Goal: Information Seeking & Learning: Check status

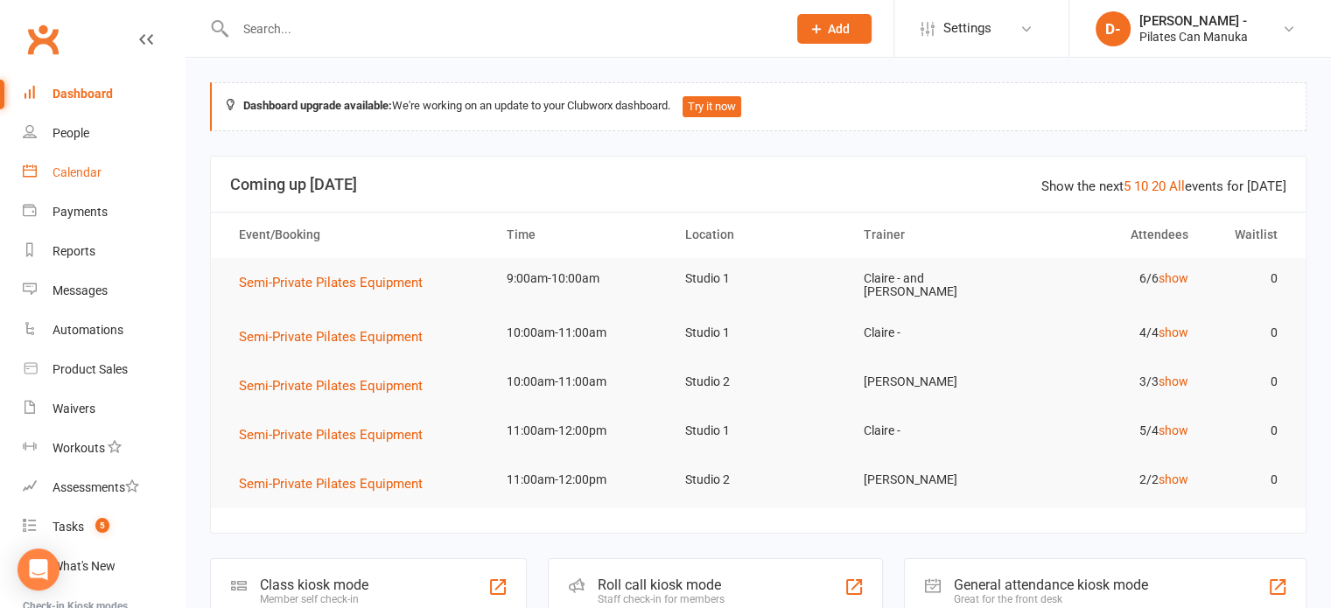
click at [98, 170] on div "Calendar" at bounding box center [76, 172] width 49 height 14
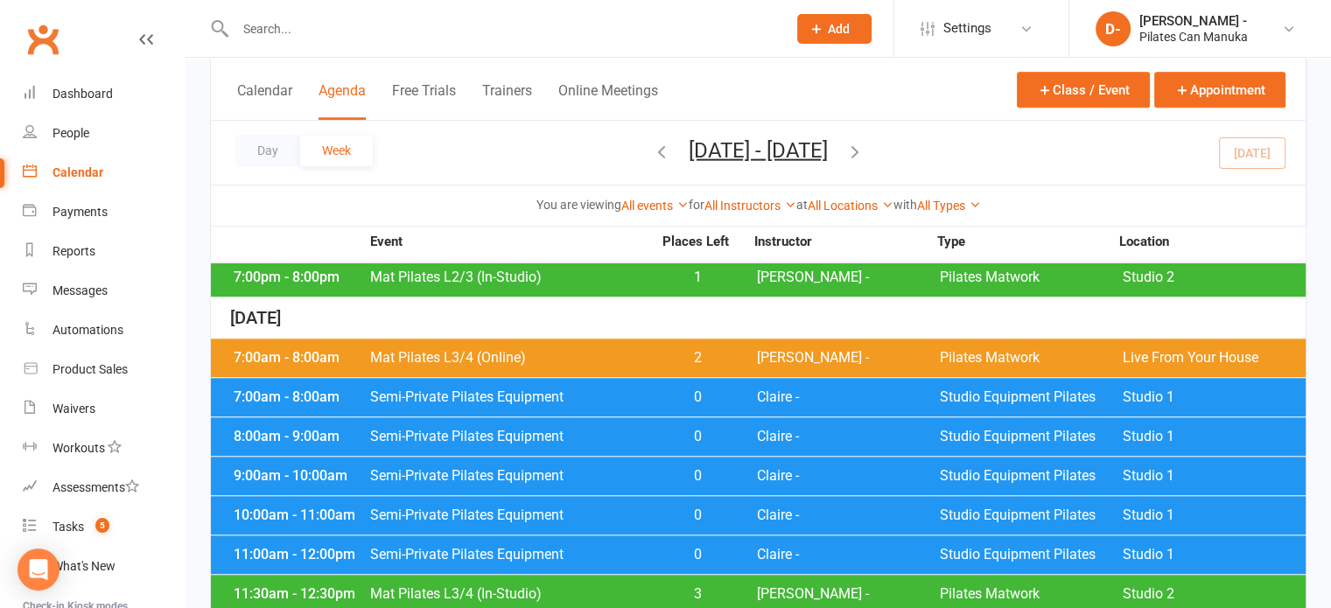
scroll to position [1400, 0]
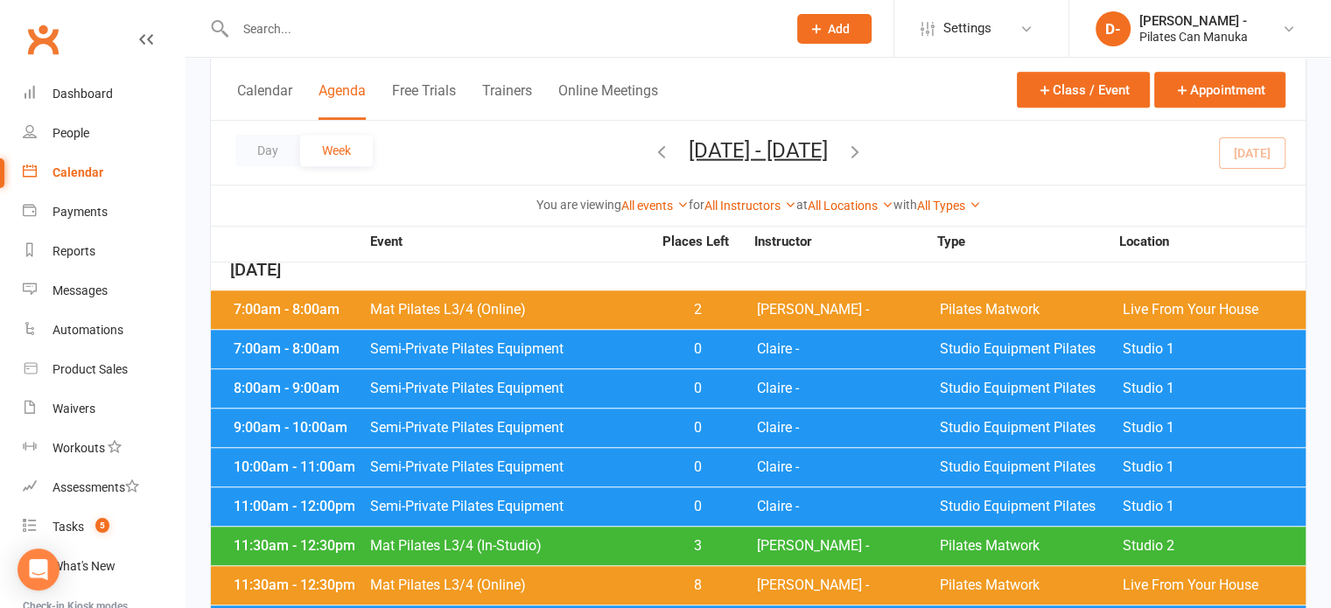
click at [457, 305] on div "7:00am - 8:00am Mat Pilates L3/4 (Online) 2 [PERSON_NAME] - Pilates Matwork Liv…" at bounding box center [758, 309] width 1094 height 38
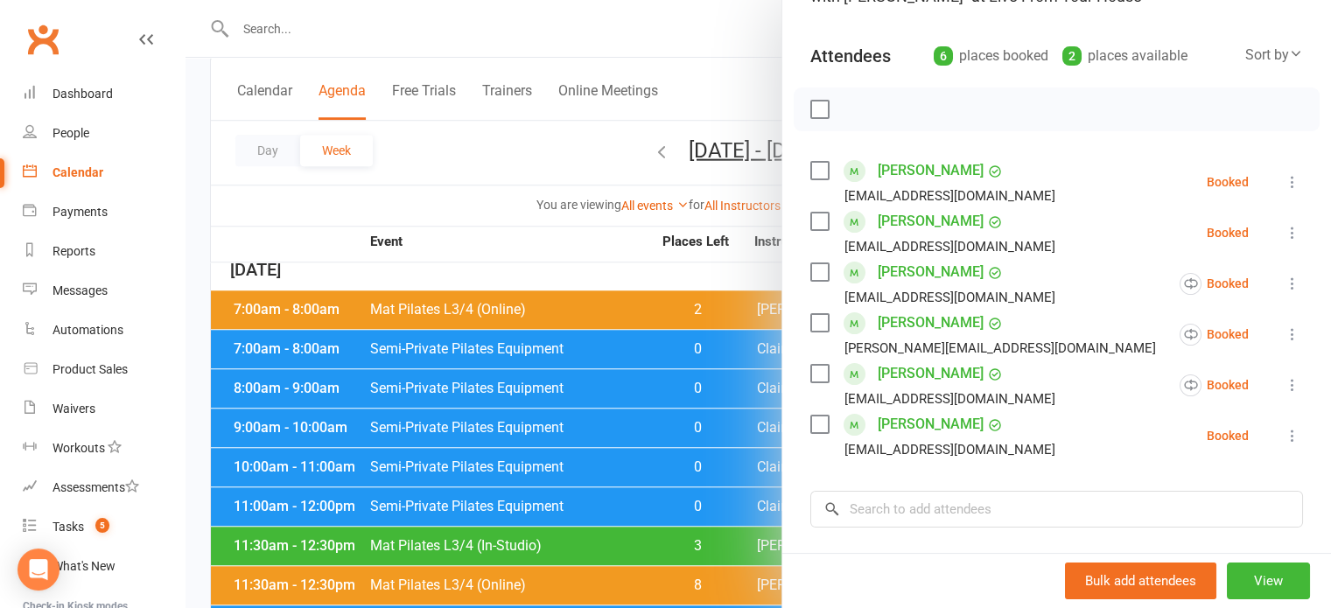
scroll to position [0, 0]
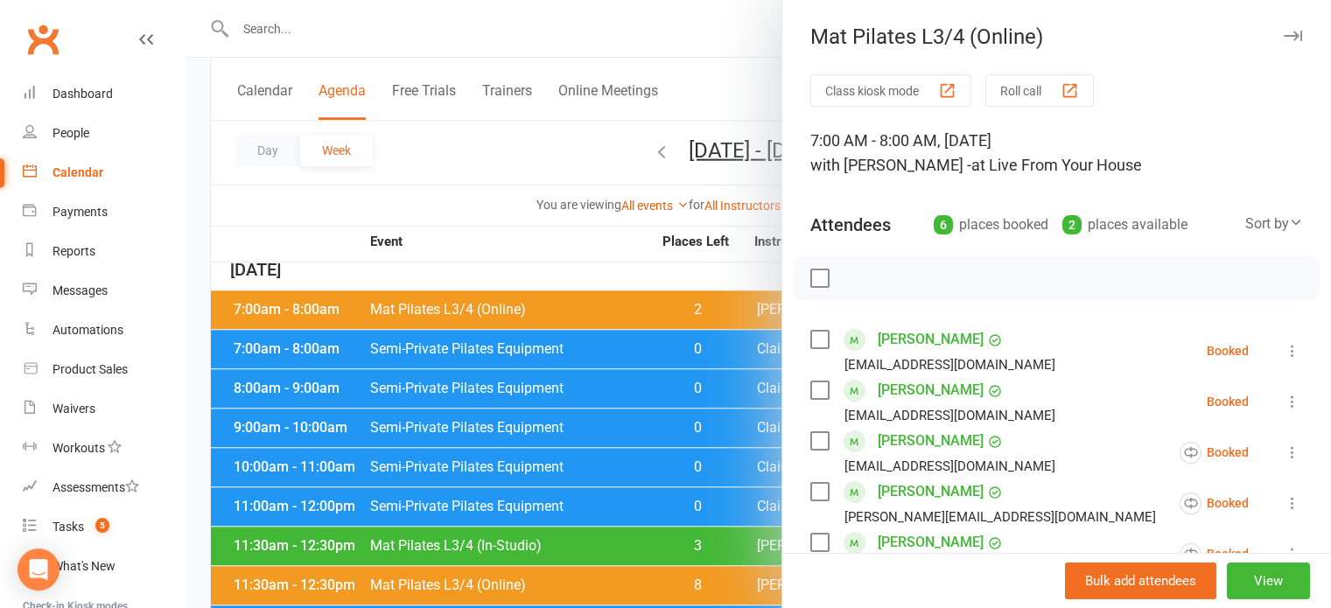
click at [563, 13] on div at bounding box center [757, 304] width 1145 height 608
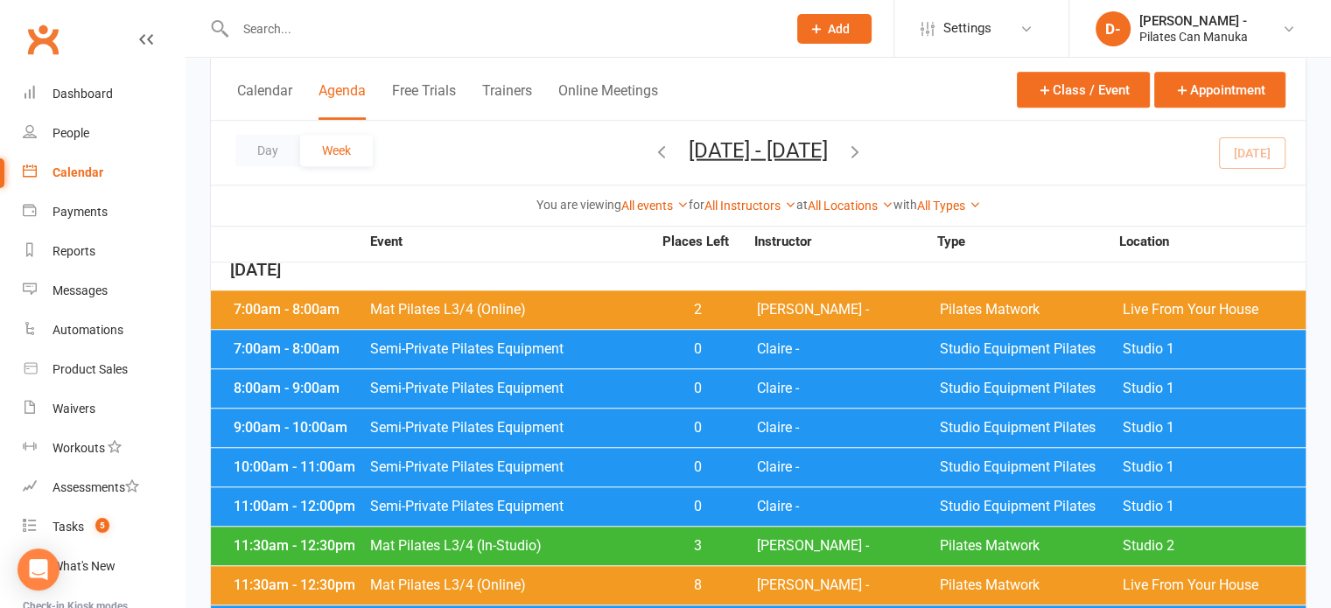
click at [615, 330] on div "7:00am - 8:00am Semi-Private Pilates Equipment 0 Claire - Studio Equipment Pila…" at bounding box center [758, 349] width 1094 height 38
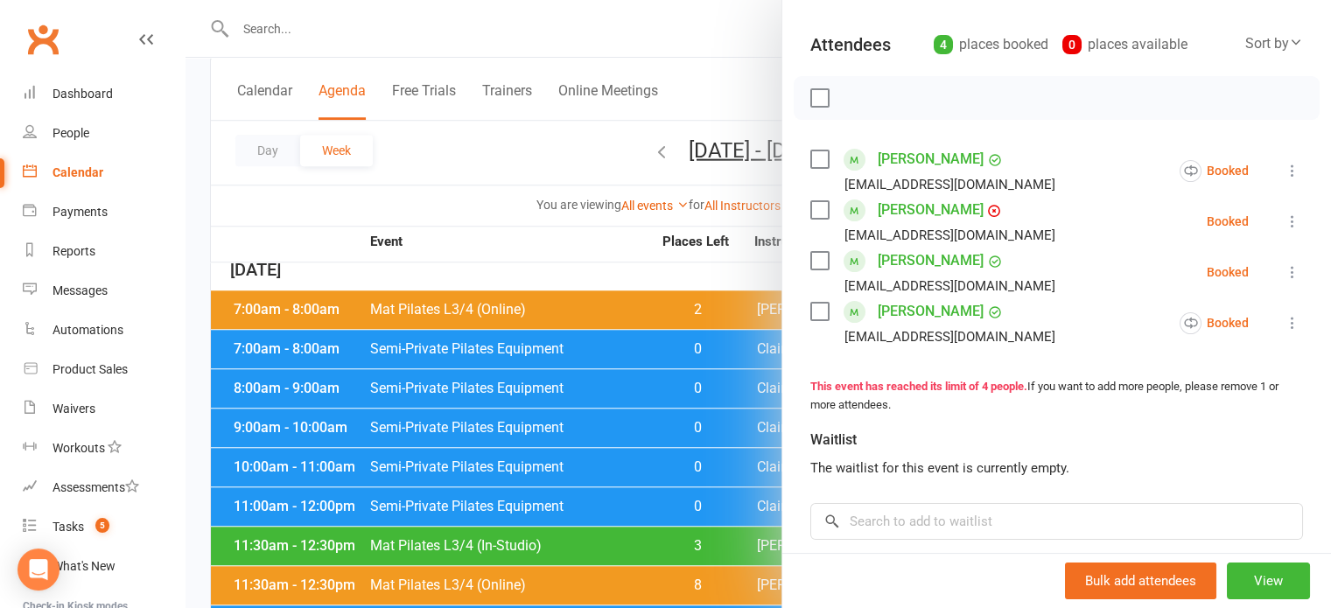
scroll to position [262, 0]
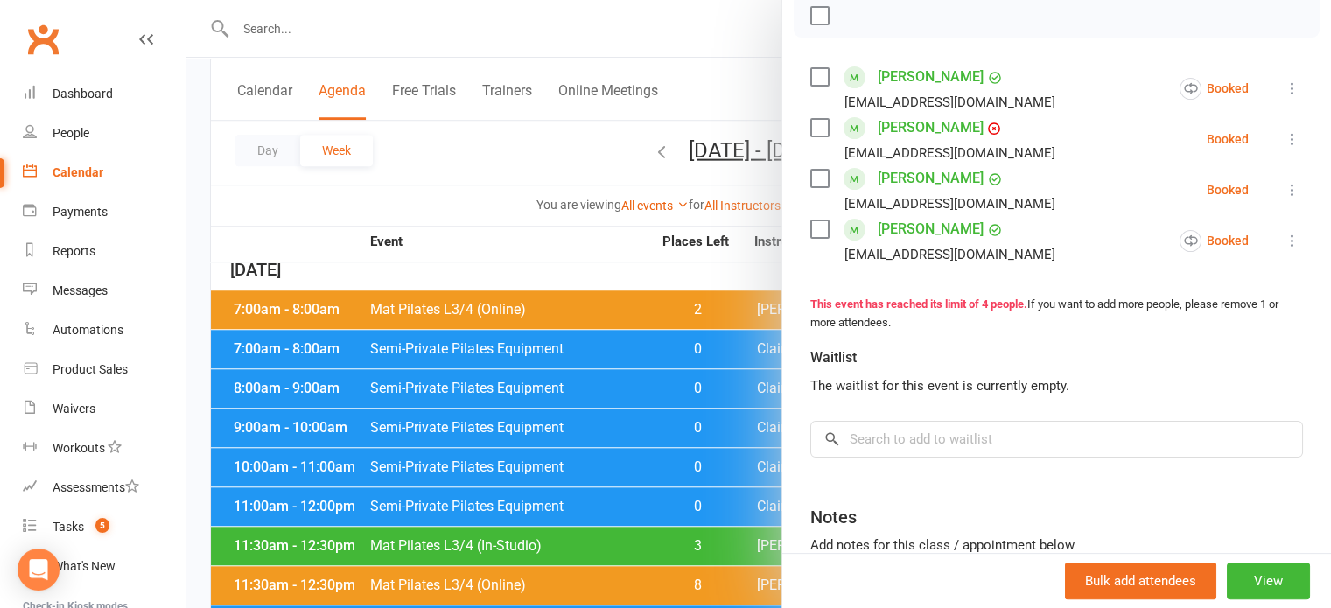
click at [527, 139] on div at bounding box center [757, 304] width 1145 height 608
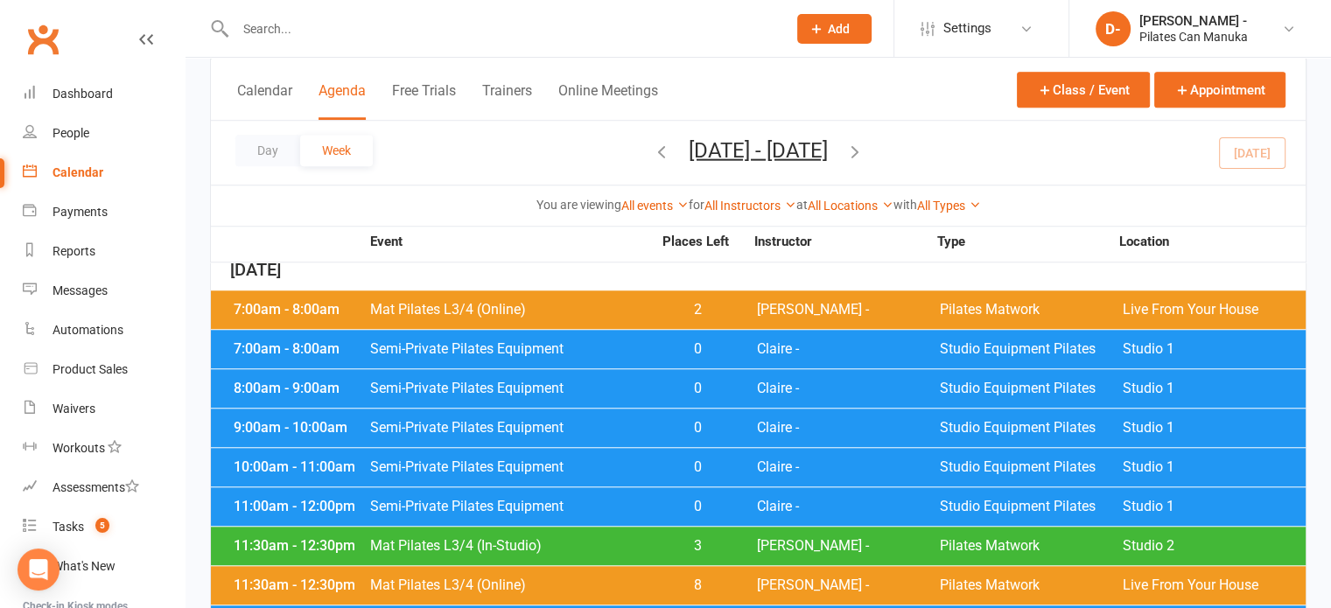
click at [577, 369] on div "8:00am - 9:00am Semi-Private Pilates Equipment 0 Claire - Studio Equipment Pila…" at bounding box center [758, 388] width 1094 height 38
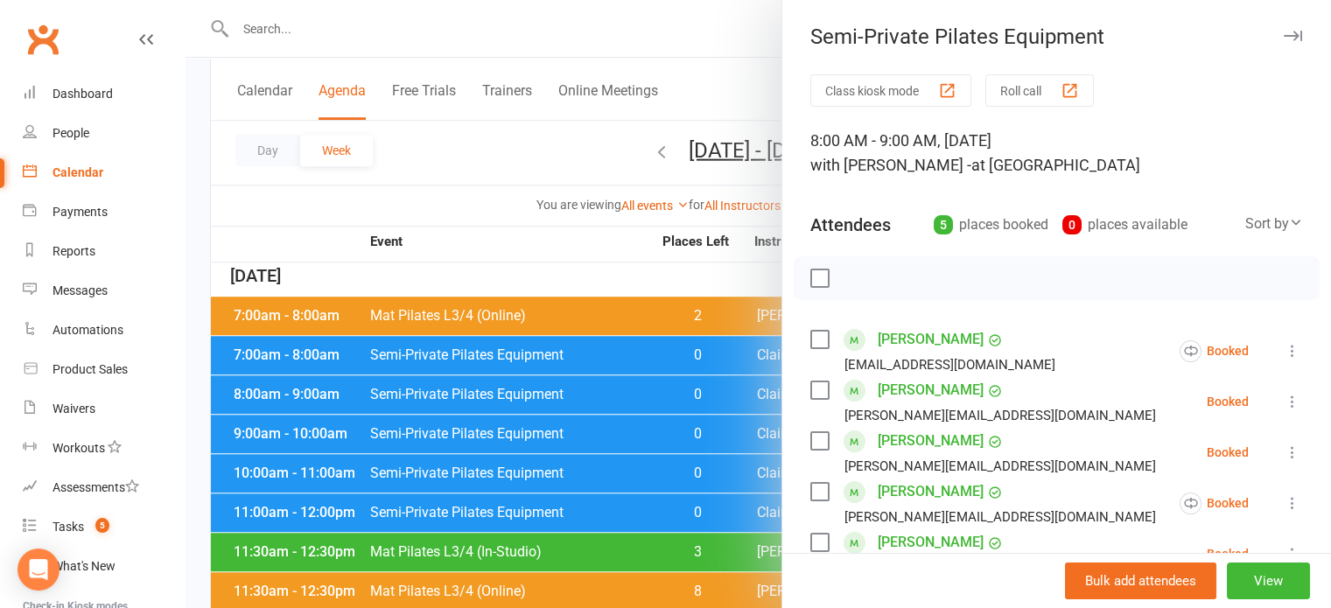
scroll to position [1400, 0]
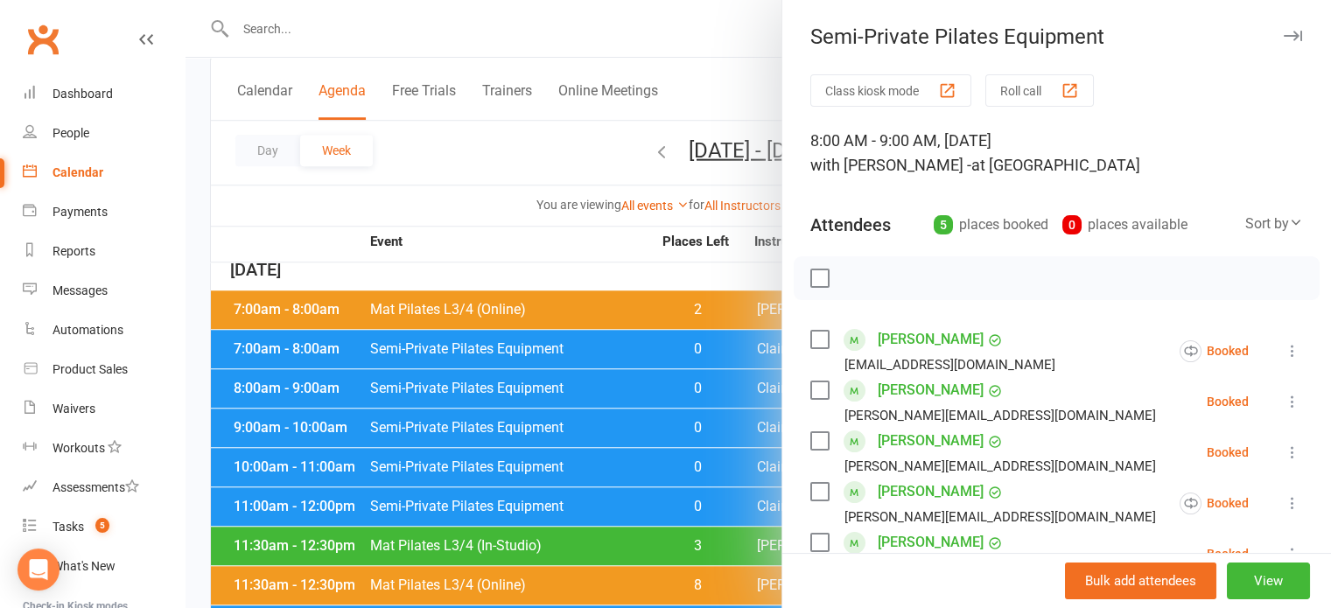
click at [437, 151] on div at bounding box center [757, 304] width 1145 height 608
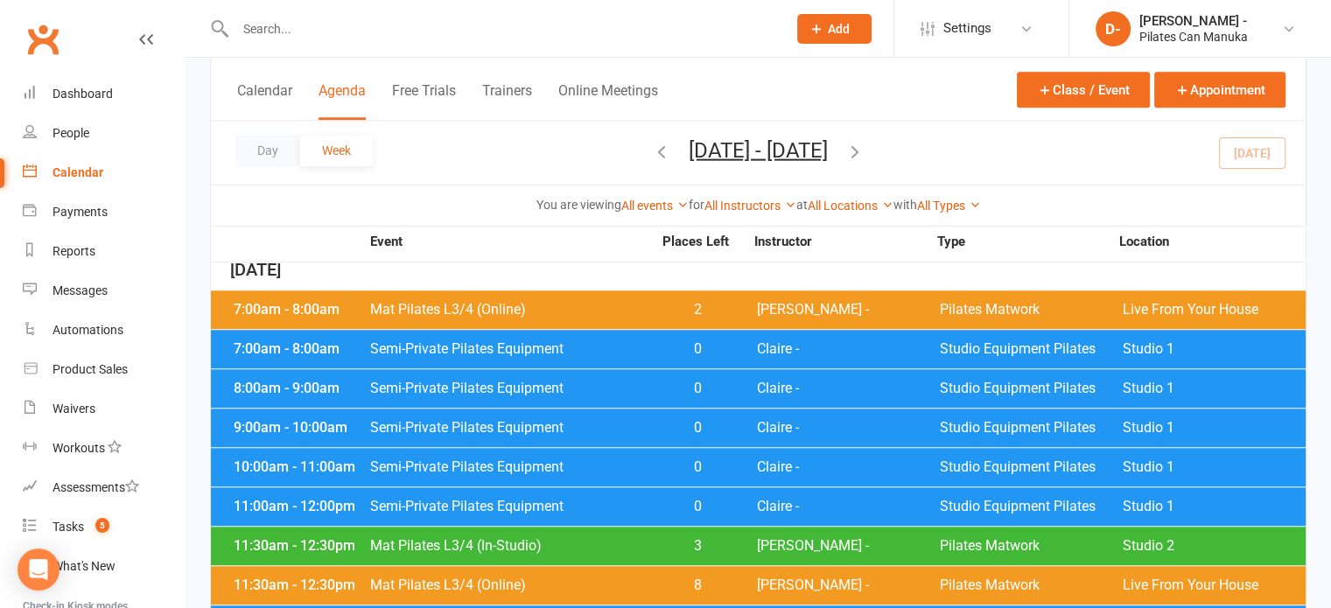
click at [528, 421] on span "Semi-Private Pilates Equipment" at bounding box center [510, 428] width 283 height 14
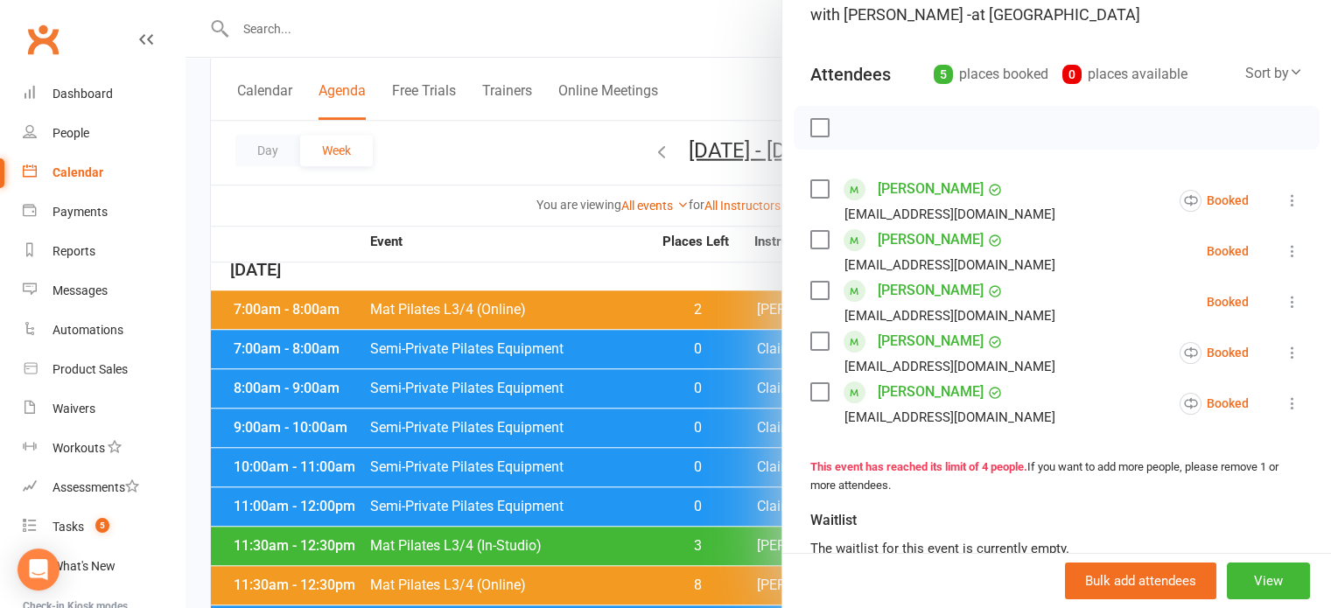
scroll to position [175, 0]
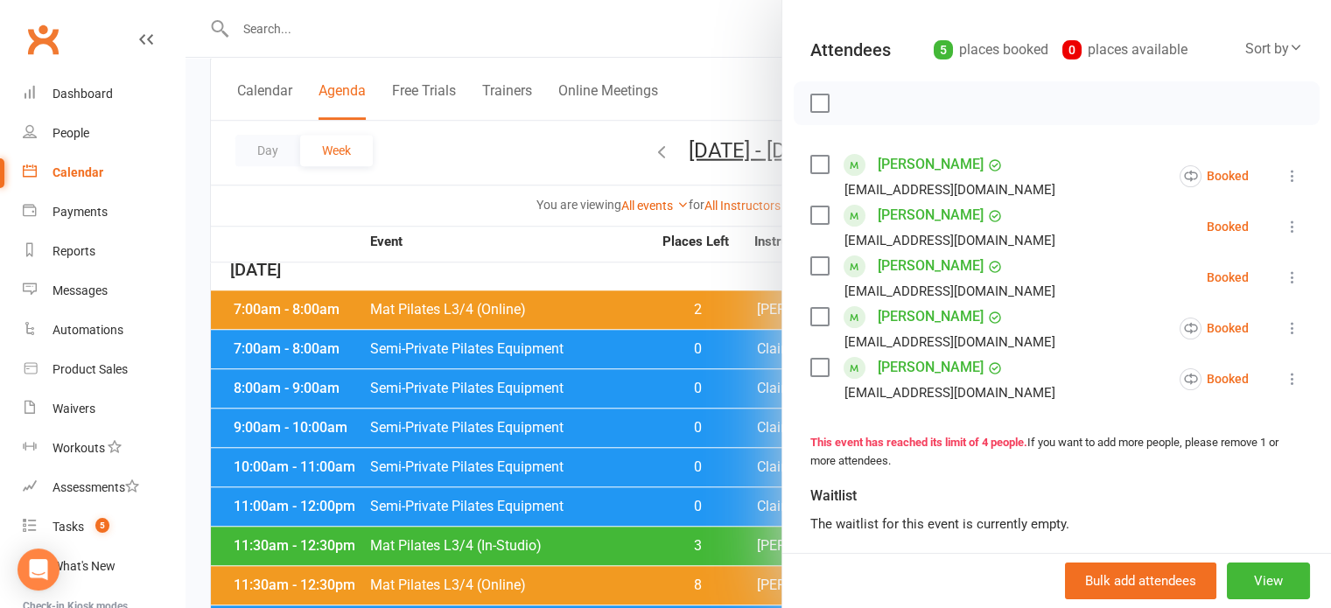
click at [462, 178] on div at bounding box center [757, 304] width 1145 height 608
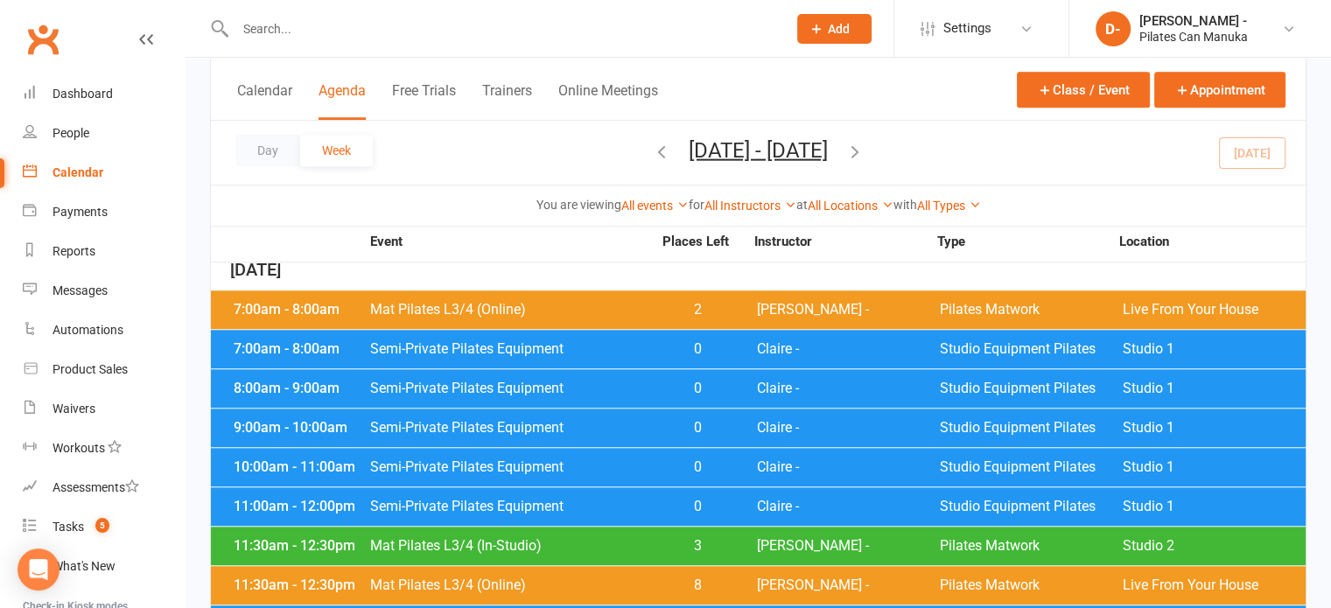
click at [527, 460] on span "Semi-Private Pilates Equipment" at bounding box center [510, 467] width 283 height 14
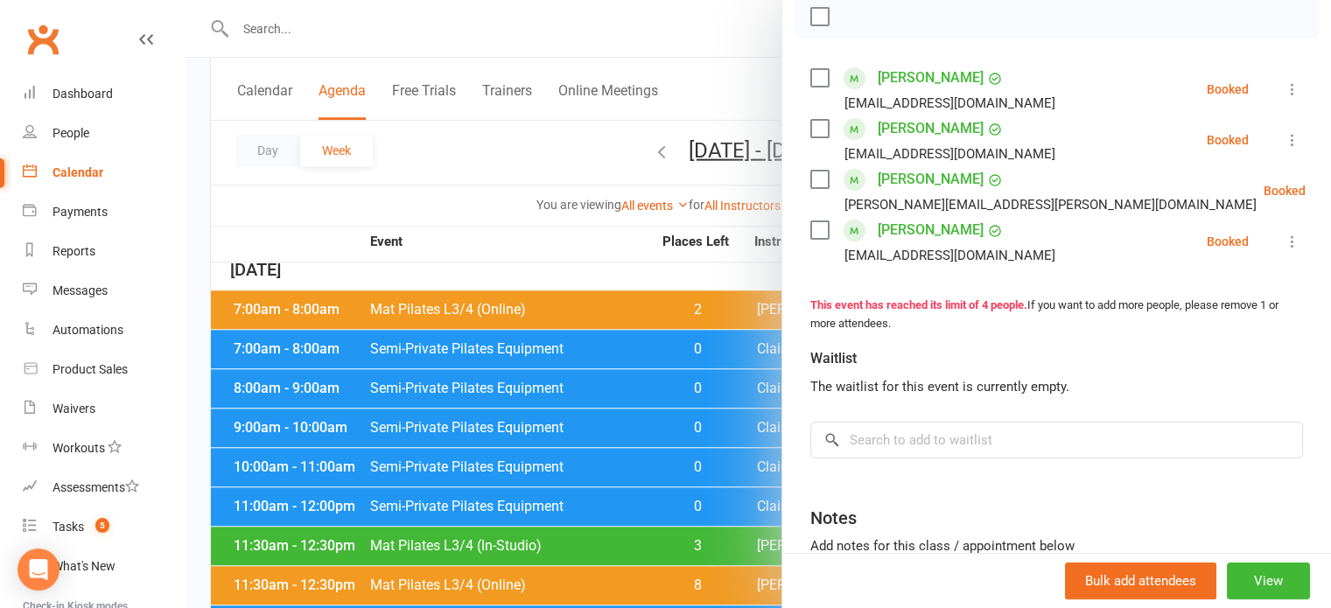
scroll to position [262, 0]
click at [533, 147] on div at bounding box center [757, 304] width 1145 height 608
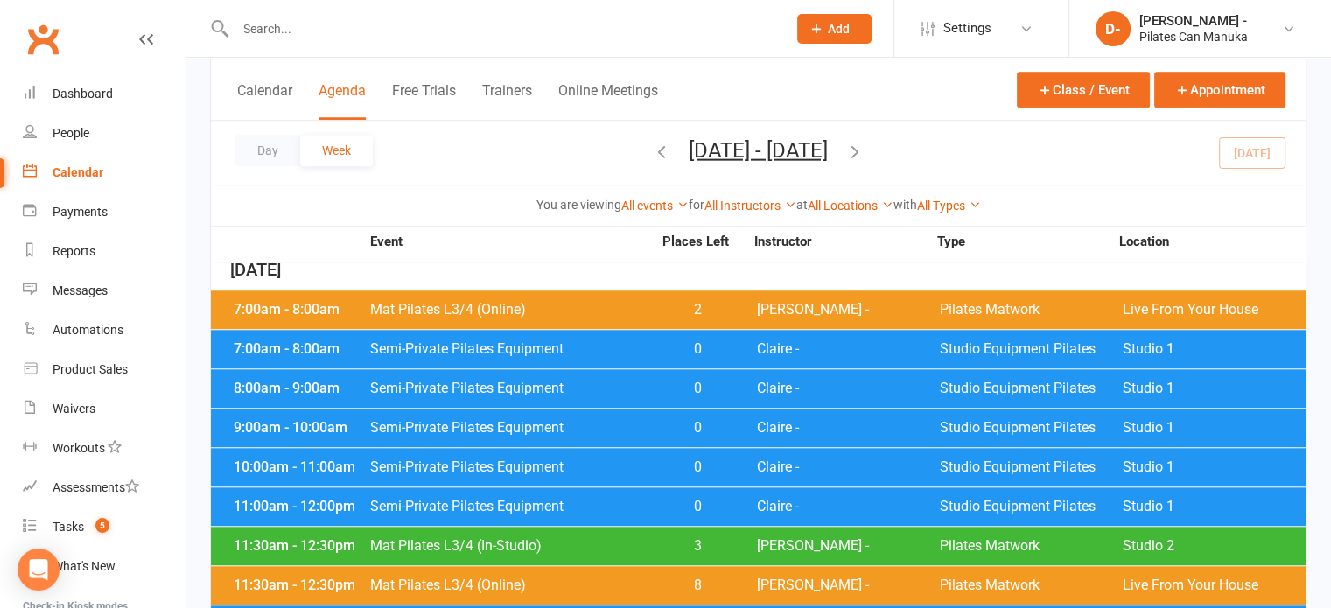
click at [524, 500] on span "Semi-Private Pilates Equipment" at bounding box center [510, 507] width 283 height 14
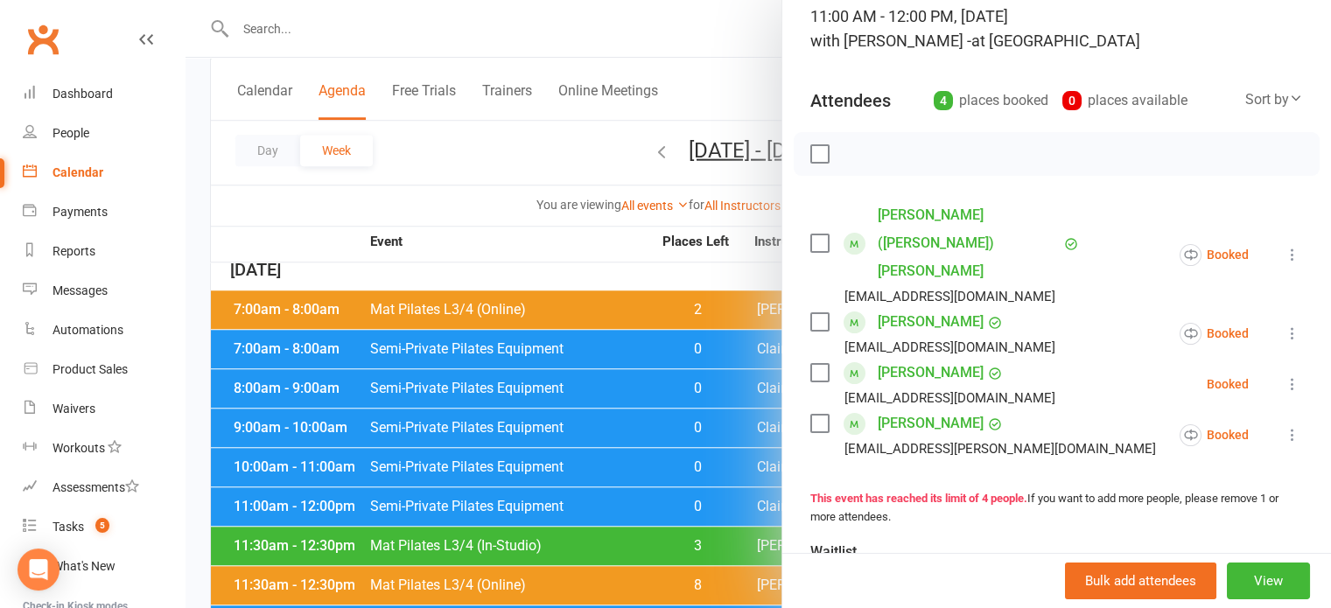
scroll to position [175, 0]
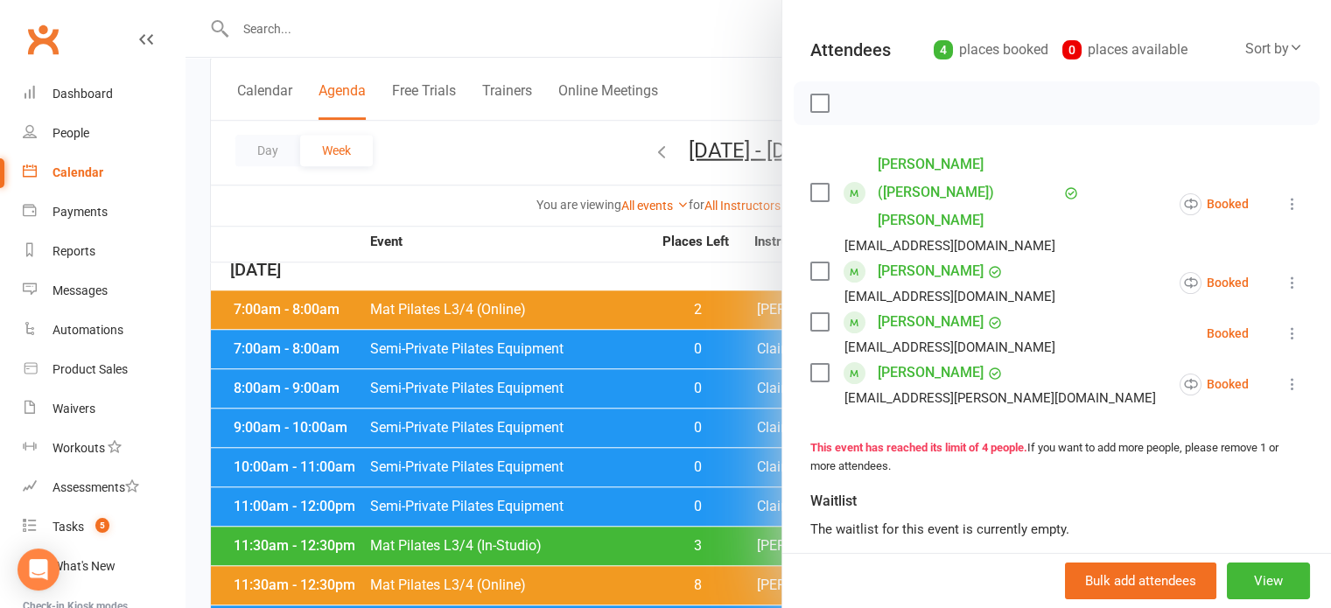
click at [479, 153] on div at bounding box center [757, 304] width 1145 height 608
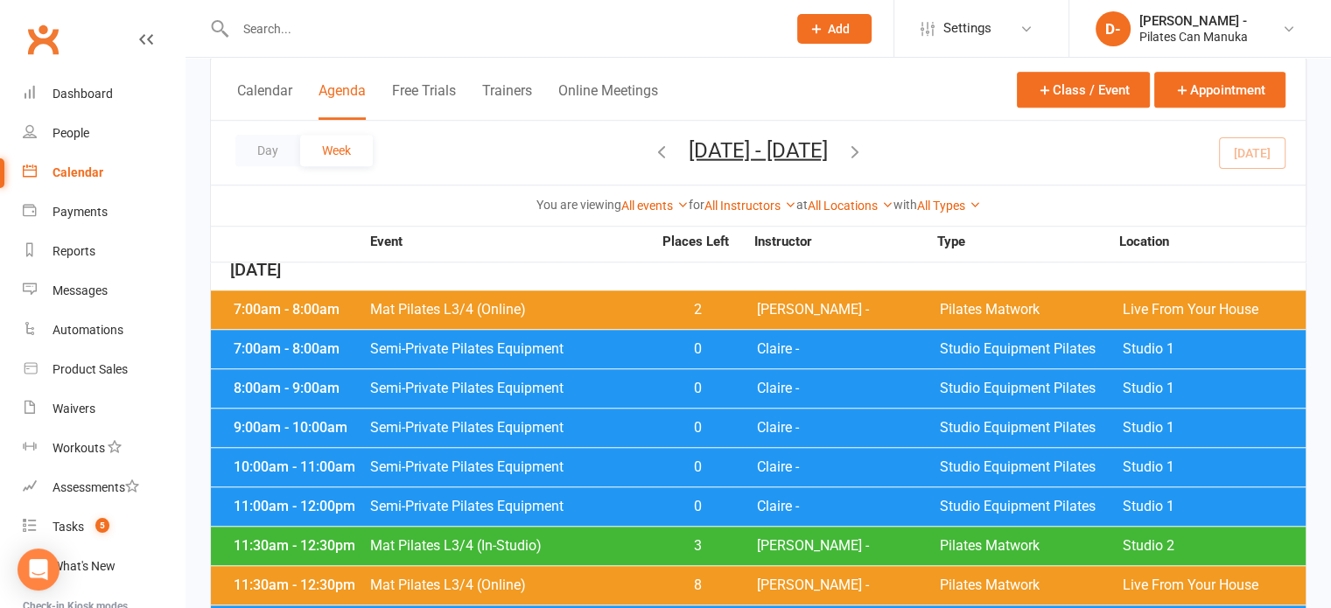
click at [602, 460] on span "Semi-Private Pilates Equipment" at bounding box center [510, 467] width 283 height 14
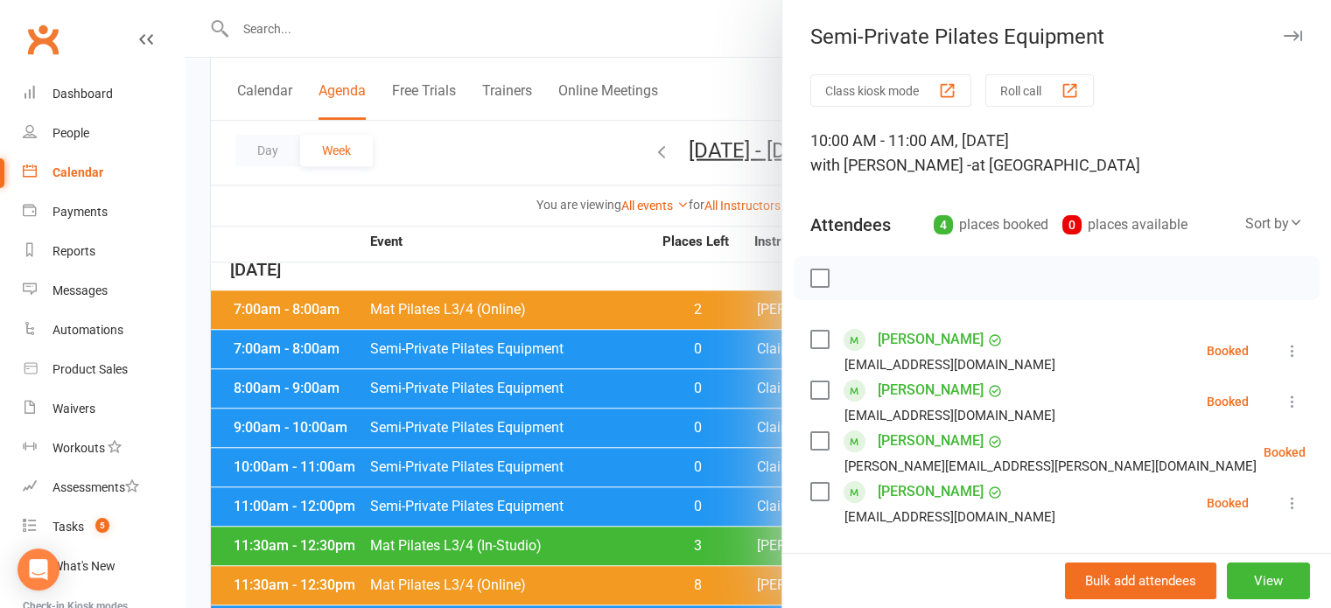
click at [512, 129] on div at bounding box center [757, 304] width 1145 height 608
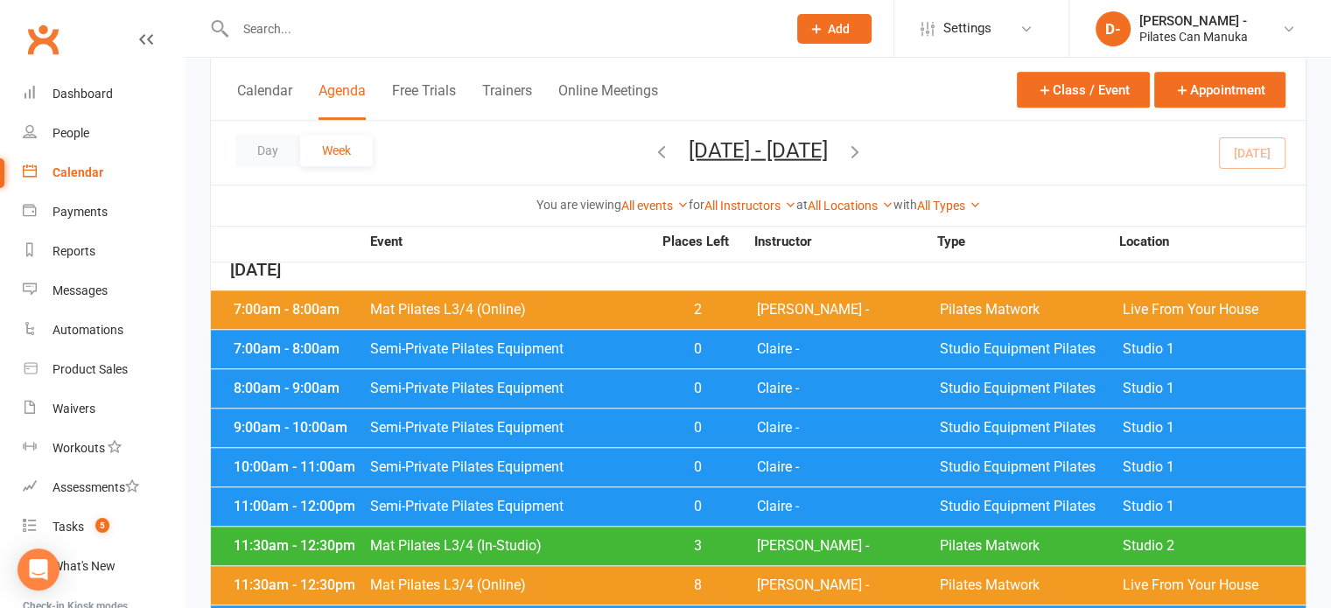
click at [581, 421] on span "Semi-Private Pilates Equipment" at bounding box center [510, 428] width 283 height 14
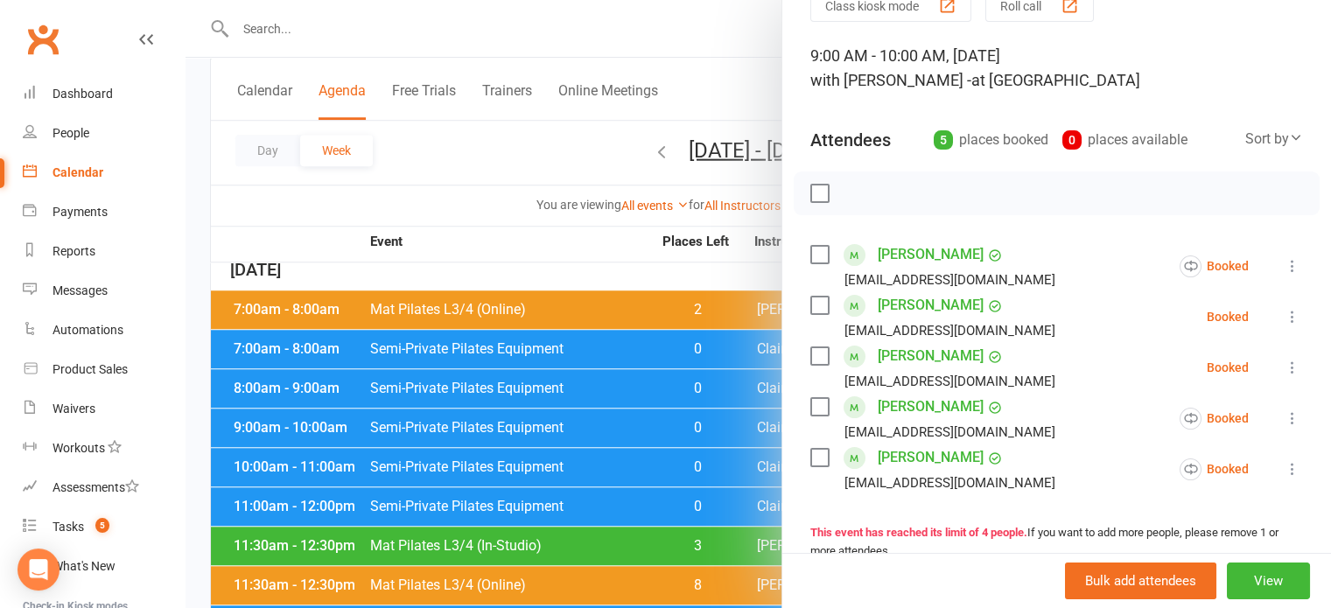
scroll to position [87, 0]
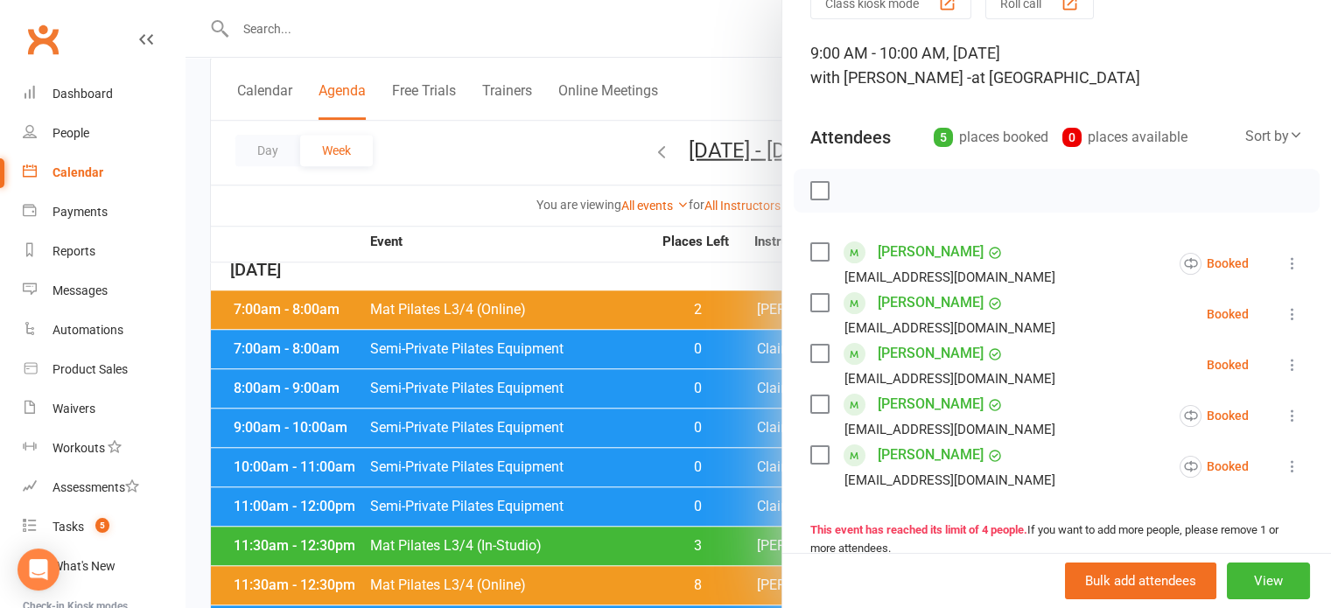
click at [434, 381] on div at bounding box center [757, 304] width 1145 height 608
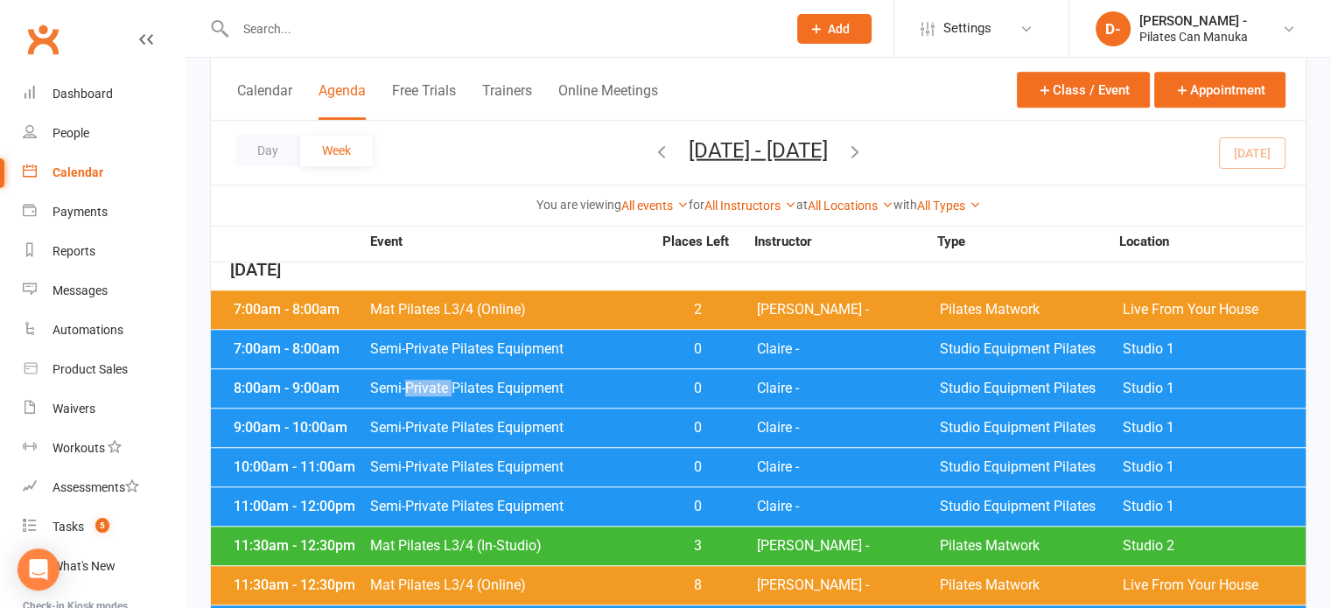
click at [434, 381] on span "Semi-Private Pilates Equipment" at bounding box center [510, 388] width 283 height 14
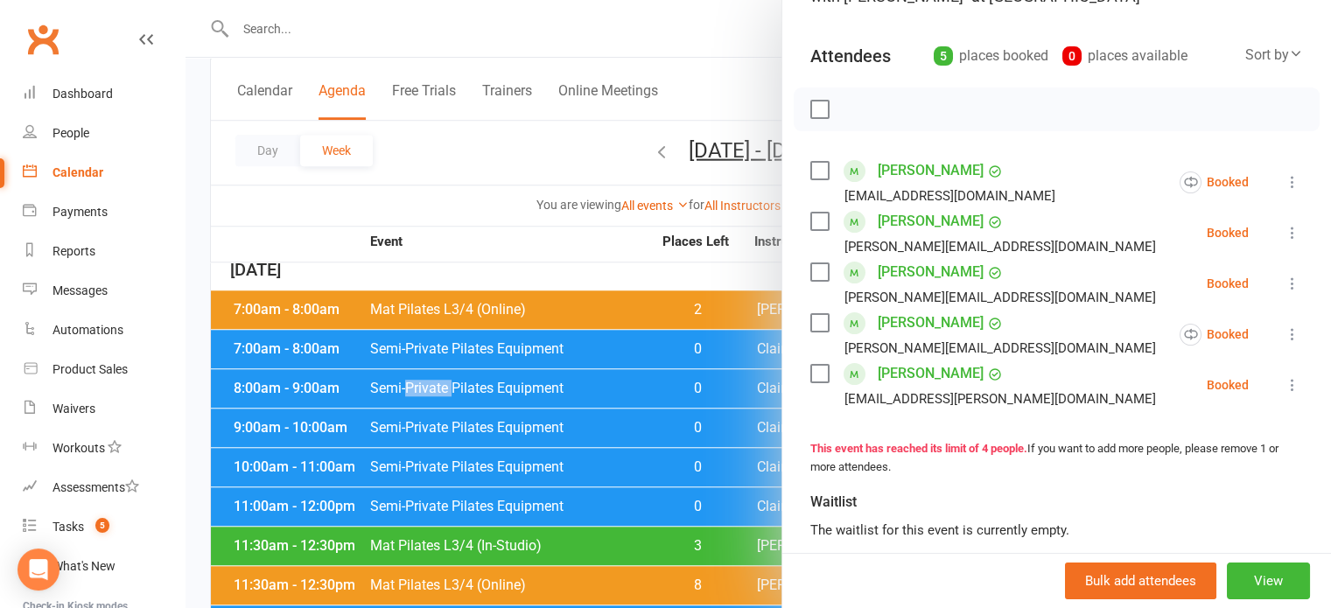
scroll to position [175, 0]
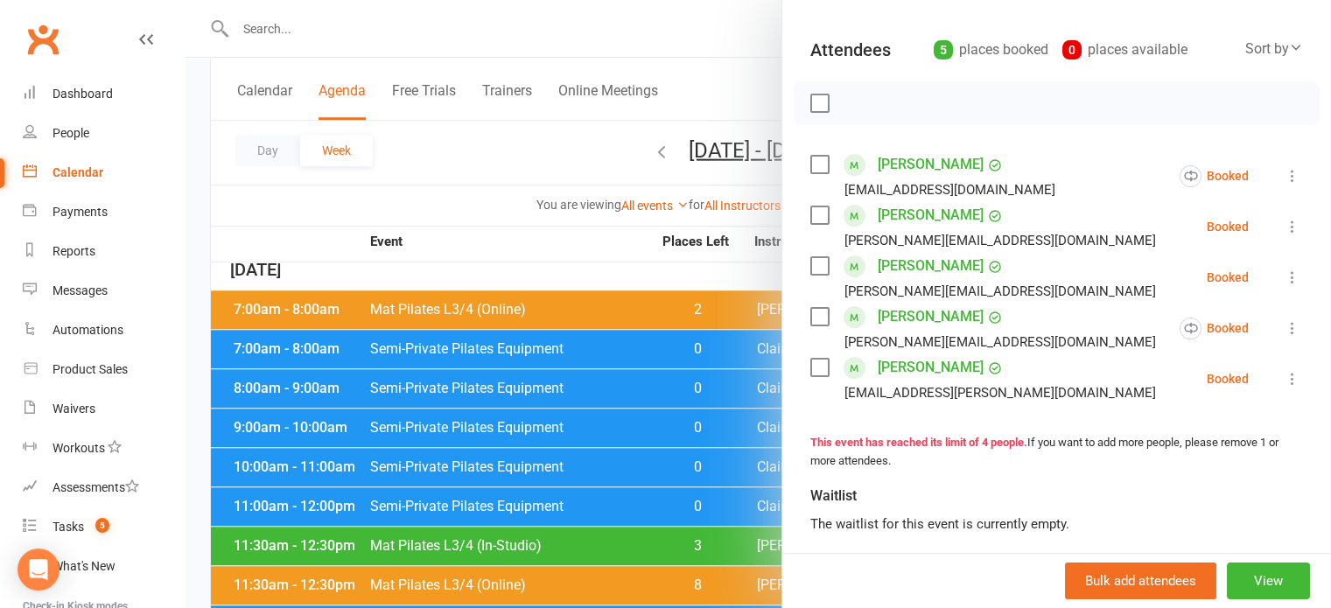
click at [598, 336] on div at bounding box center [757, 304] width 1145 height 608
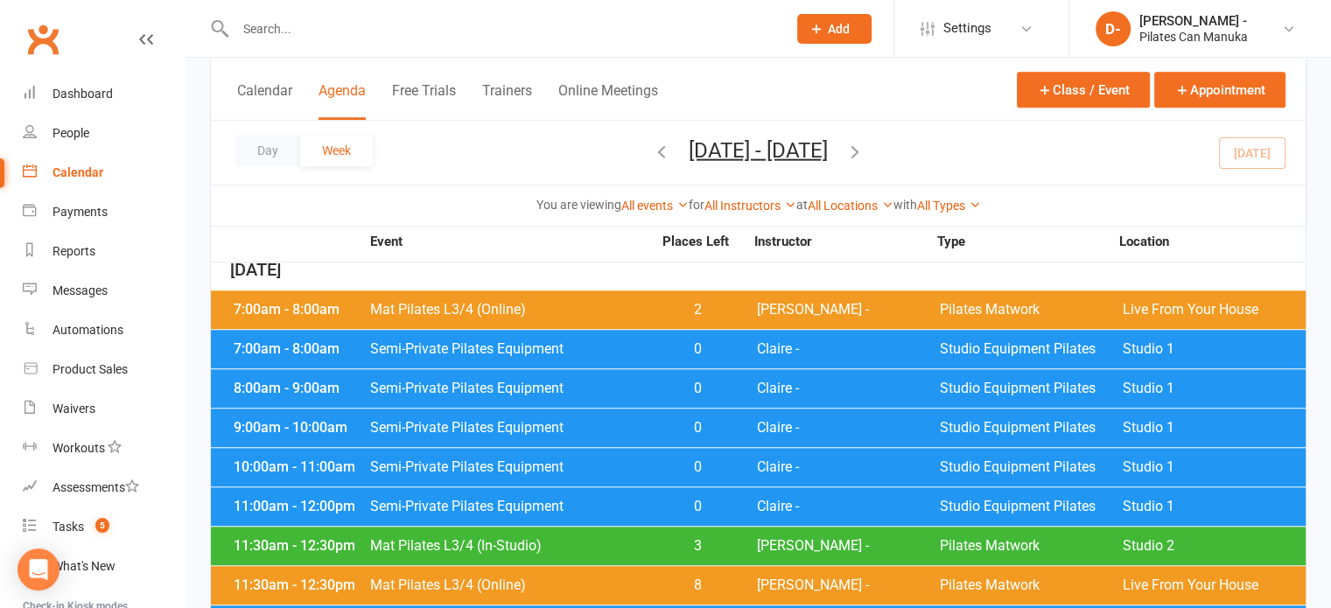
click at [598, 342] on span "Semi-Private Pilates Equipment" at bounding box center [510, 349] width 283 height 14
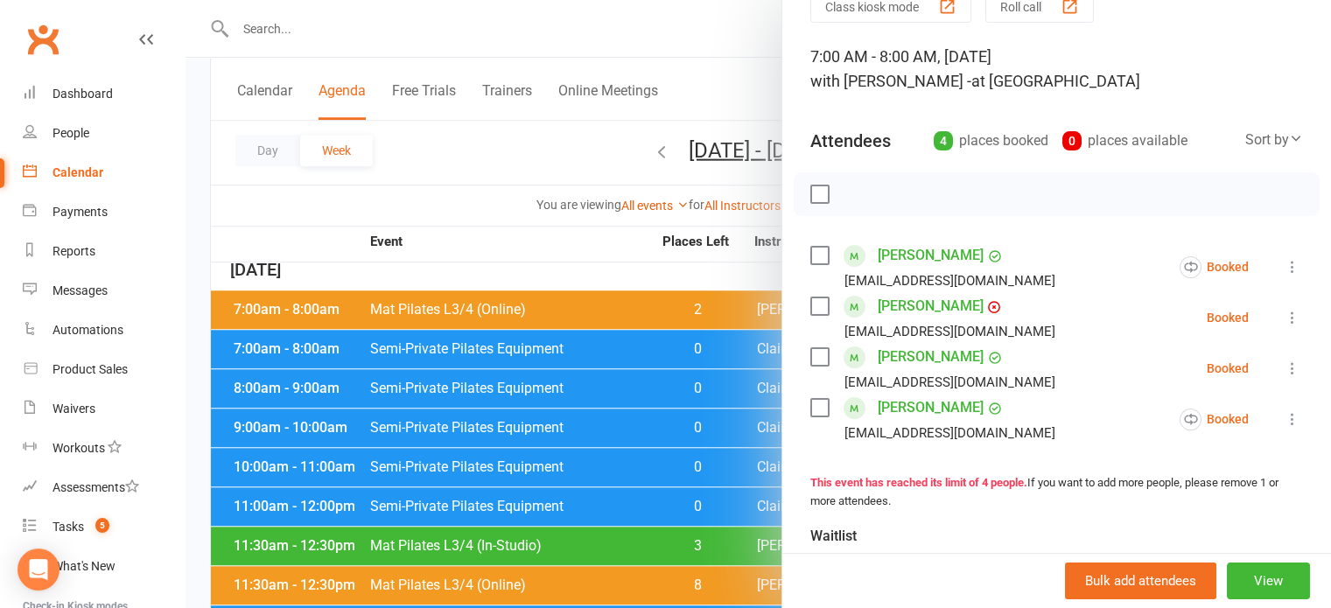
scroll to position [87, 0]
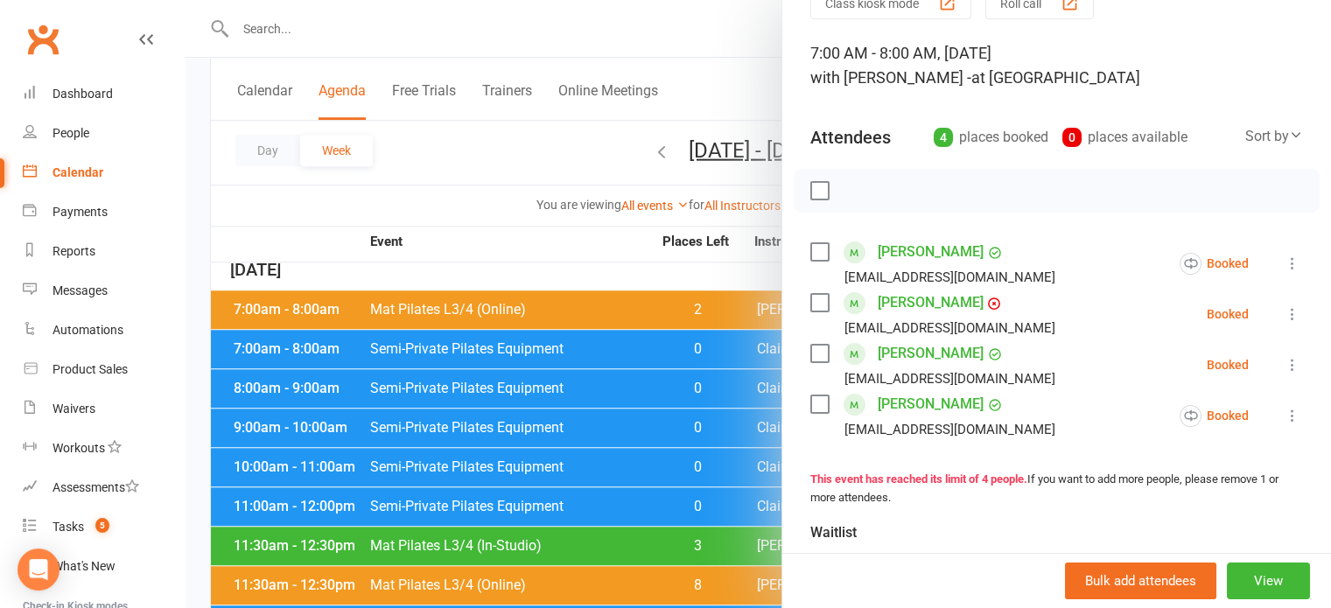
click at [459, 174] on div at bounding box center [757, 304] width 1145 height 608
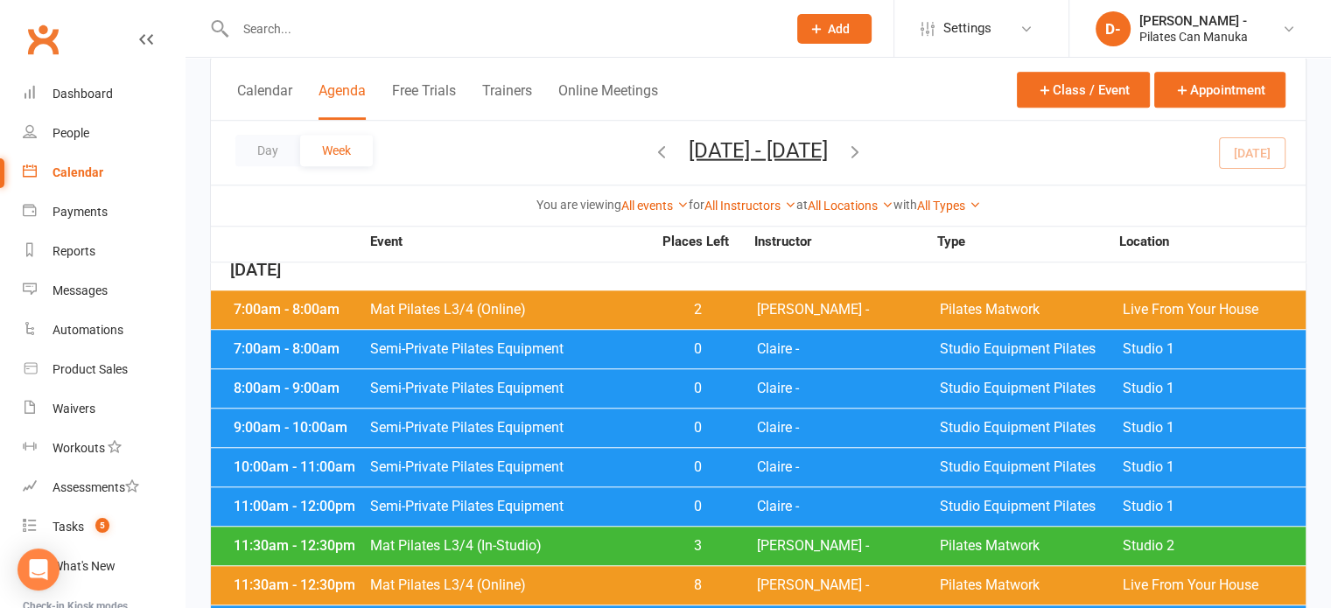
click at [486, 381] on span "Semi-Private Pilates Equipment" at bounding box center [510, 388] width 283 height 14
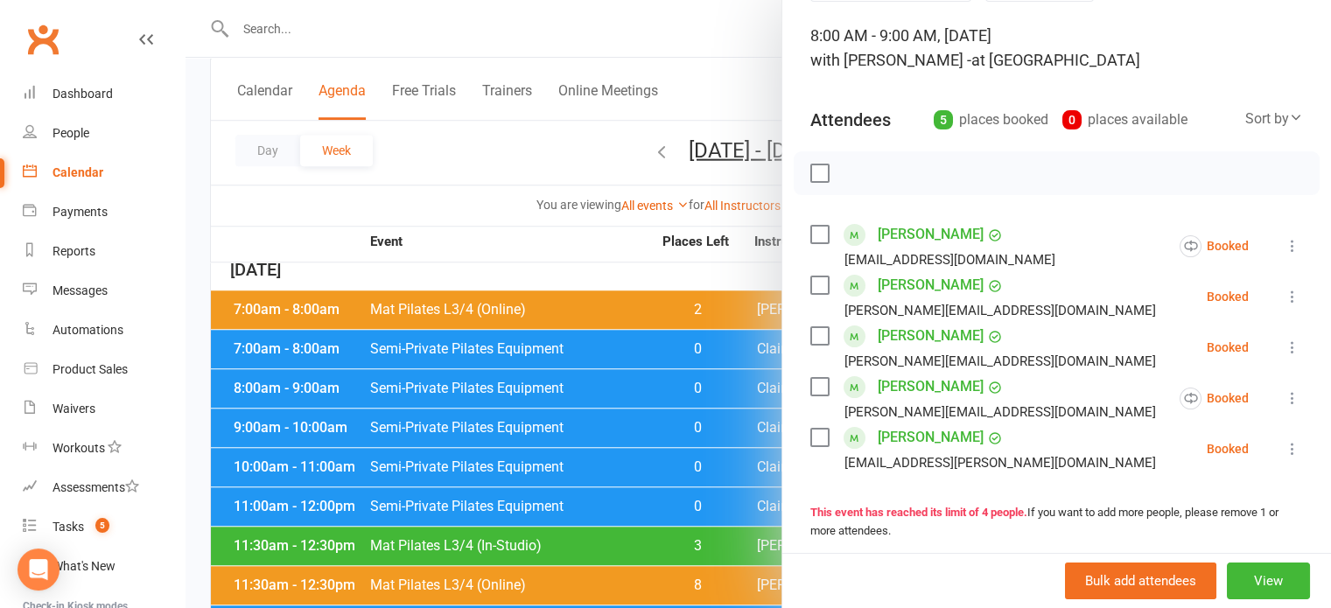
scroll to position [175, 0]
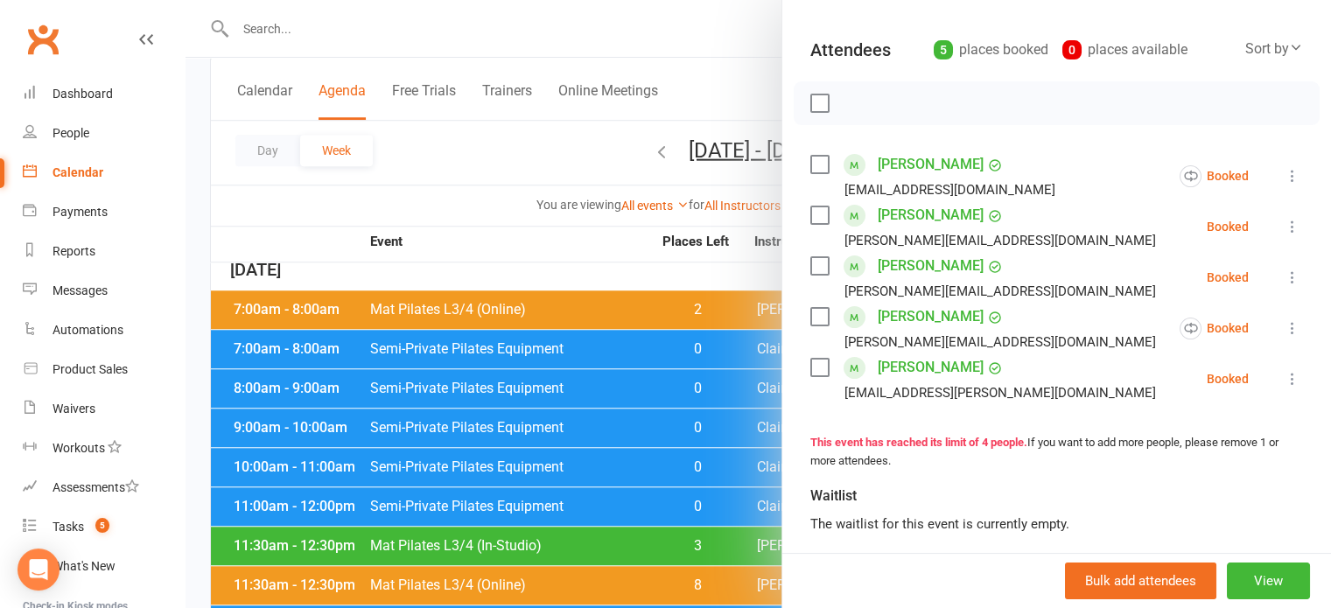
click at [448, 135] on div at bounding box center [757, 304] width 1145 height 608
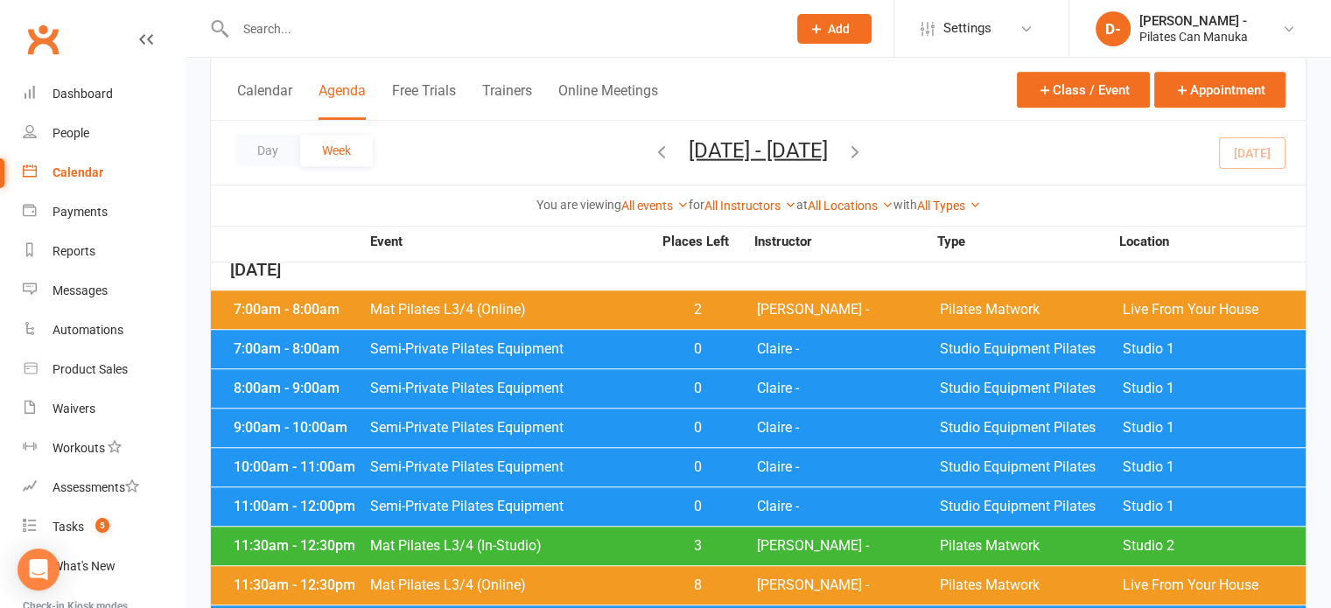
click at [578, 421] on span "Semi-Private Pilates Equipment" at bounding box center [510, 428] width 283 height 14
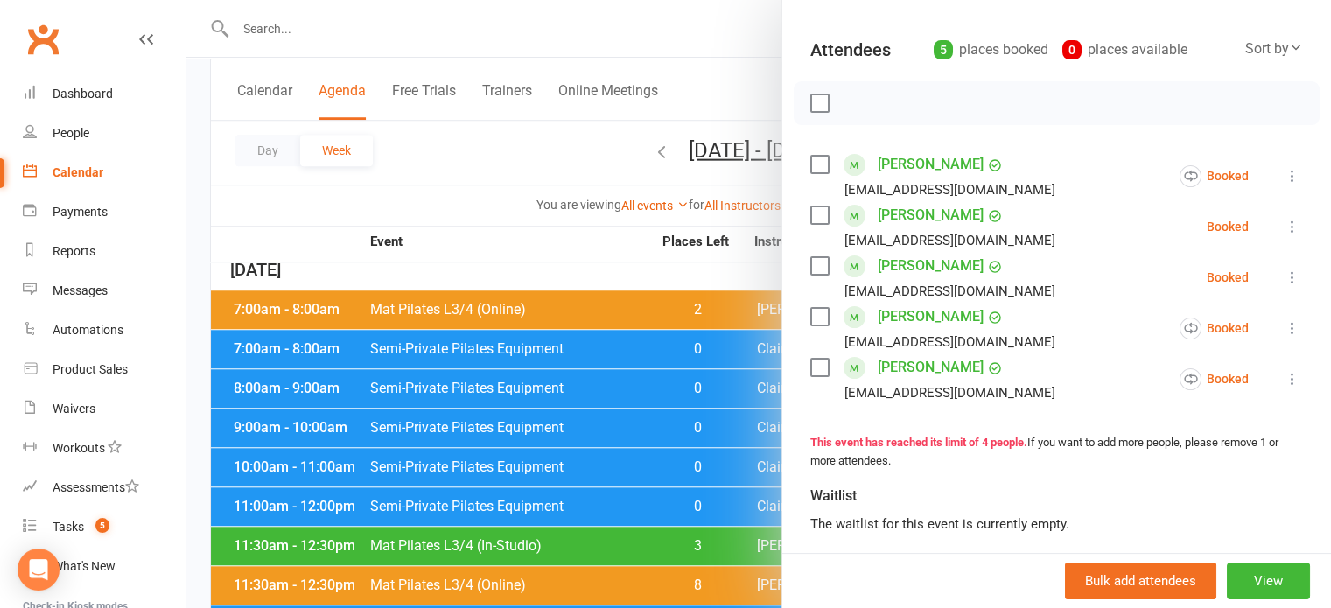
click at [445, 176] on div at bounding box center [757, 304] width 1145 height 608
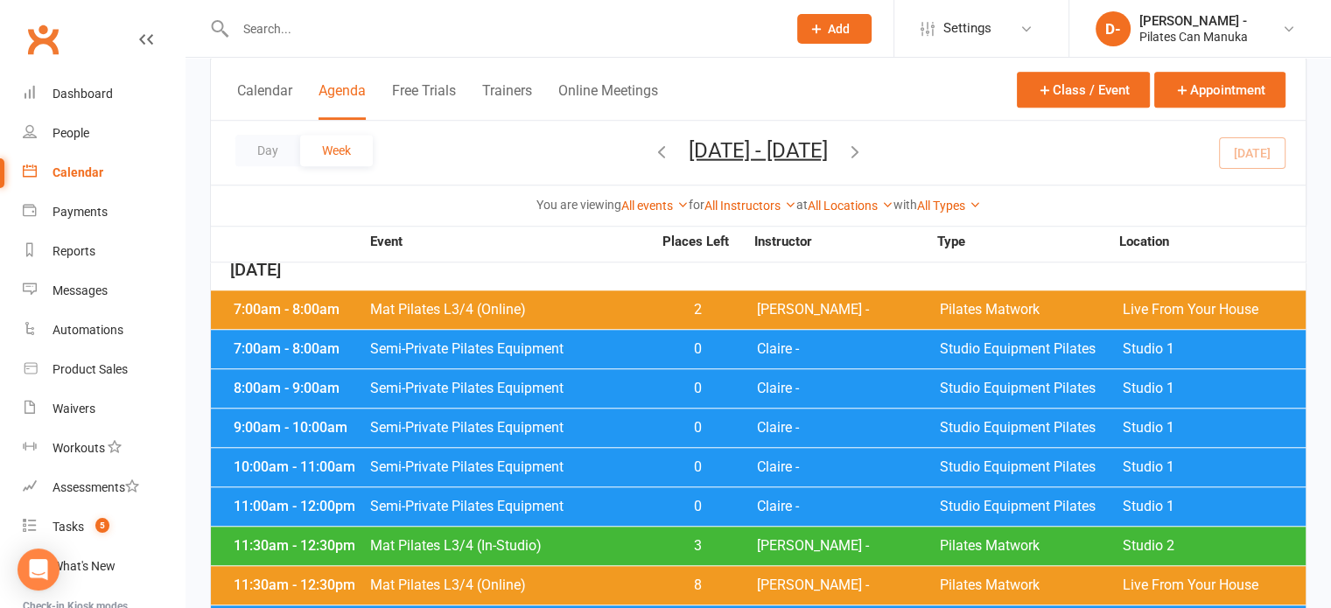
click at [557, 460] on span "Semi-Private Pilates Equipment" at bounding box center [510, 467] width 283 height 14
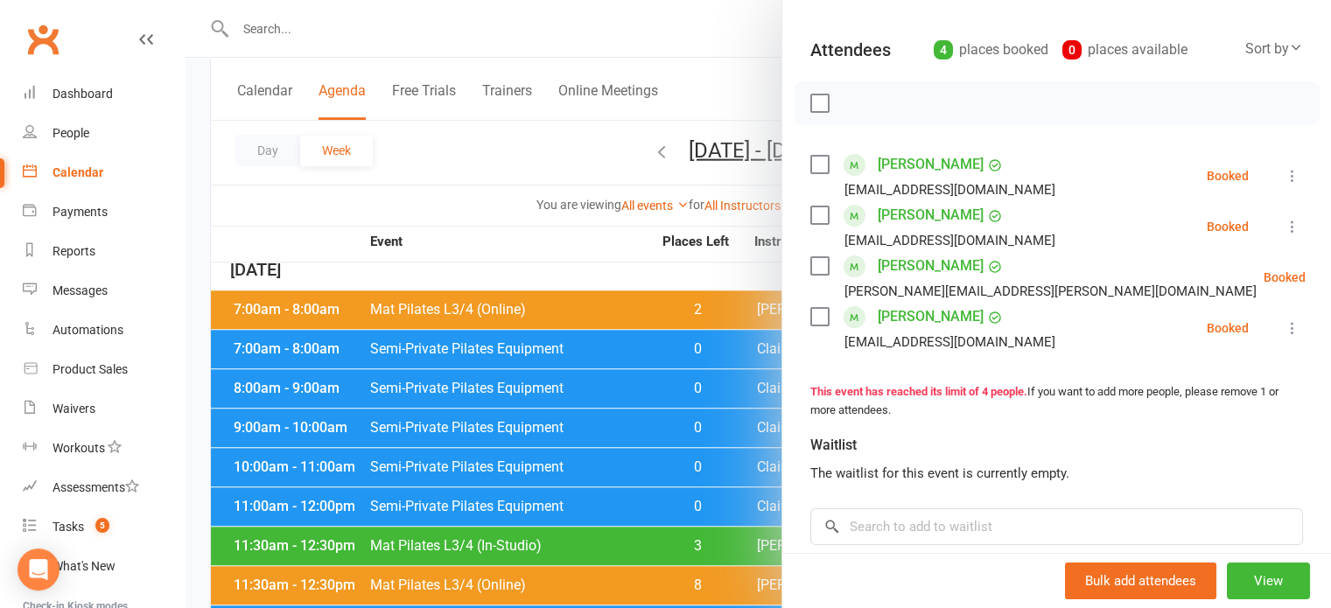
click at [437, 146] on div at bounding box center [757, 304] width 1145 height 608
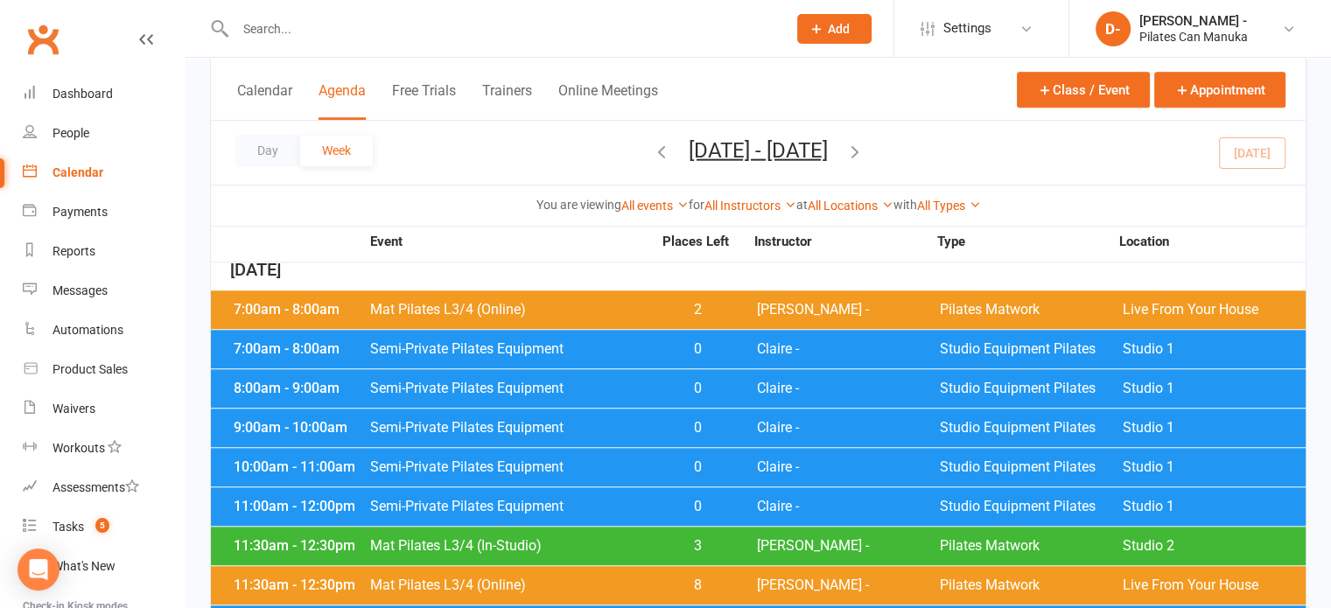
click at [498, 500] on span "Semi-Private Pilates Equipment" at bounding box center [510, 507] width 283 height 14
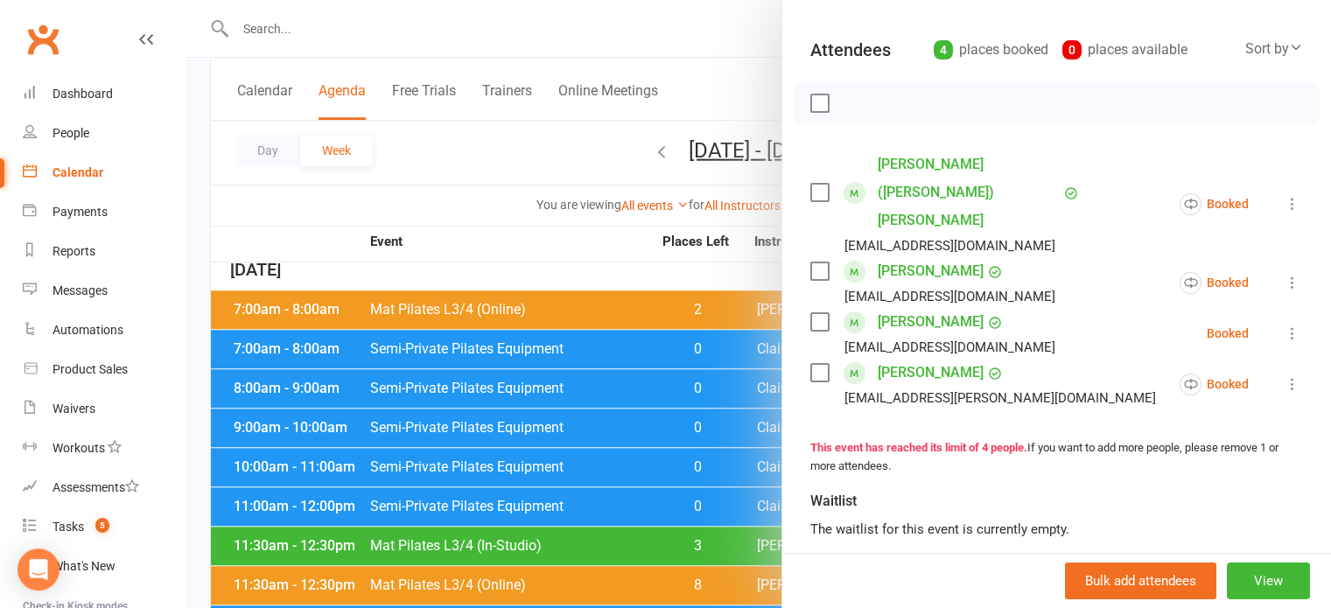
click at [451, 164] on div at bounding box center [757, 304] width 1145 height 608
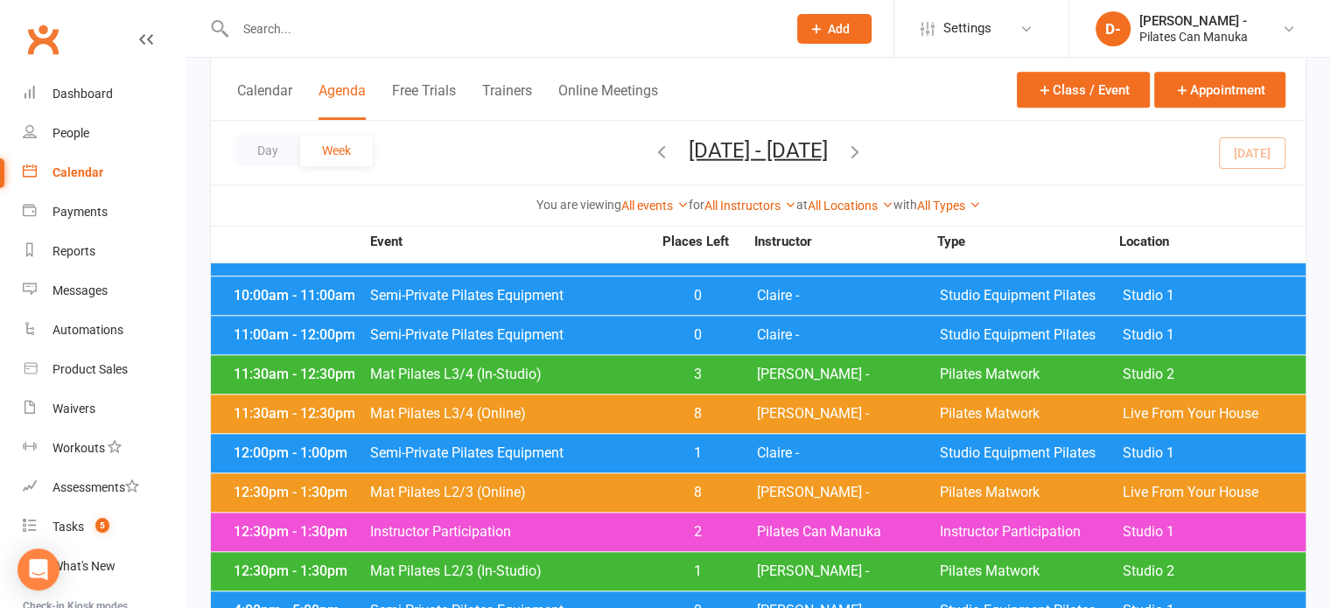
scroll to position [1575, 0]
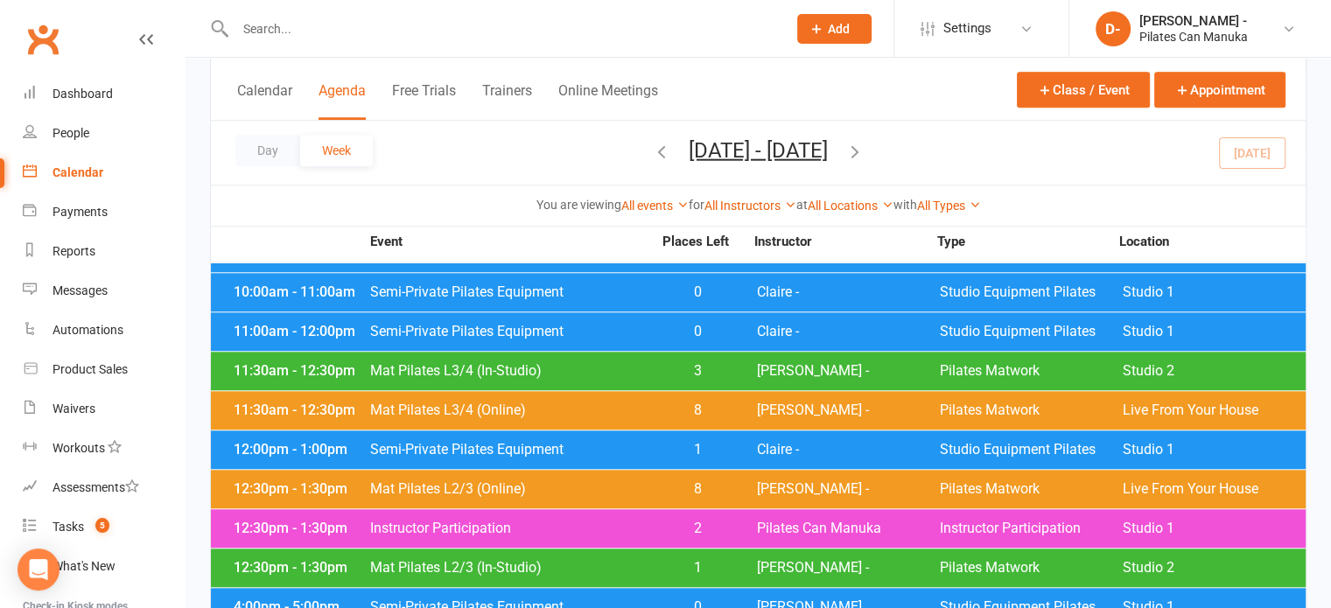
click at [583, 364] on span "Mat Pilates L3/4 (In-Studio)" at bounding box center [510, 371] width 283 height 14
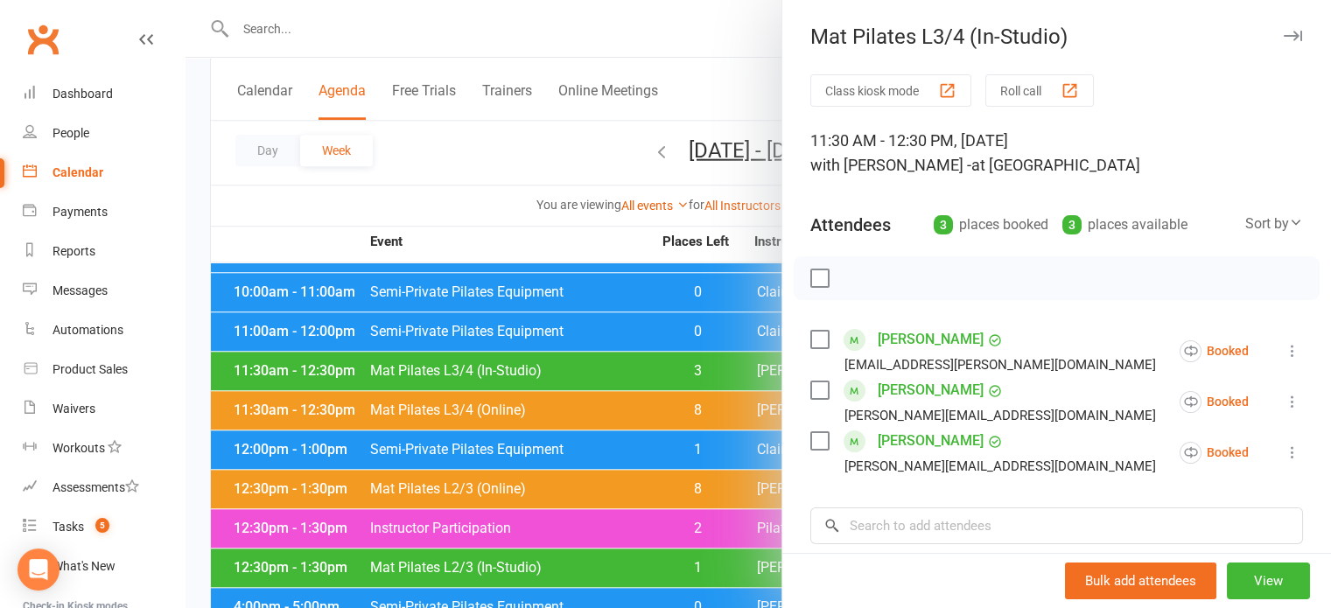
click at [532, 130] on div at bounding box center [757, 304] width 1145 height 608
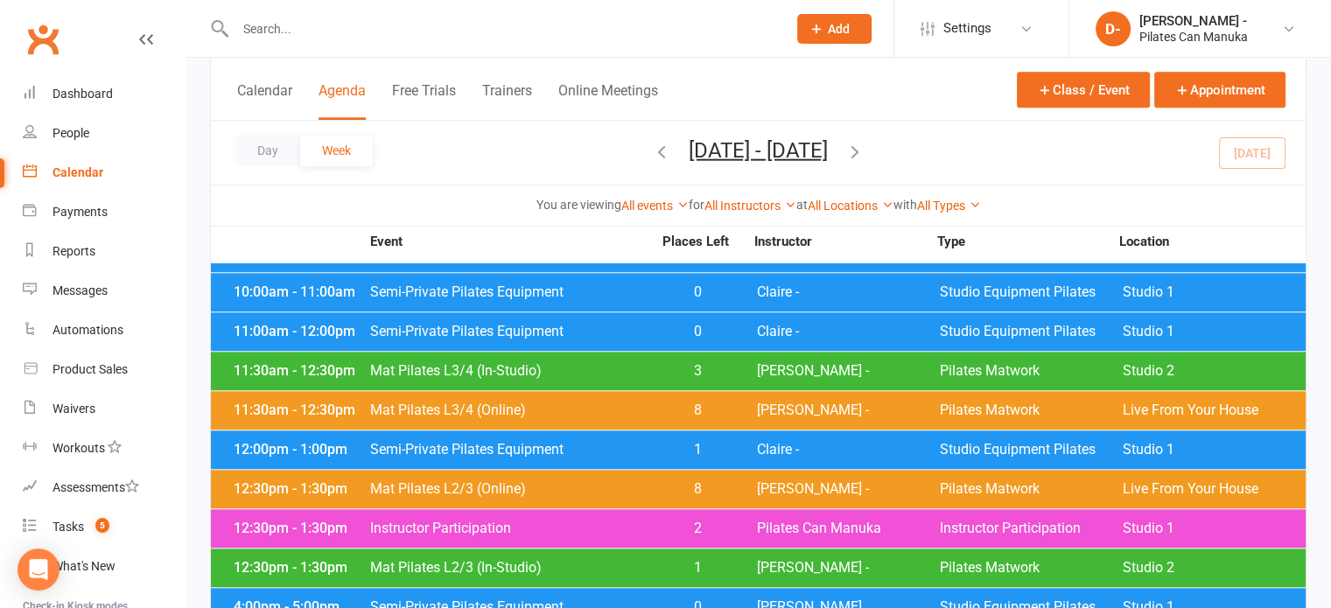
click at [536, 364] on span "Mat Pilates L3/4 (In-Studio)" at bounding box center [510, 371] width 283 height 14
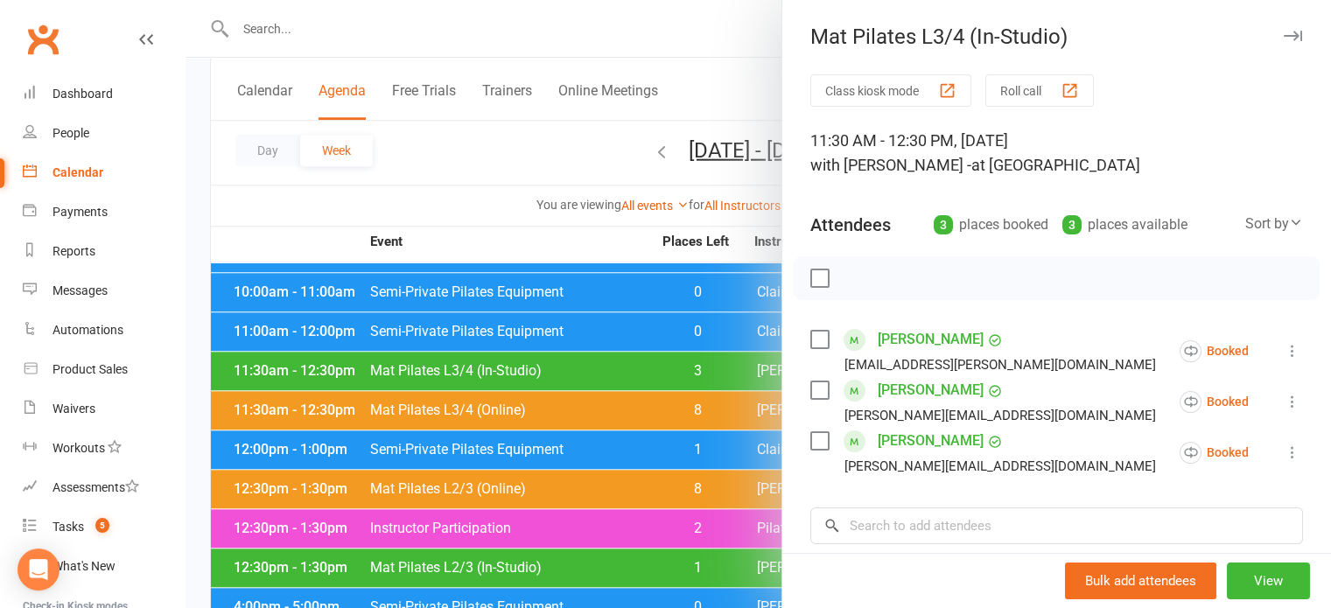
click at [469, 173] on div at bounding box center [757, 304] width 1145 height 608
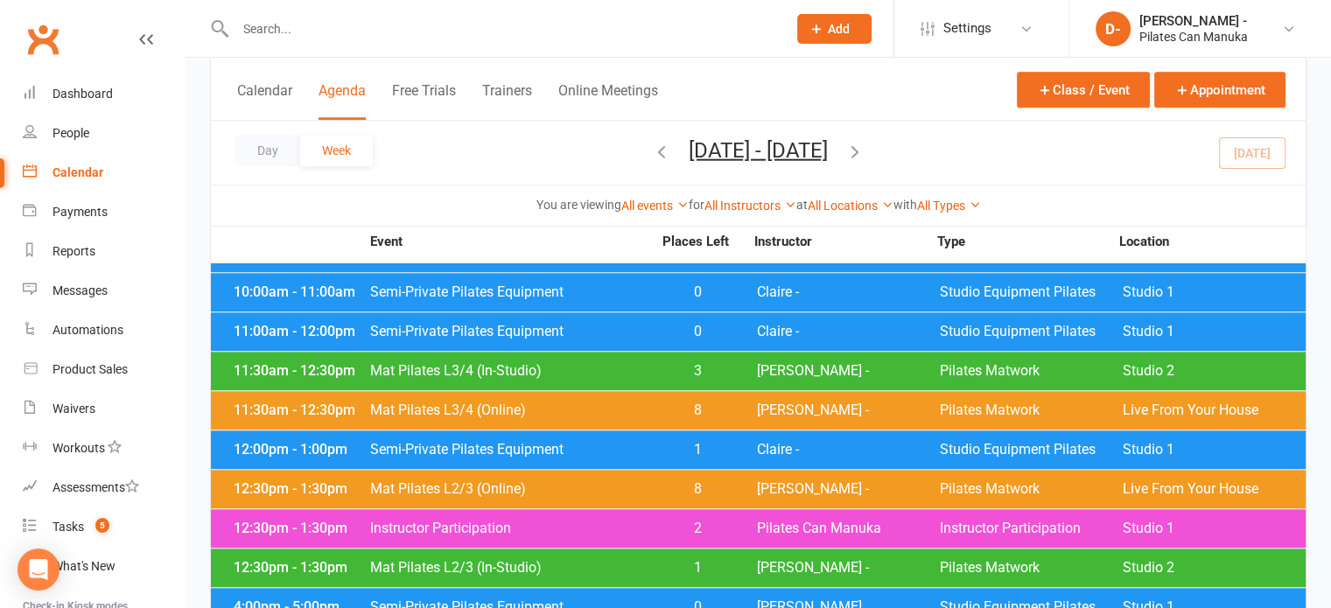
click at [592, 403] on span "Mat Pilates L3/4 (Online)" at bounding box center [510, 410] width 283 height 14
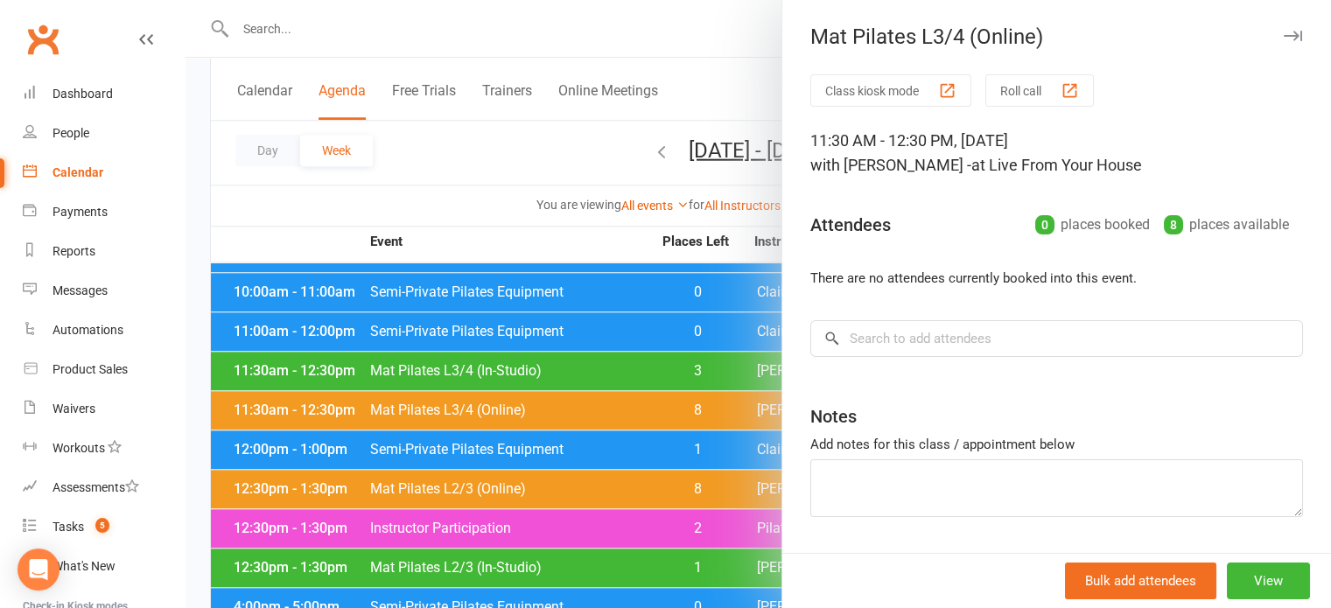
click at [481, 164] on div at bounding box center [757, 304] width 1145 height 608
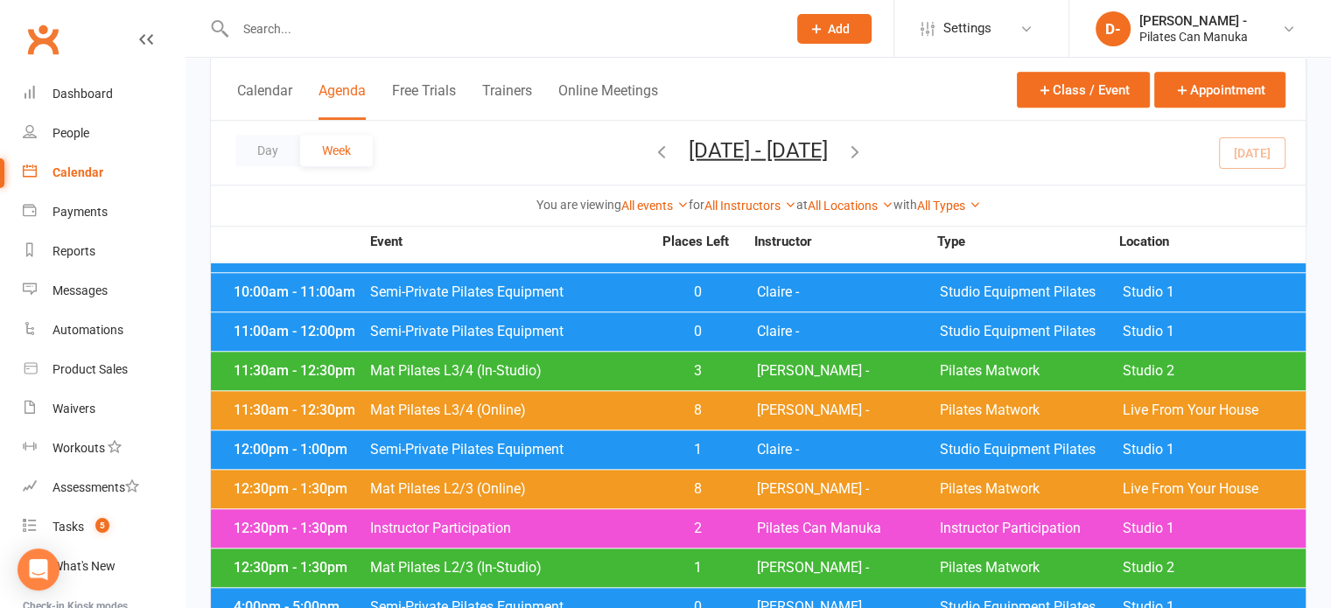
click at [624, 482] on span "Mat Pilates L2/3 (Online)" at bounding box center [510, 489] width 283 height 14
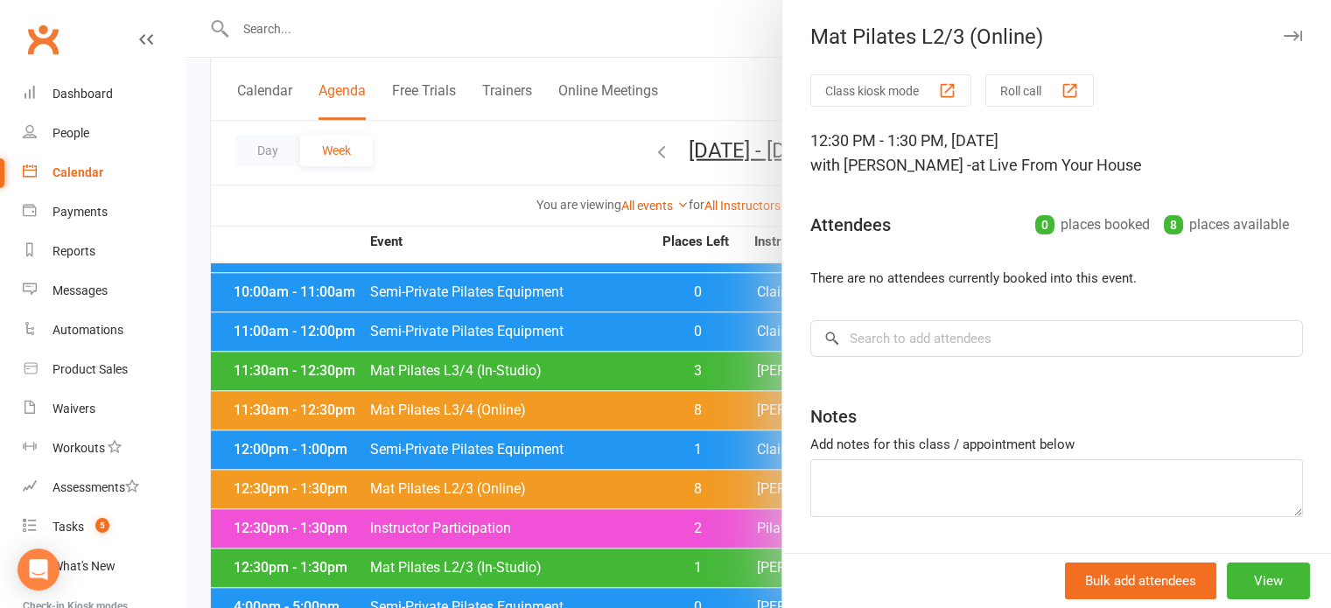
click at [444, 176] on div at bounding box center [757, 304] width 1145 height 608
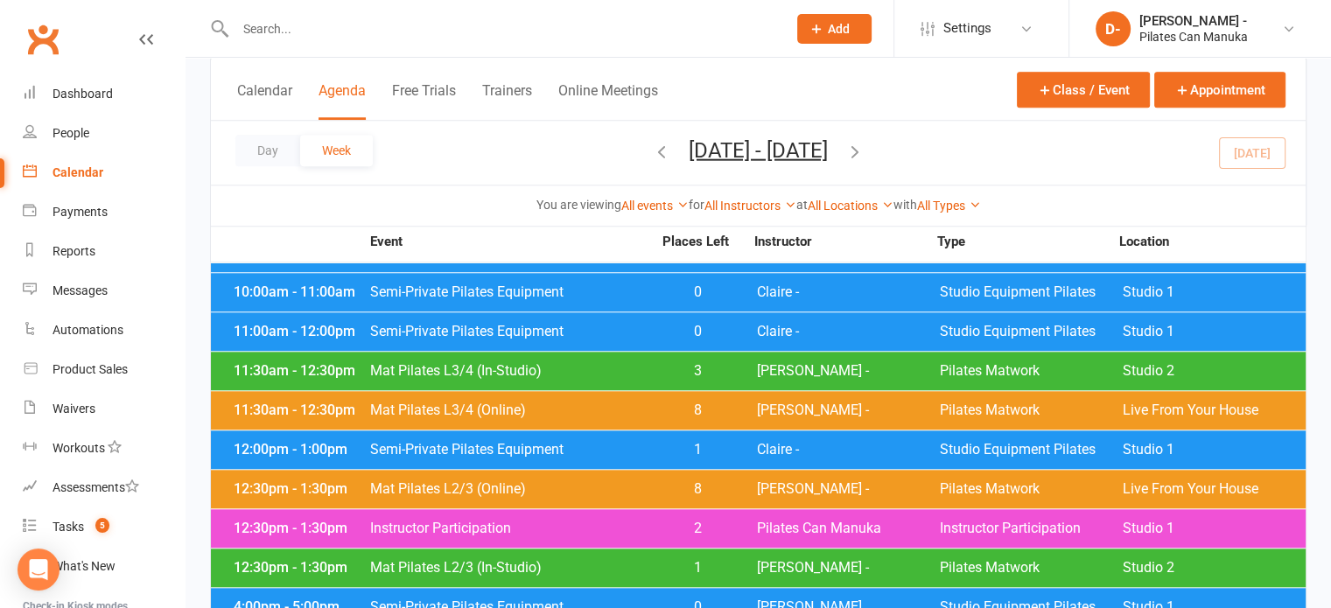
click at [626, 521] on span "Instructor Participation" at bounding box center [510, 528] width 283 height 14
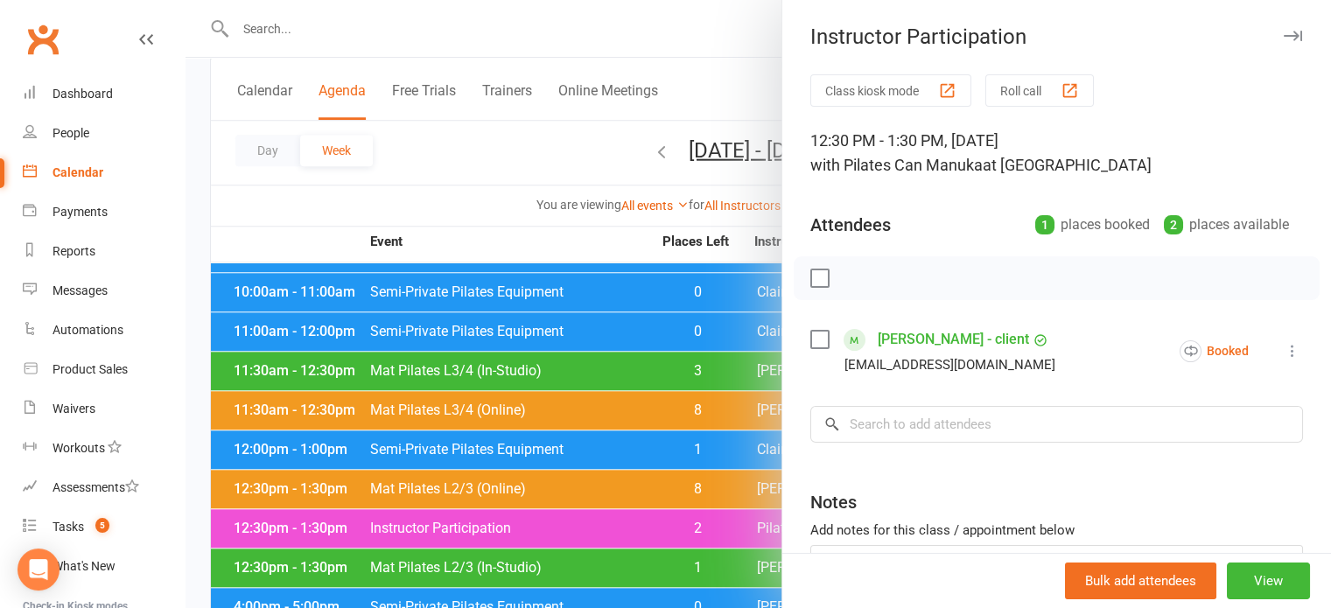
click at [492, 140] on div at bounding box center [757, 304] width 1145 height 608
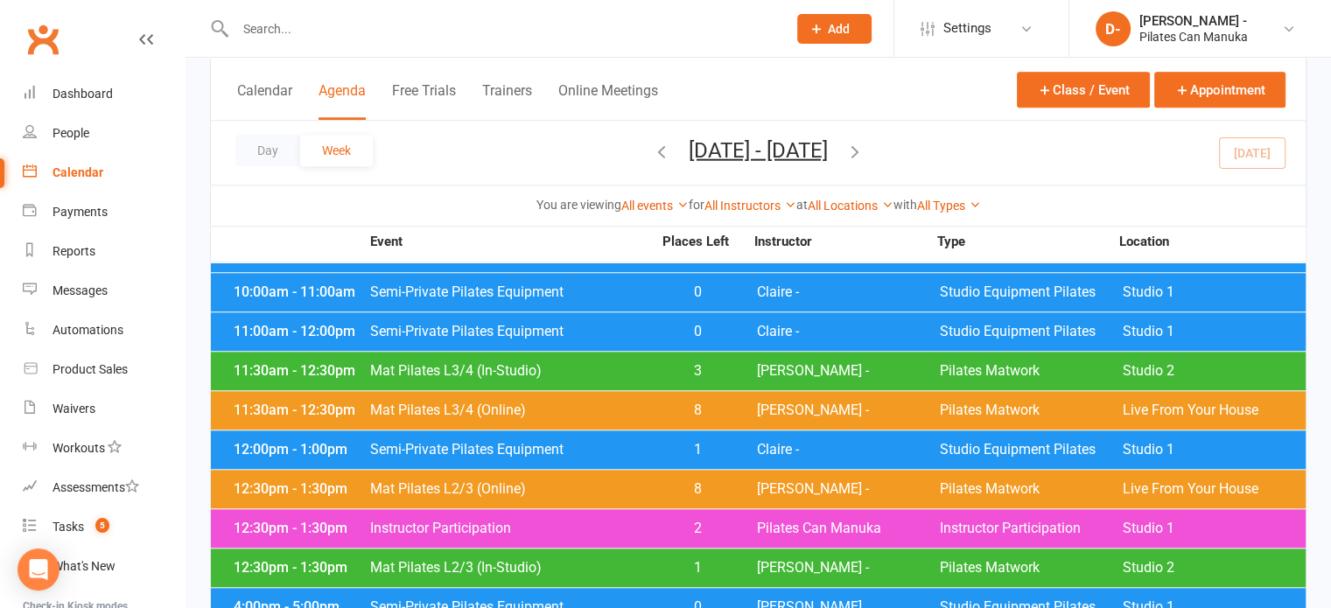
click at [633, 521] on span "Instructor Participation" at bounding box center [510, 528] width 283 height 14
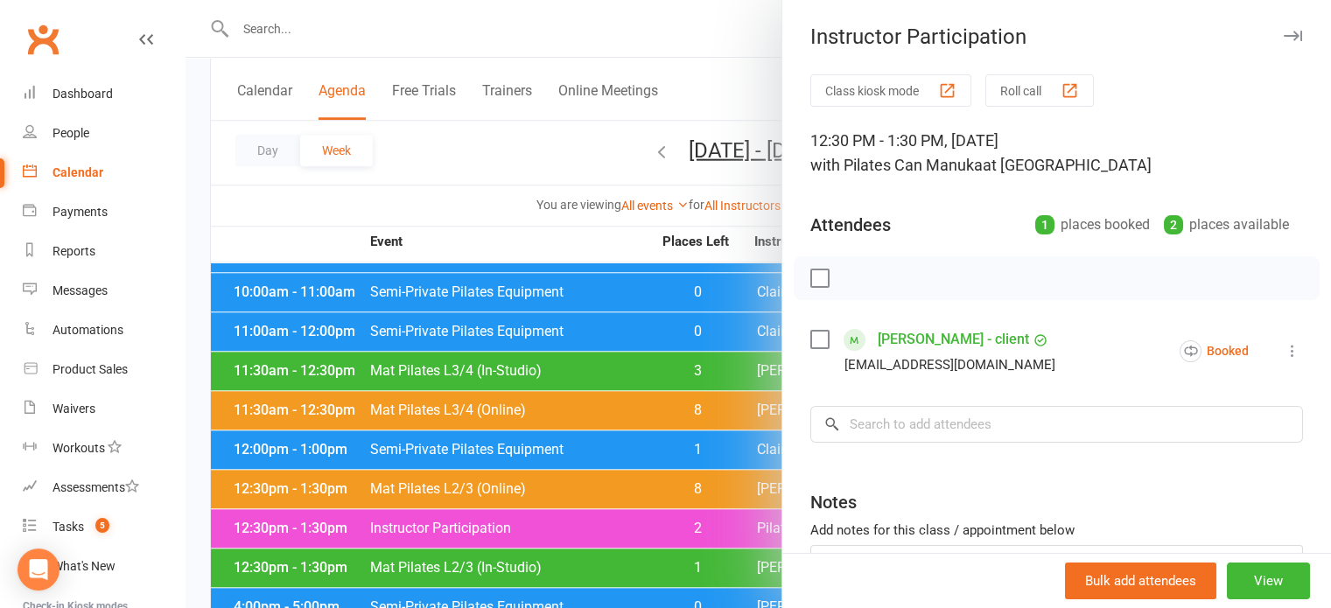
click at [500, 141] on div at bounding box center [757, 304] width 1145 height 608
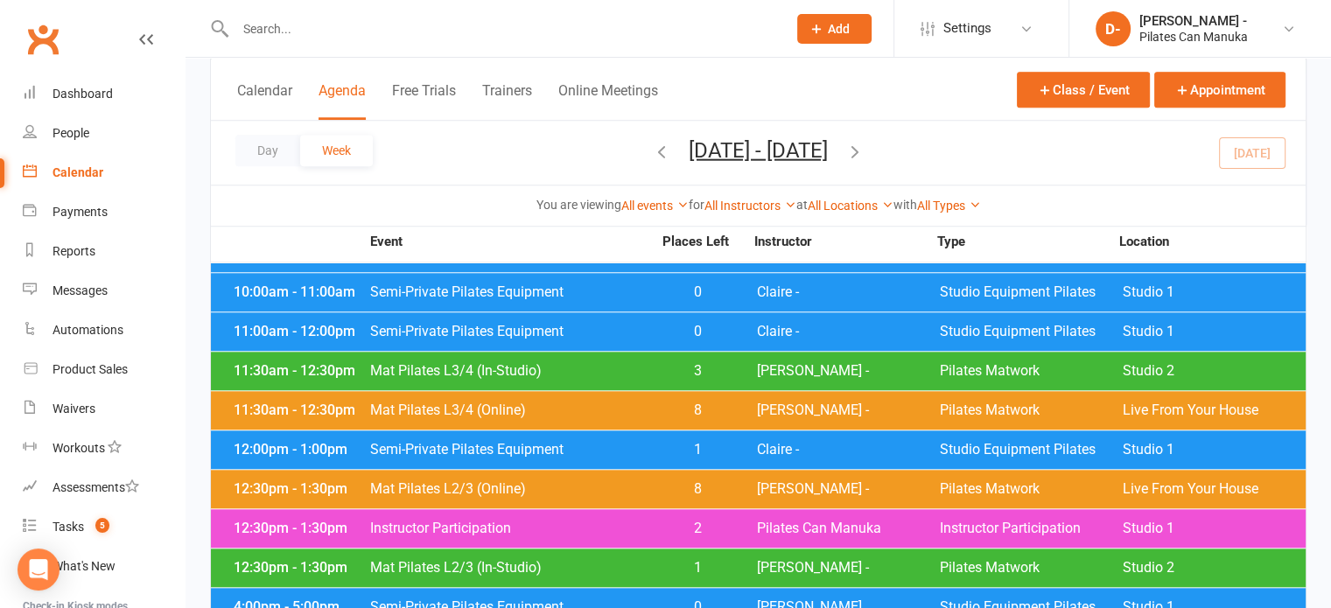
click at [644, 561] on span "Mat Pilates L2/3 (In-Studio)" at bounding box center [510, 568] width 283 height 14
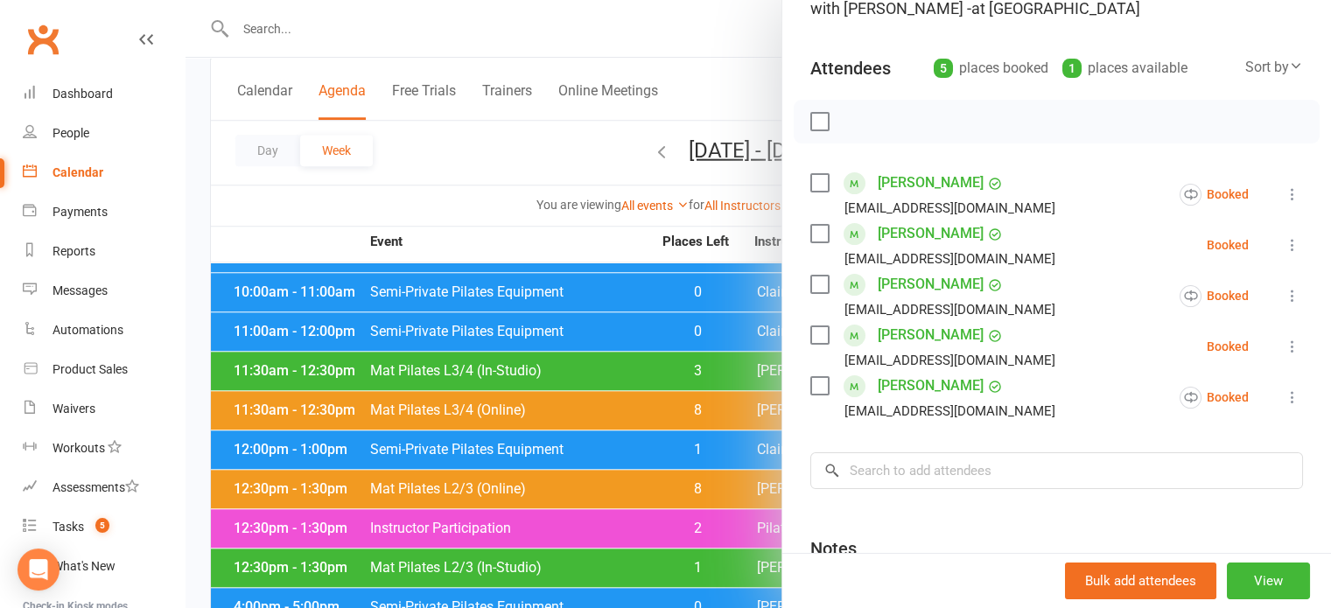
scroll to position [175, 0]
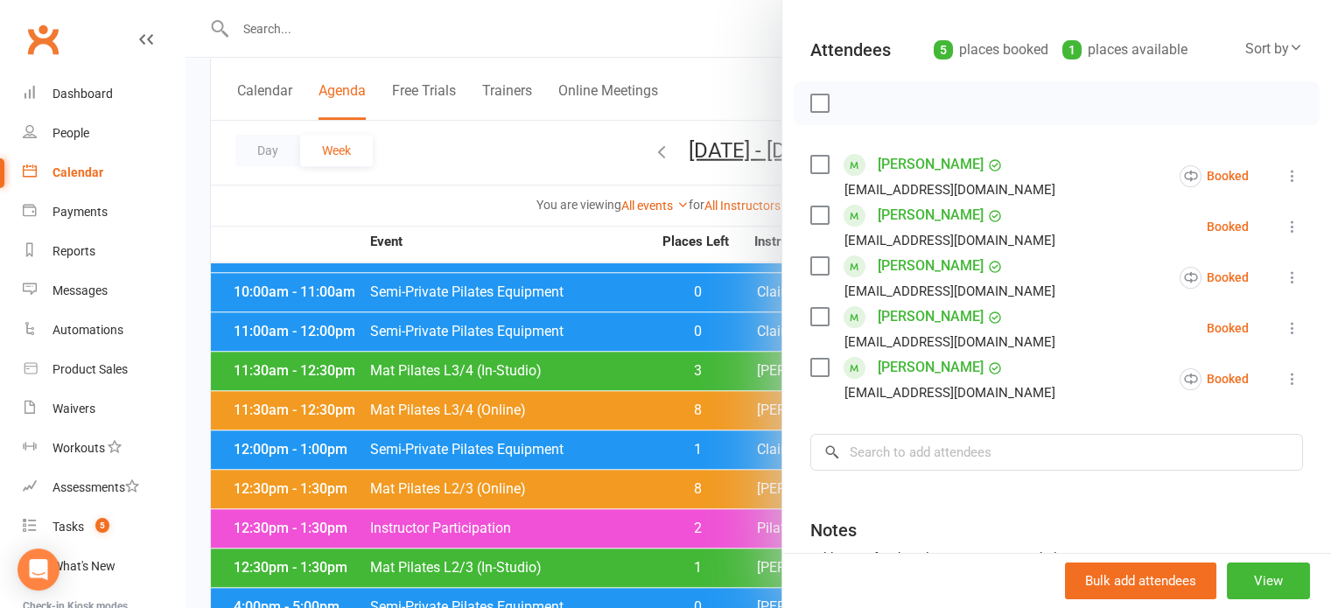
click at [518, 129] on div at bounding box center [757, 304] width 1145 height 608
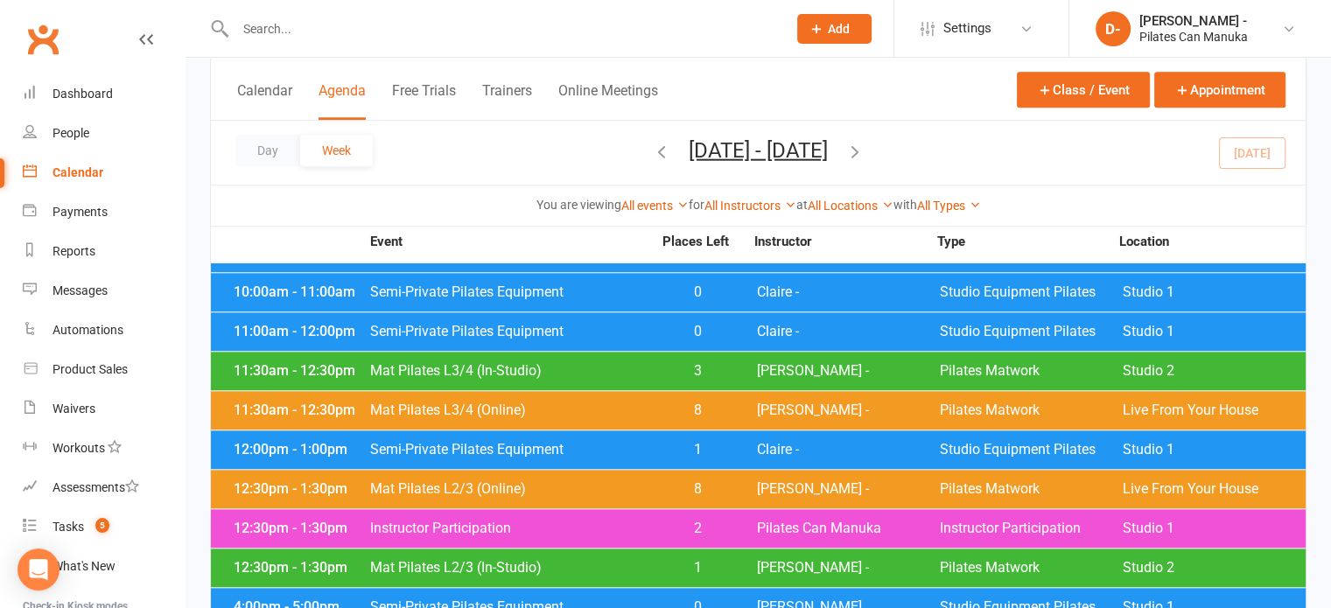
click at [641, 443] on span "Semi-Private Pilates Equipment" at bounding box center [510, 450] width 283 height 14
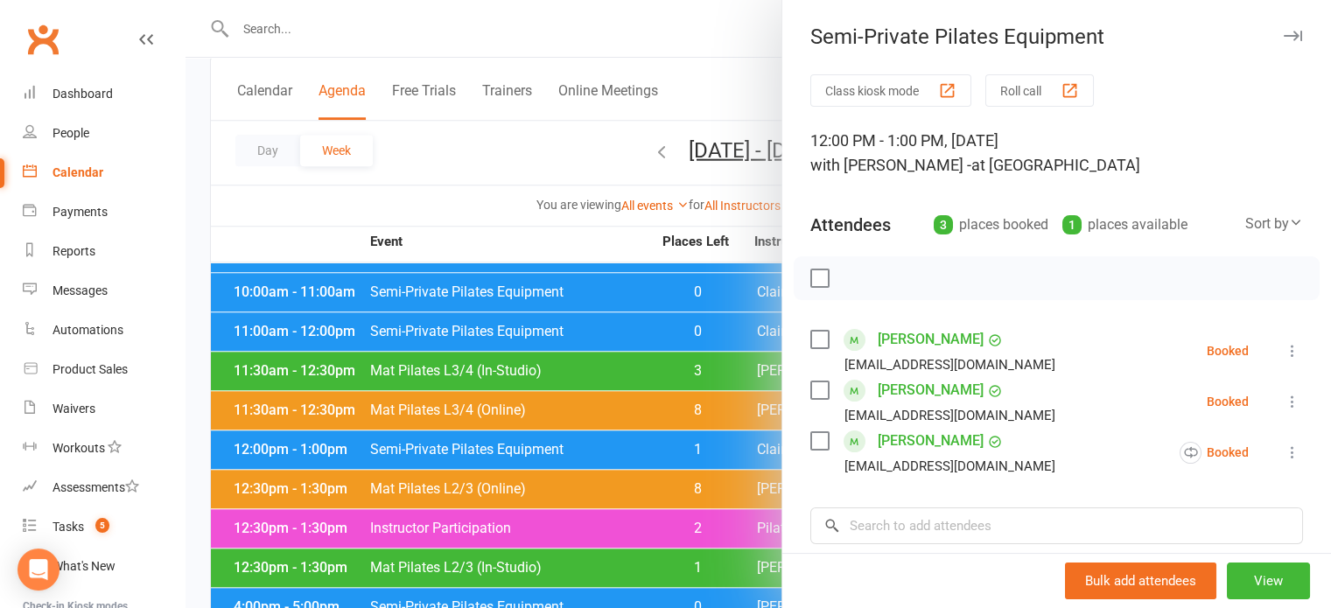
click at [631, 470] on div at bounding box center [757, 304] width 1145 height 608
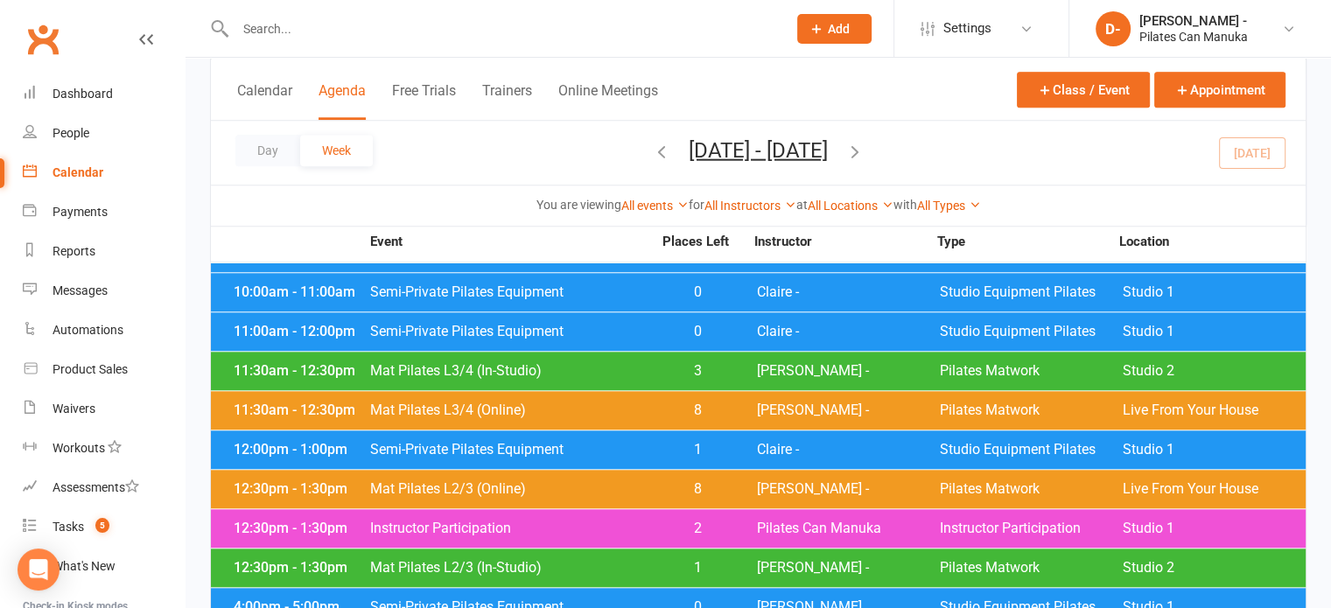
click at [661, 365] on div "11:30am - 12:30pm Mat Pilates L3/4 (In-Studio) 3 [PERSON_NAME] - Pilates Matwor…" at bounding box center [758, 371] width 1094 height 38
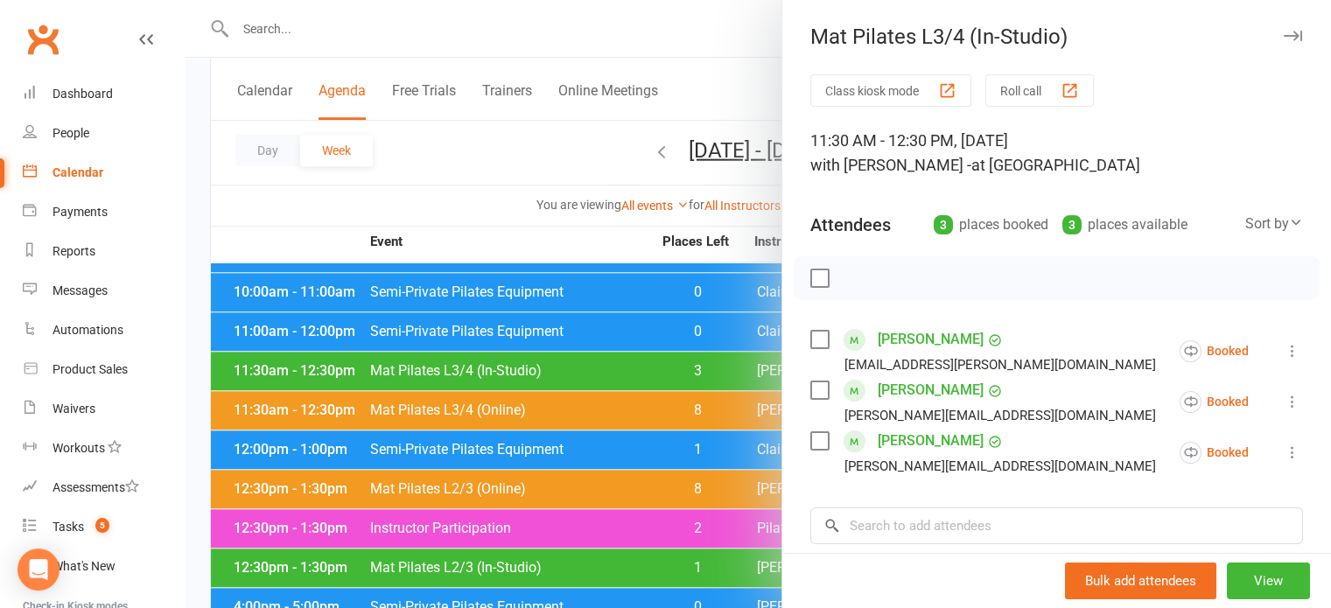
click at [528, 142] on div at bounding box center [757, 304] width 1145 height 608
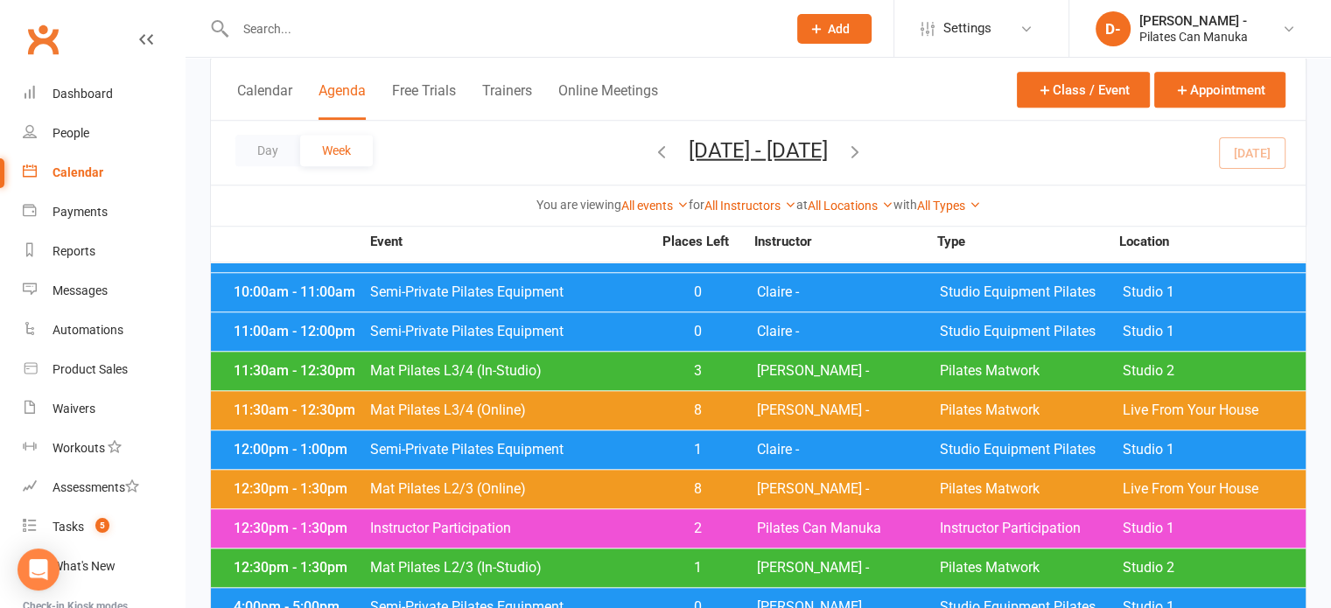
click at [679, 21] on input "text" at bounding box center [502, 29] width 544 height 24
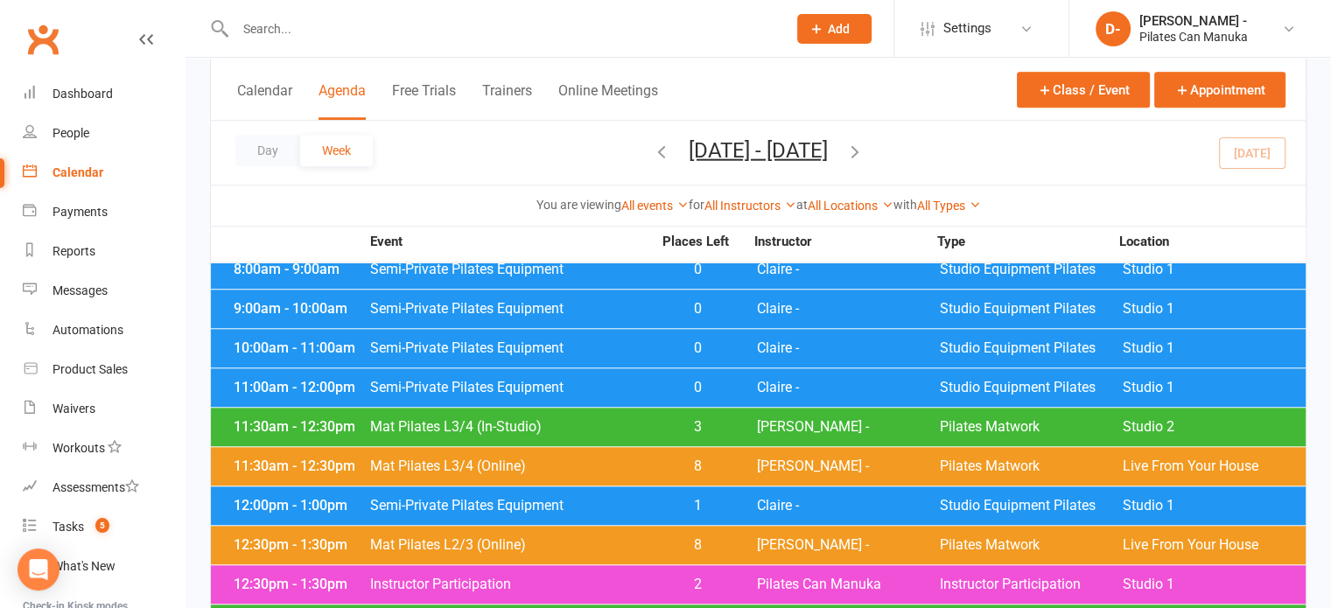
scroll to position [1487, 0]
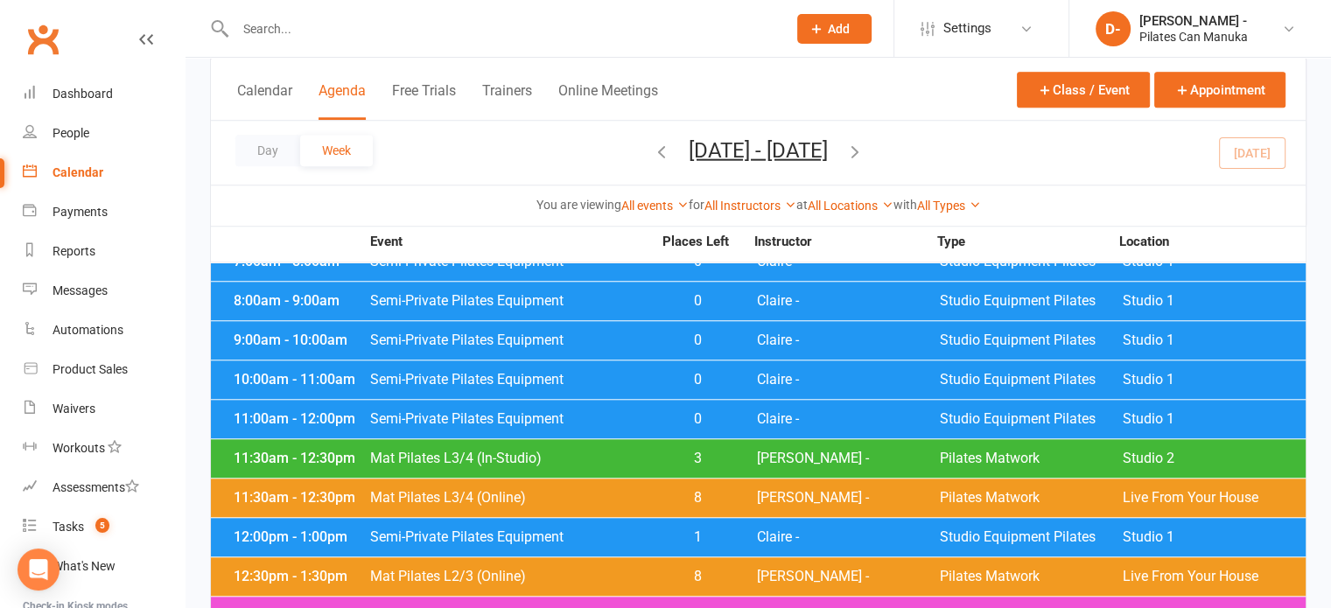
click at [500, 153] on div "Day Week [DATE] - [DATE] [DATE] Sun Mon Tue Wed Thu Fri Sat 27 28 29 30 31 01 0…" at bounding box center [758, 153] width 1094 height 64
click at [790, 575] on div "12:30pm - 1:30pm Mat Pilates L2/3 (Online) 8 [PERSON_NAME] - Pilates Matwork Li…" at bounding box center [758, 576] width 1094 height 38
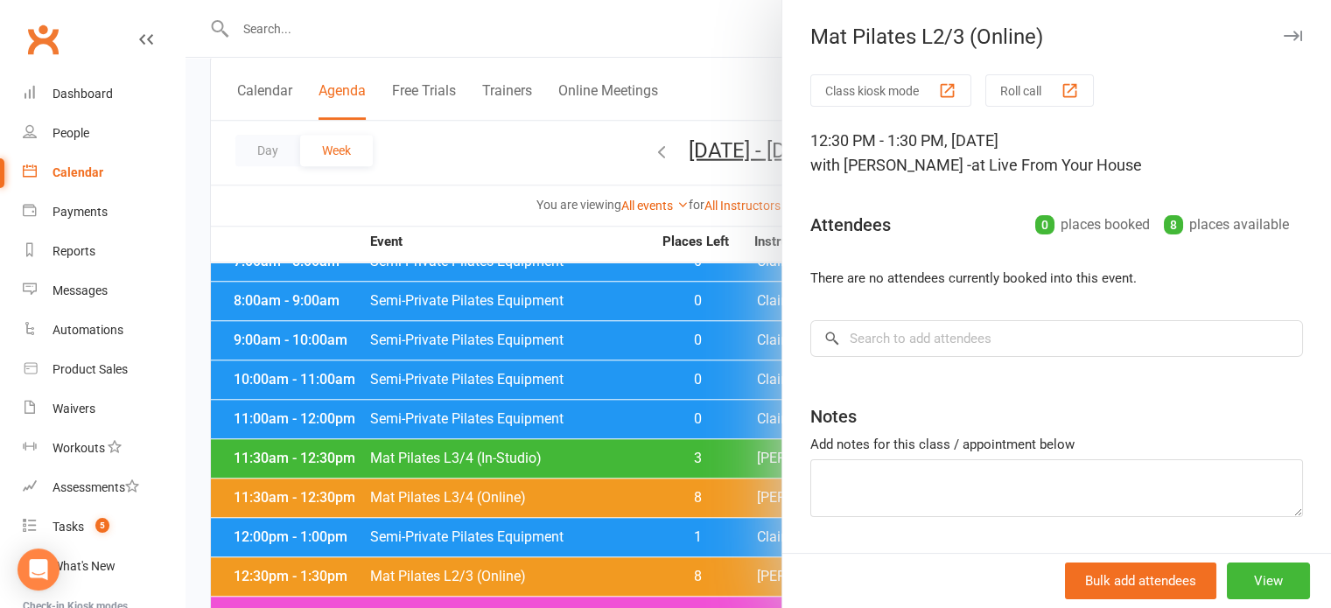
click at [489, 160] on div at bounding box center [757, 304] width 1145 height 608
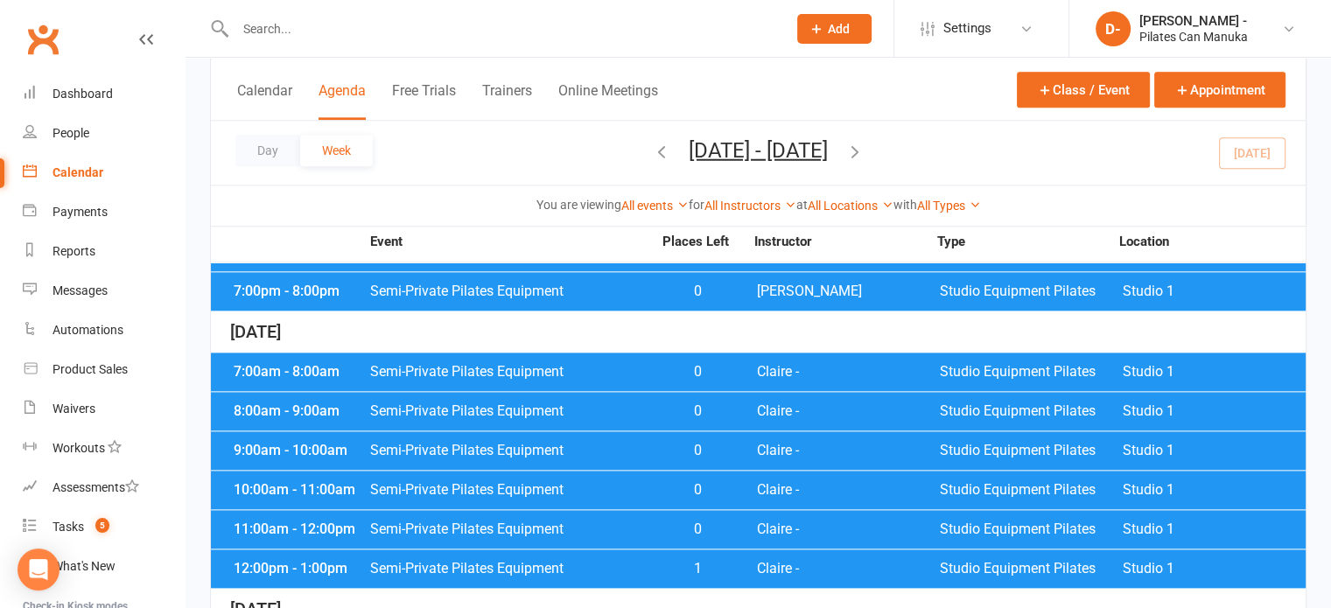
scroll to position [2012, 0]
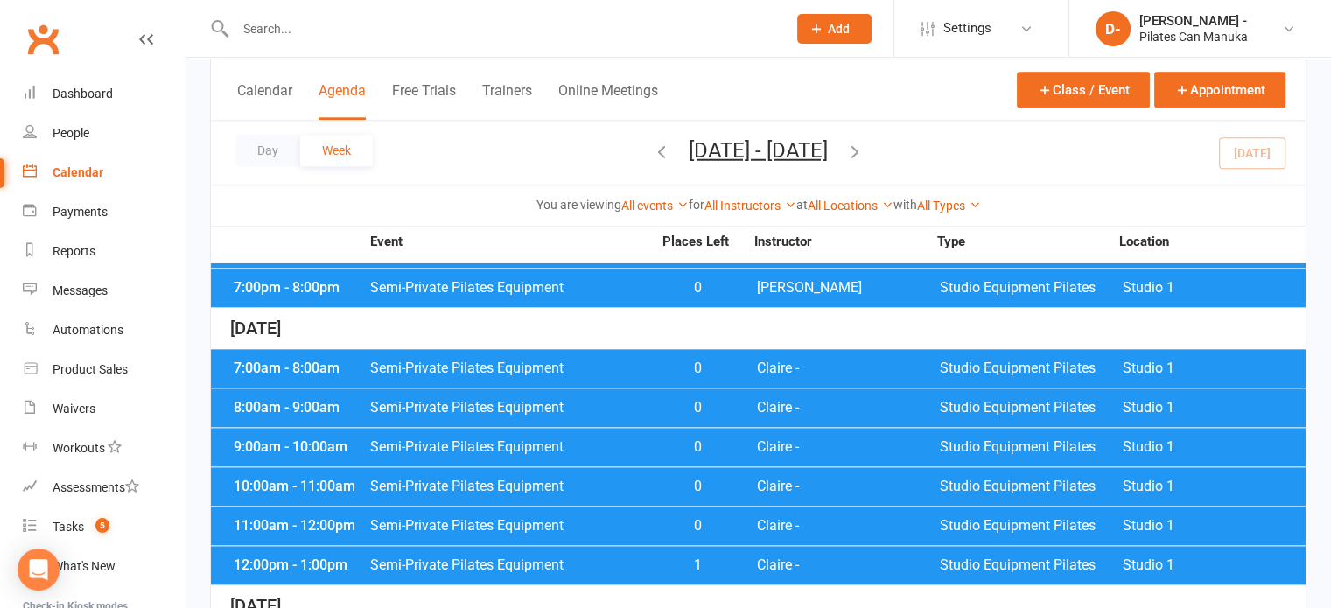
click at [605, 361] on span "Semi-Private Pilates Equipment" at bounding box center [510, 368] width 283 height 14
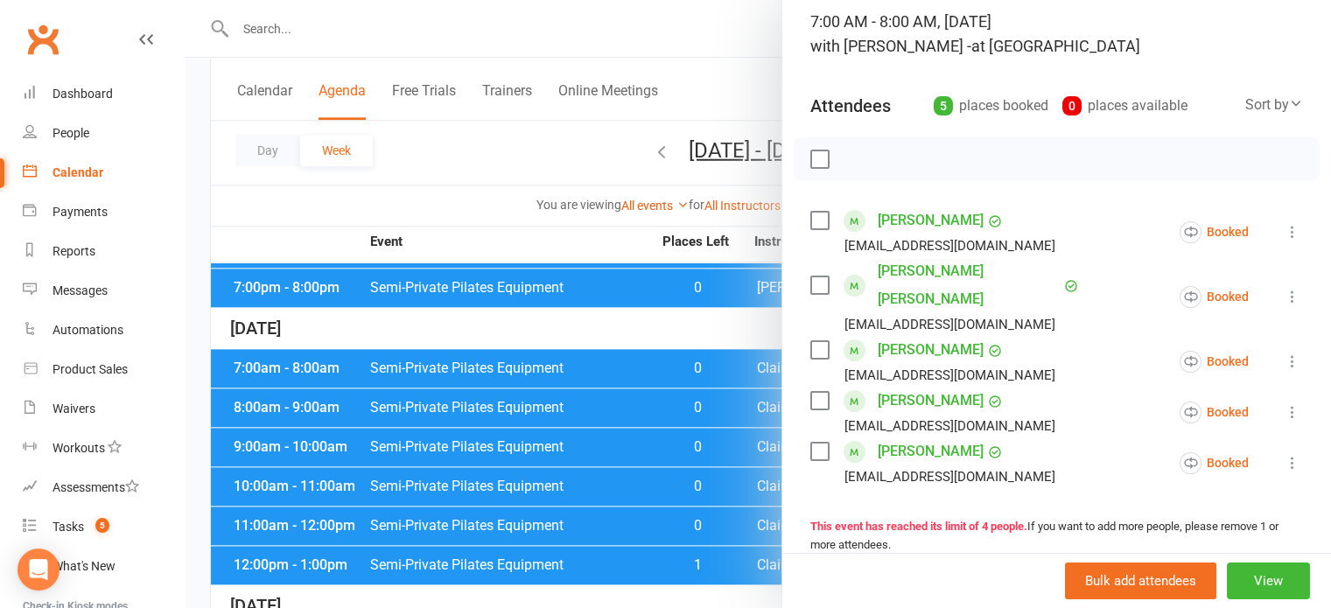
scroll to position [175, 0]
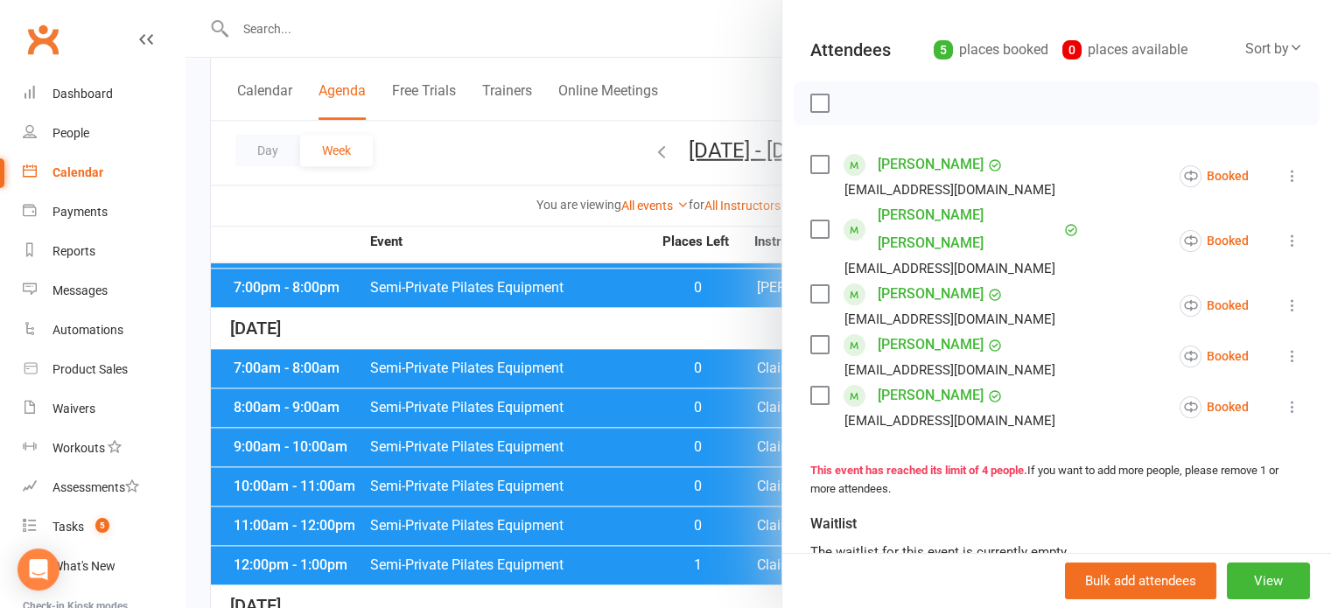
click at [561, 388] on div at bounding box center [757, 304] width 1145 height 608
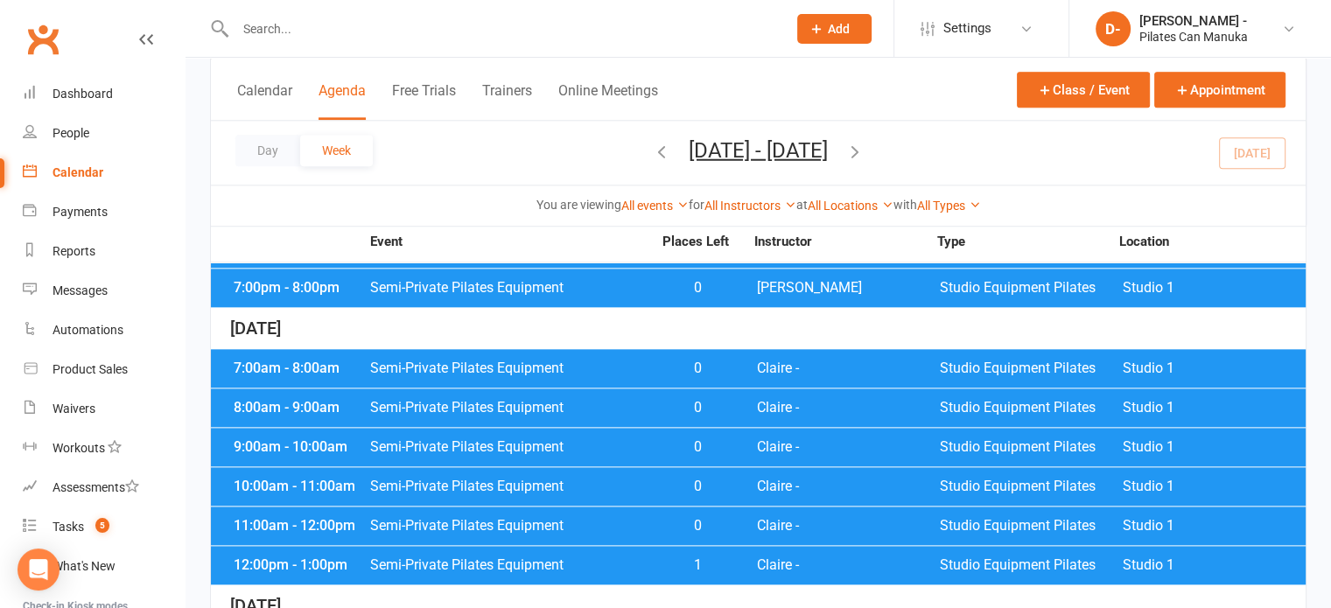
click at [563, 401] on span "Semi-Private Pilates Equipment" at bounding box center [510, 408] width 283 height 14
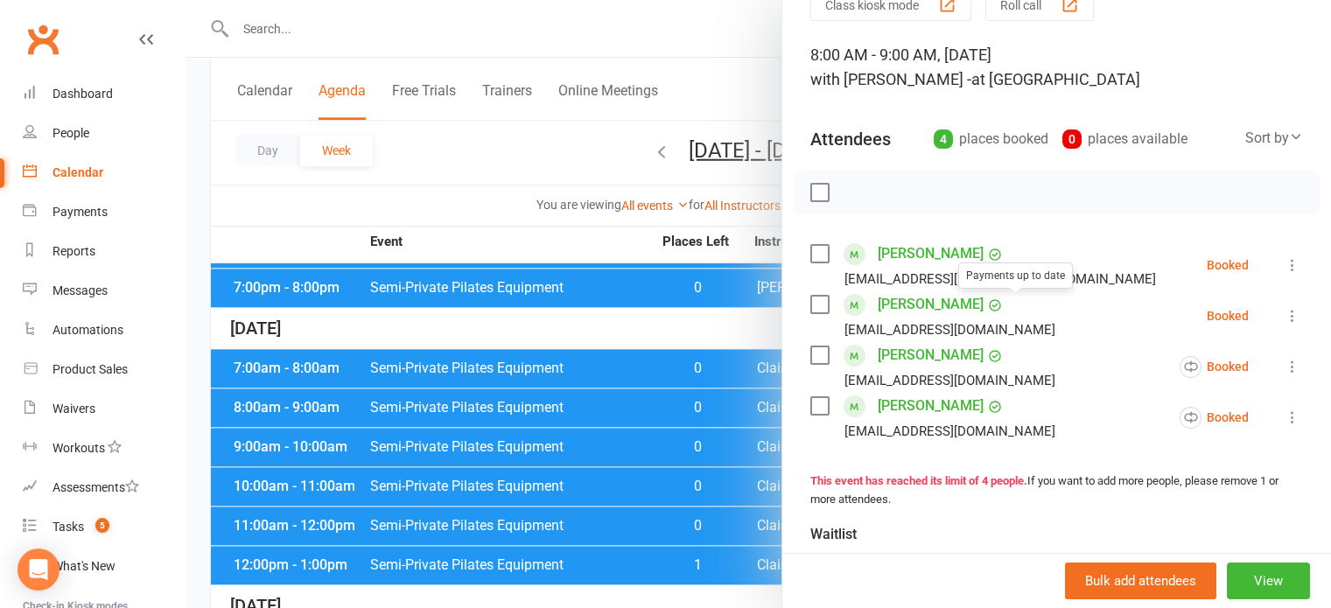
scroll to position [87, 0]
click at [644, 433] on div at bounding box center [757, 304] width 1145 height 608
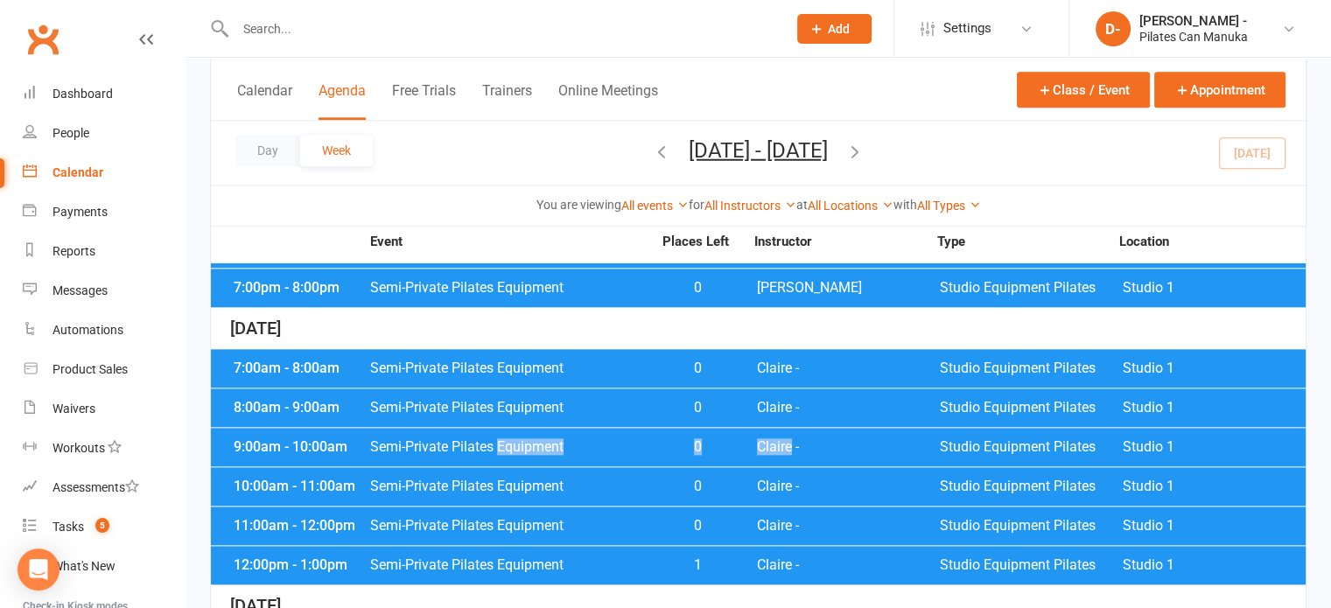
click at [644, 440] on span "Semi-Private Pilates Equipment" at bounding box center [510, 447] width 283 height 14
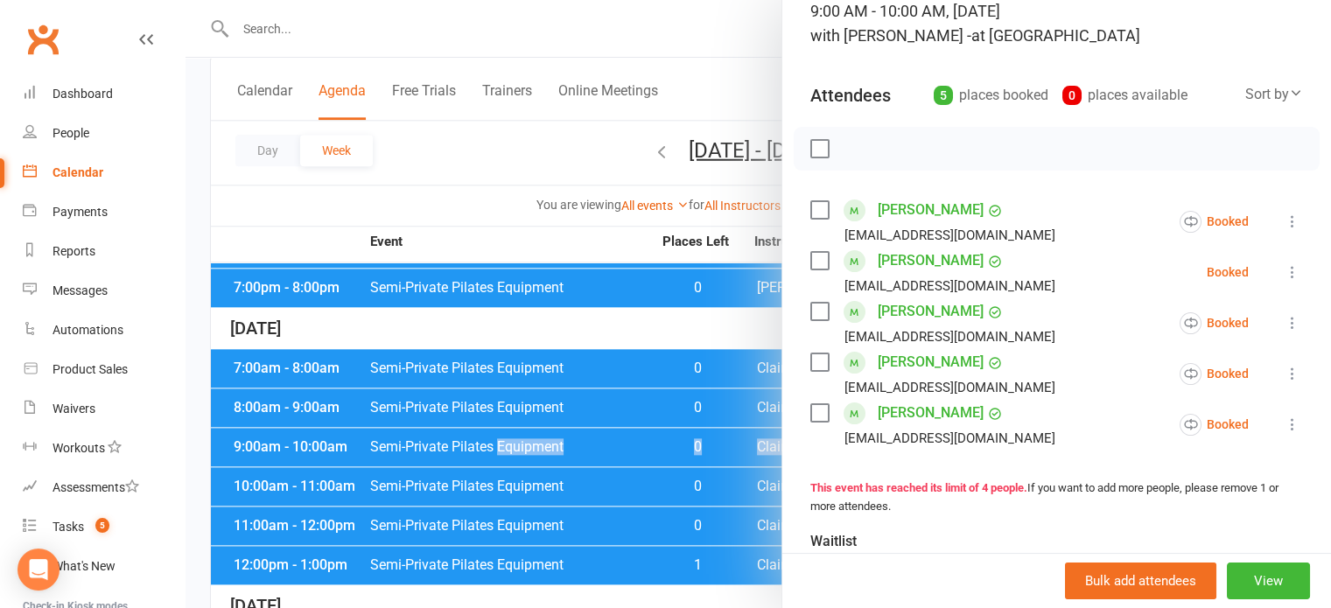
scroll to position [175, 0]
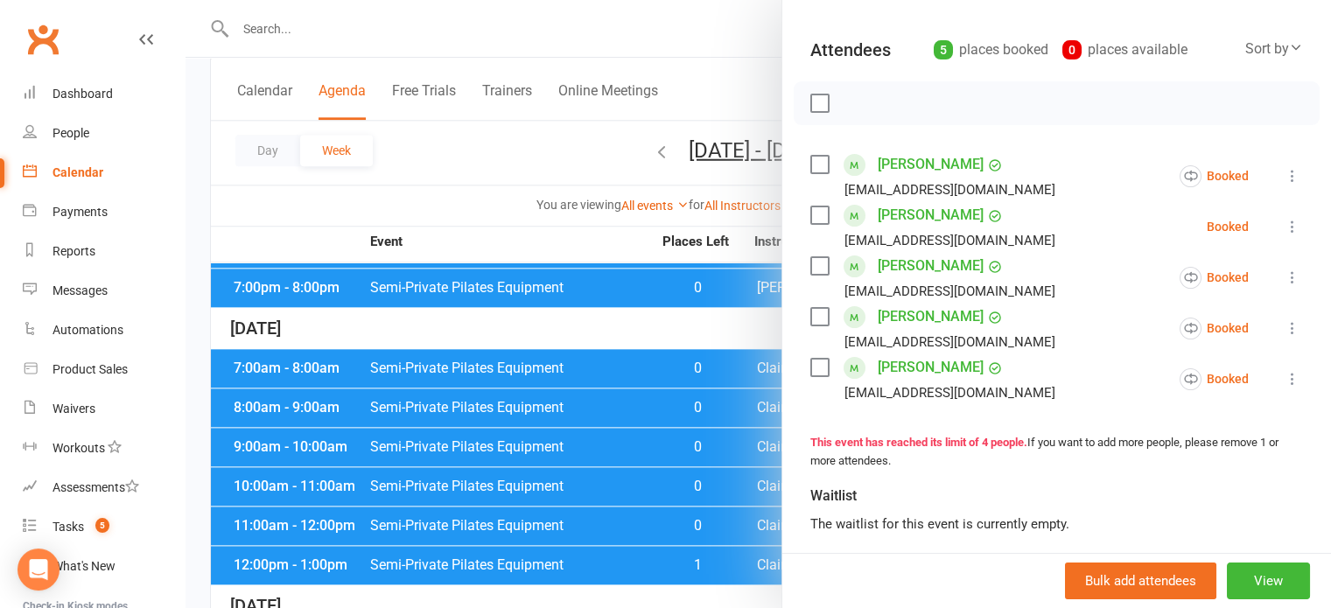
click at [443, 174] on div at bounding box center [757, 304] width 1145 height 608
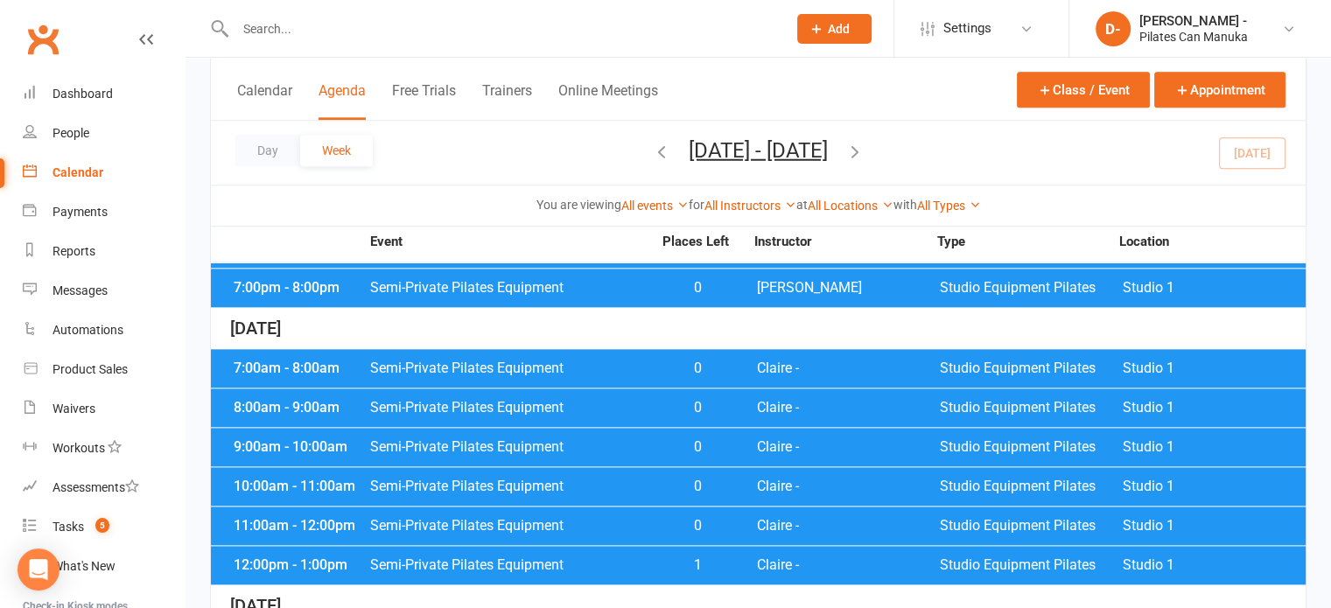
click at [643, 479] on span "Semi-Private Pilates Equipment" at bounding box center [510, 486] width 283 height 14
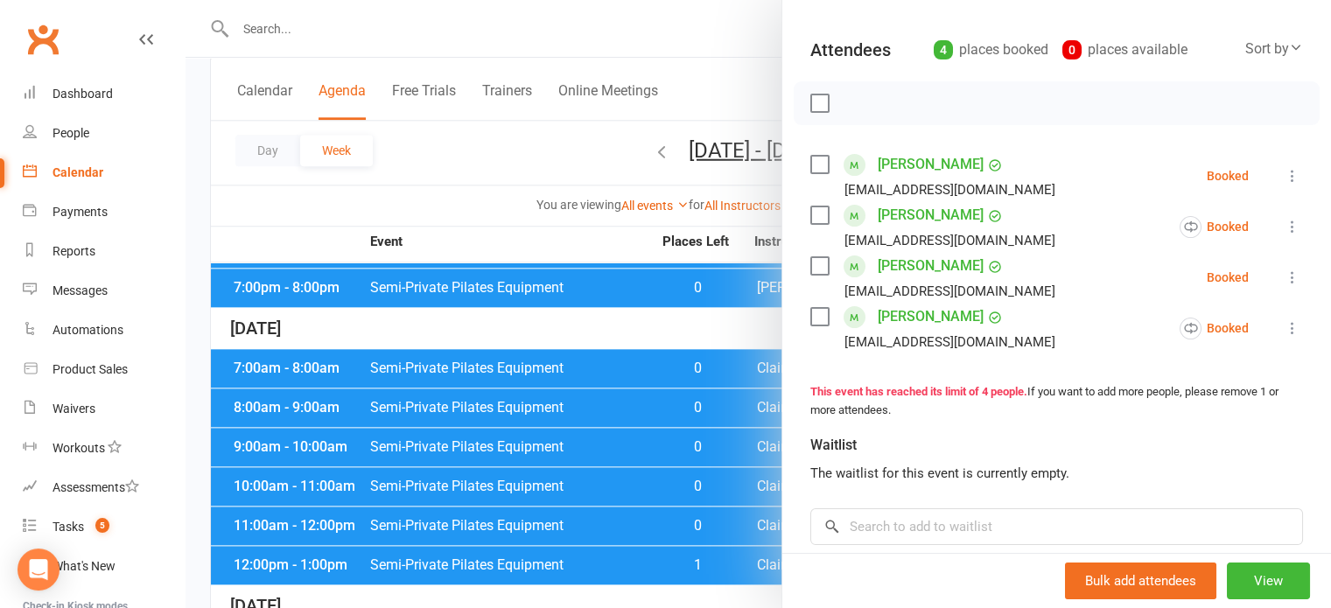
click at [458, 167] on div at bounding box center [757, 304] width 1145 height 608
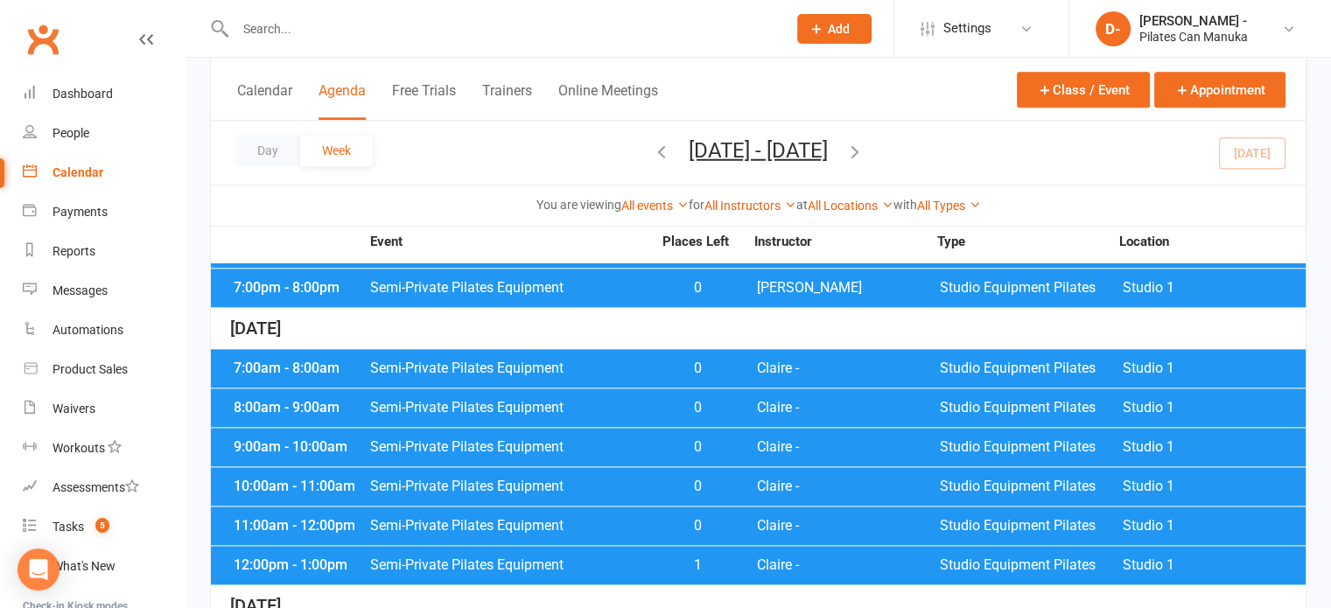
click at [648, 519] on span "Semi-Private Pilates Equipment" at bounding box center [510, 526] width 283 height 14
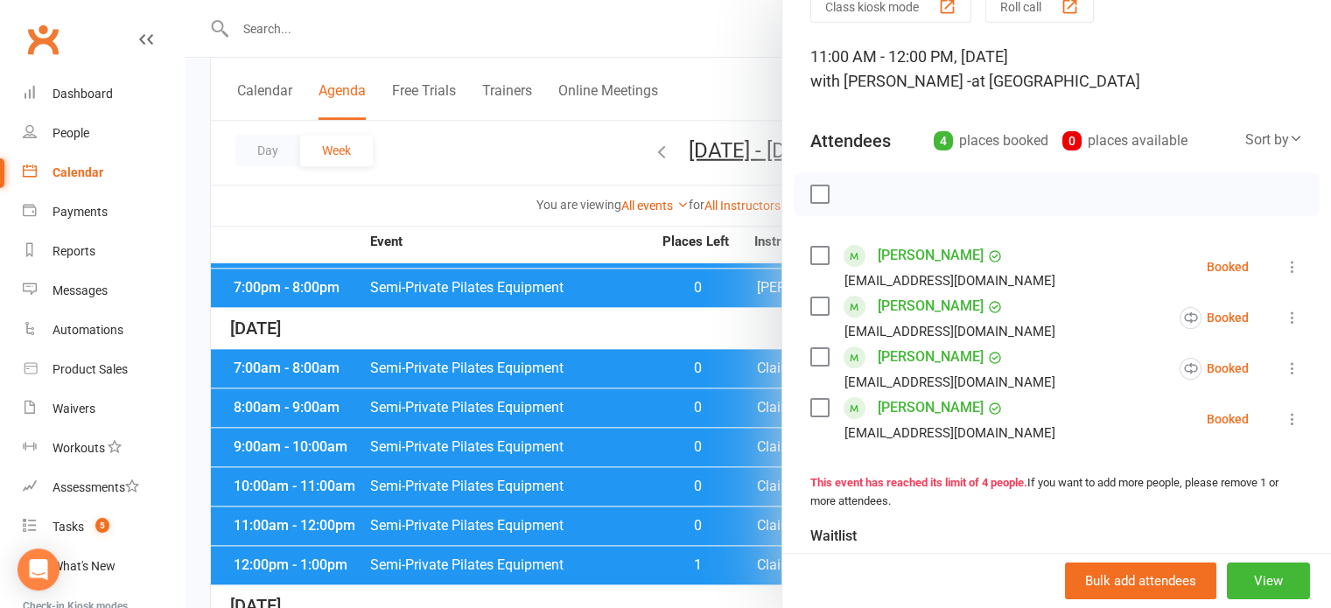
scroll to position [87, 0]
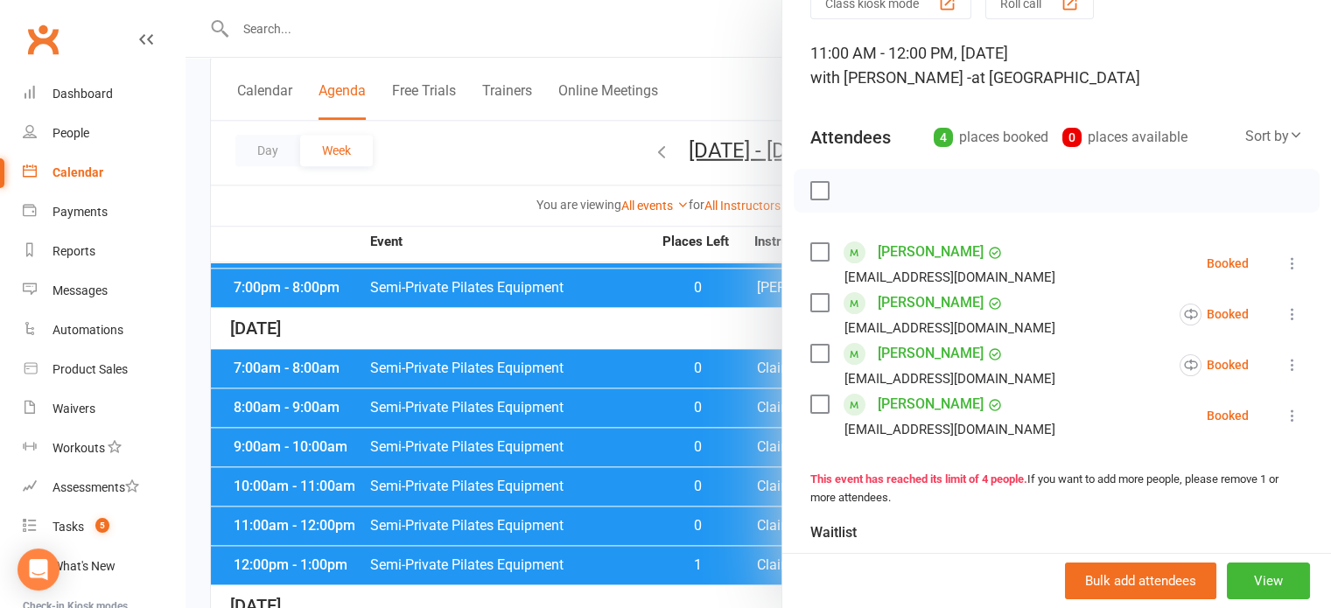
click at [462, 157] on div at bounding box center [757, 304] width 1145 height 608
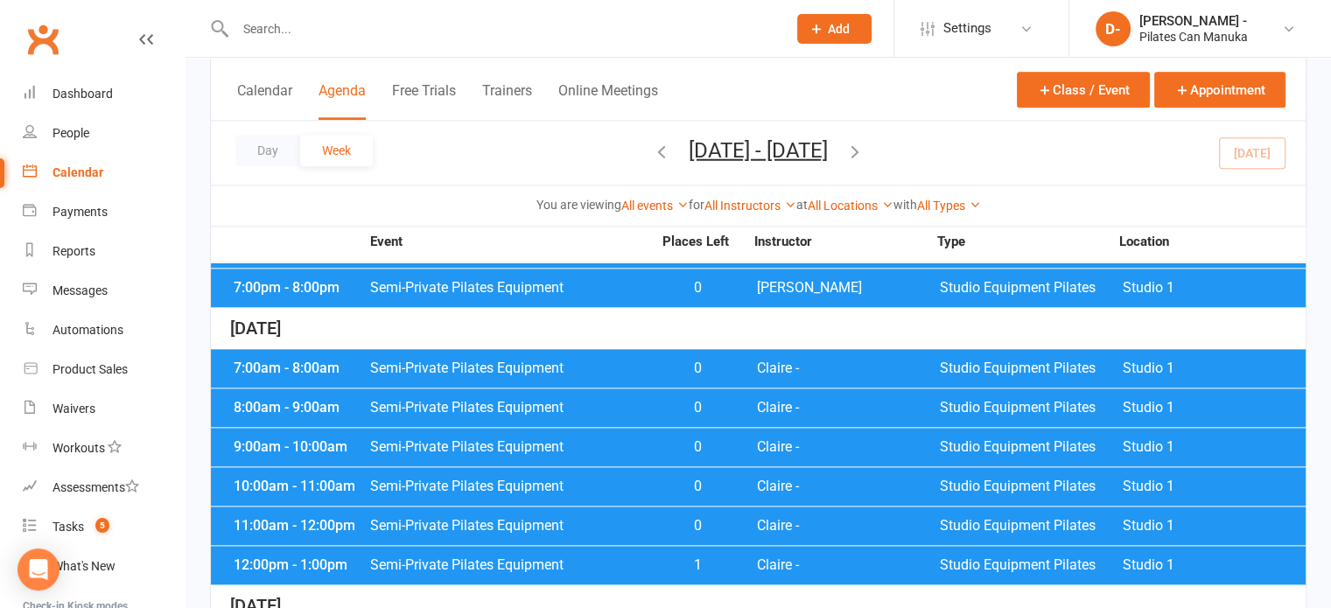
click at [654, 558] on span "1" at bounding box center [698, 565] width 92 height 14
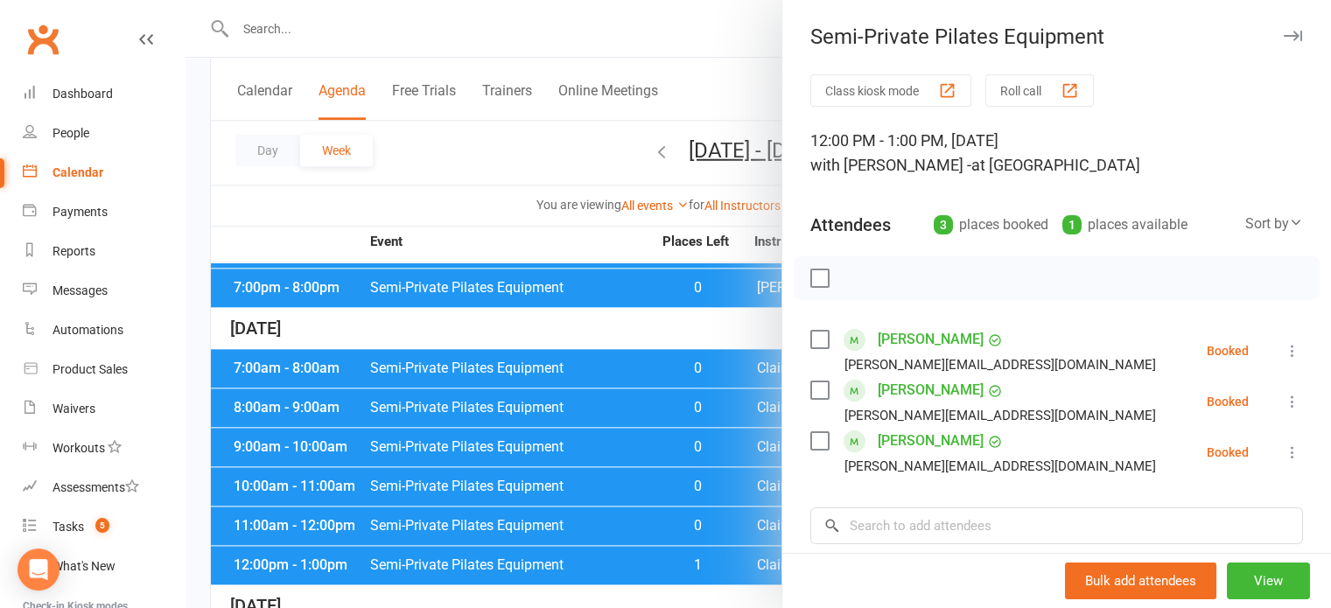
click at [594, 513] on div at bounding box center [757, 304] width 1145 height 608
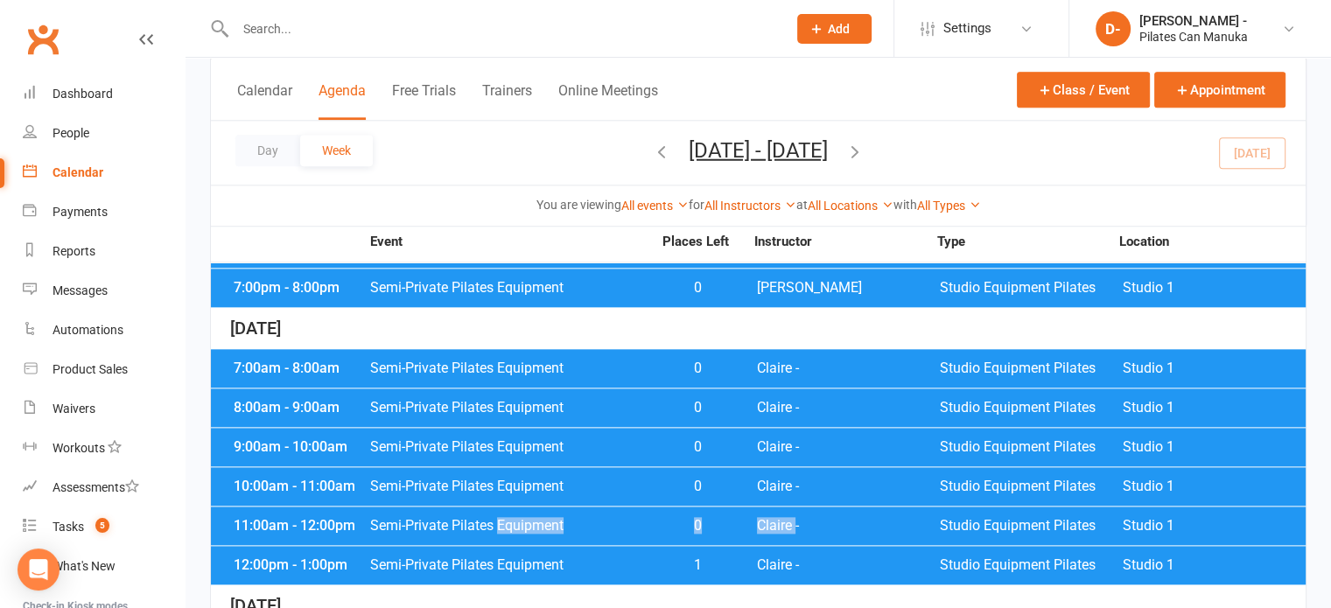
click at [594, 519] on span "Semi-Private Pilates Equipment" at bounding box center [510, 526] width 283 height 14
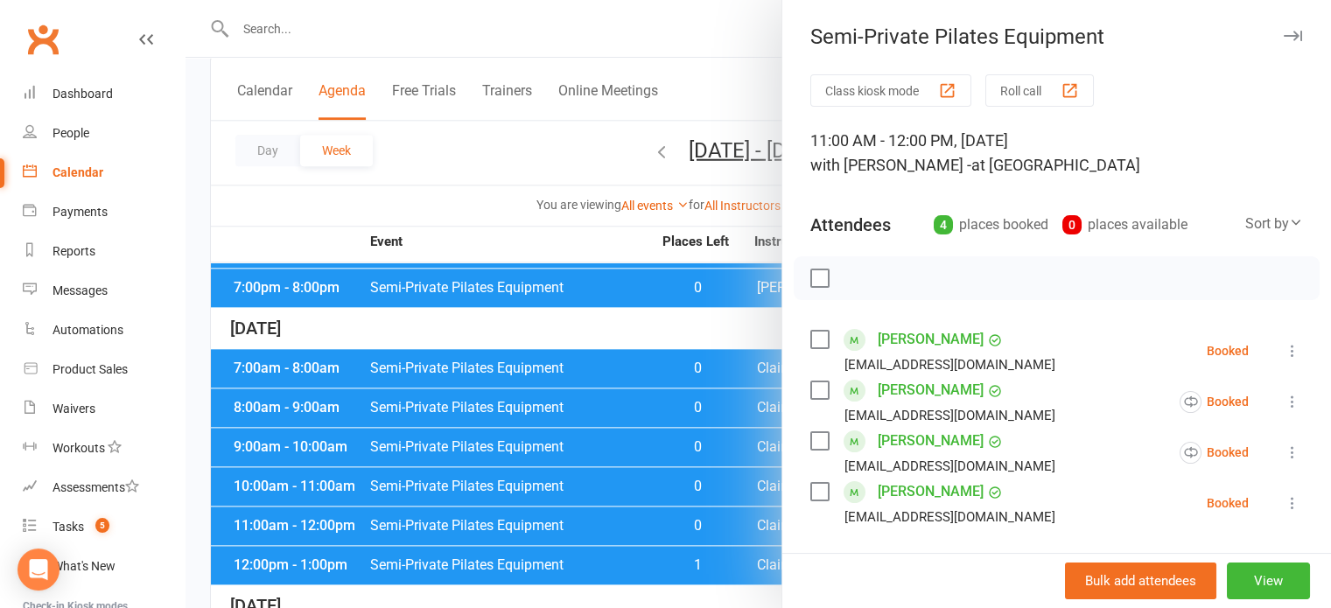
click at [458, 155] on div at bounding box center [757, 304] width 1145 height 608
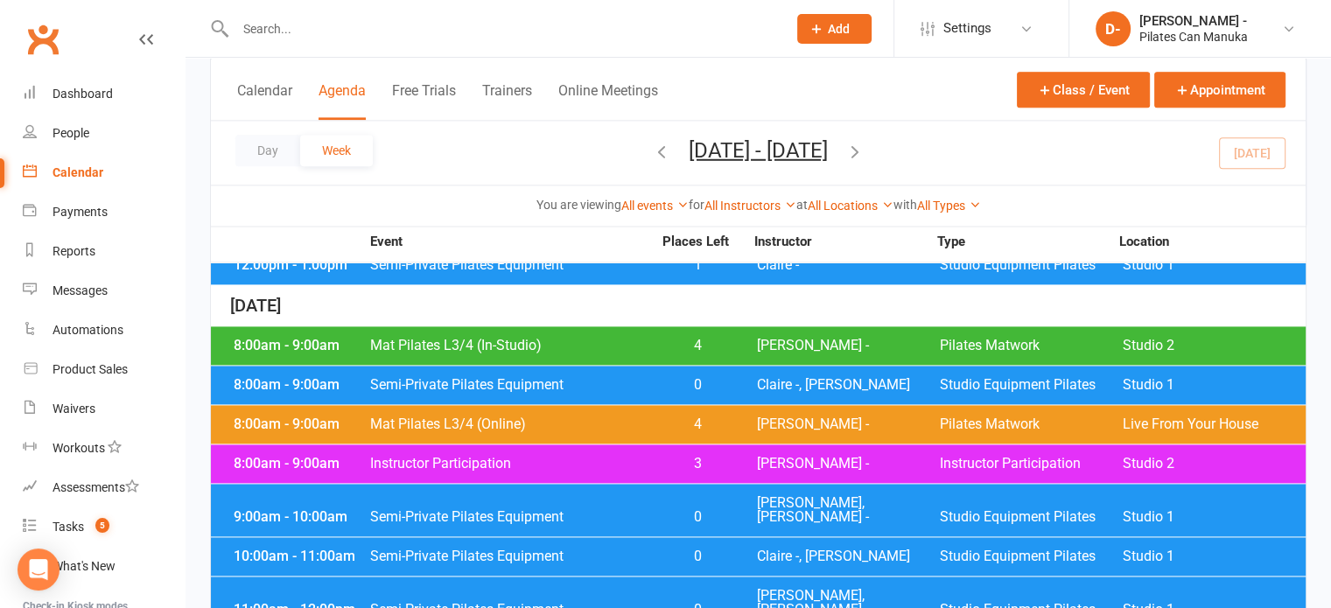
scroll to position [2318, 0]
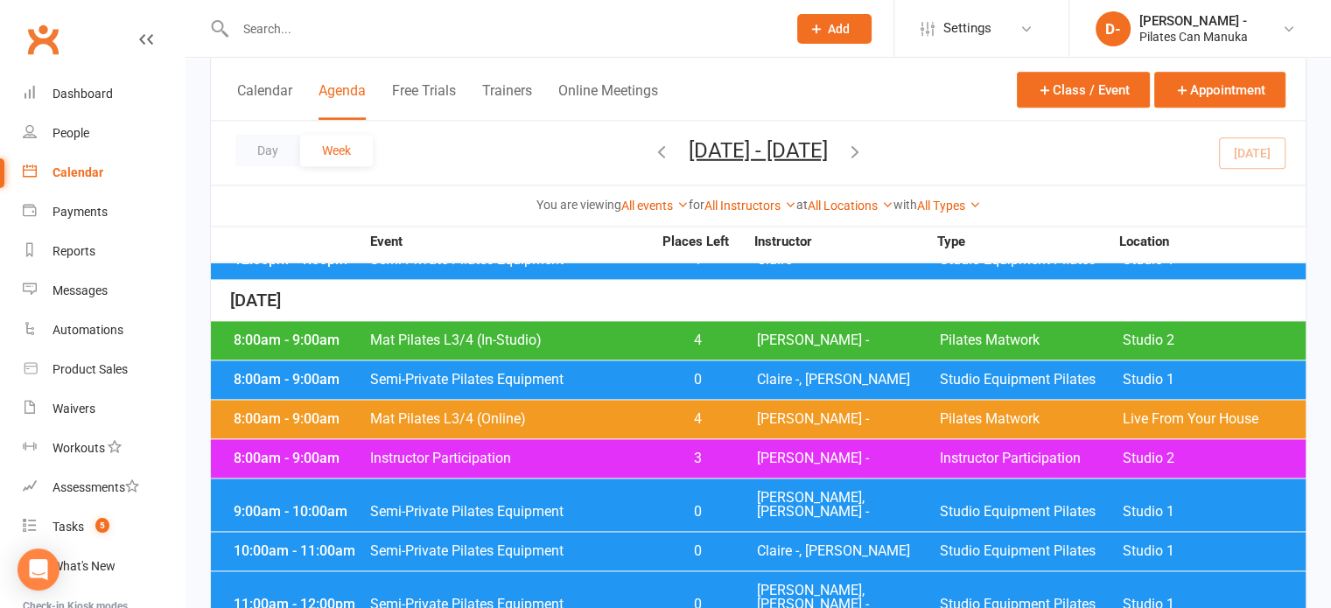
click at [489, 571] on div "11:00am - 12:00pm Semi-Private Pilates Equipment 0 [PERSON_NAME], [PERSON_NAME]…" at bounding box center [758, 597] width 1094 height 52
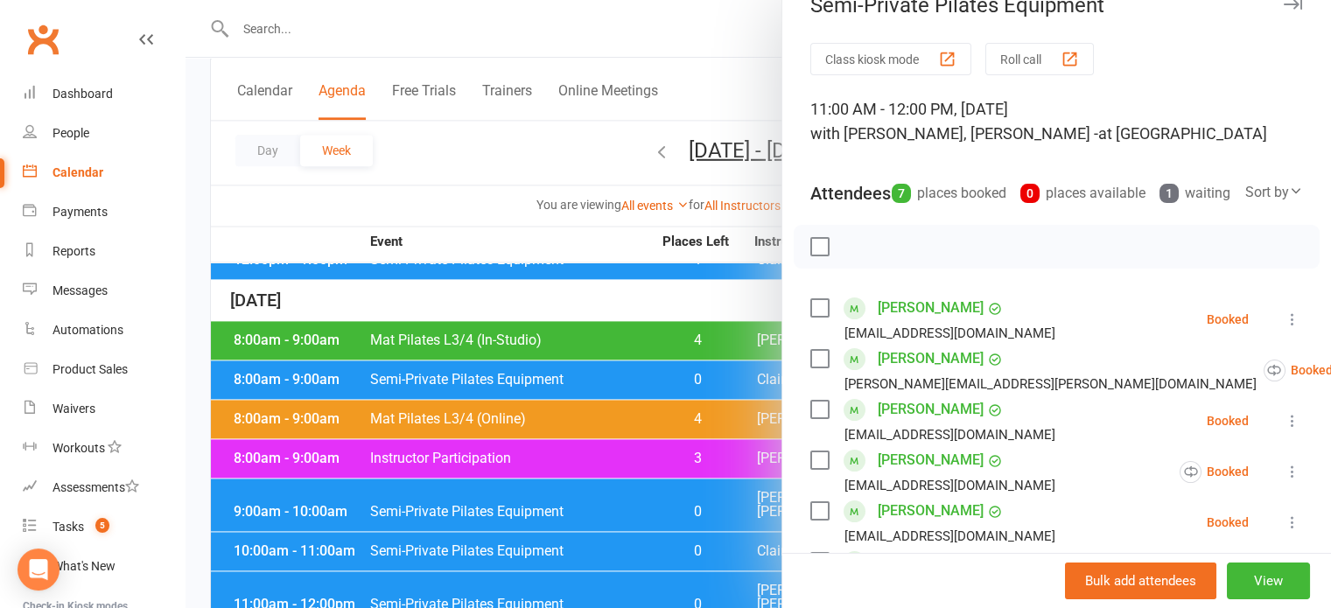
scroll to position [175, 0]
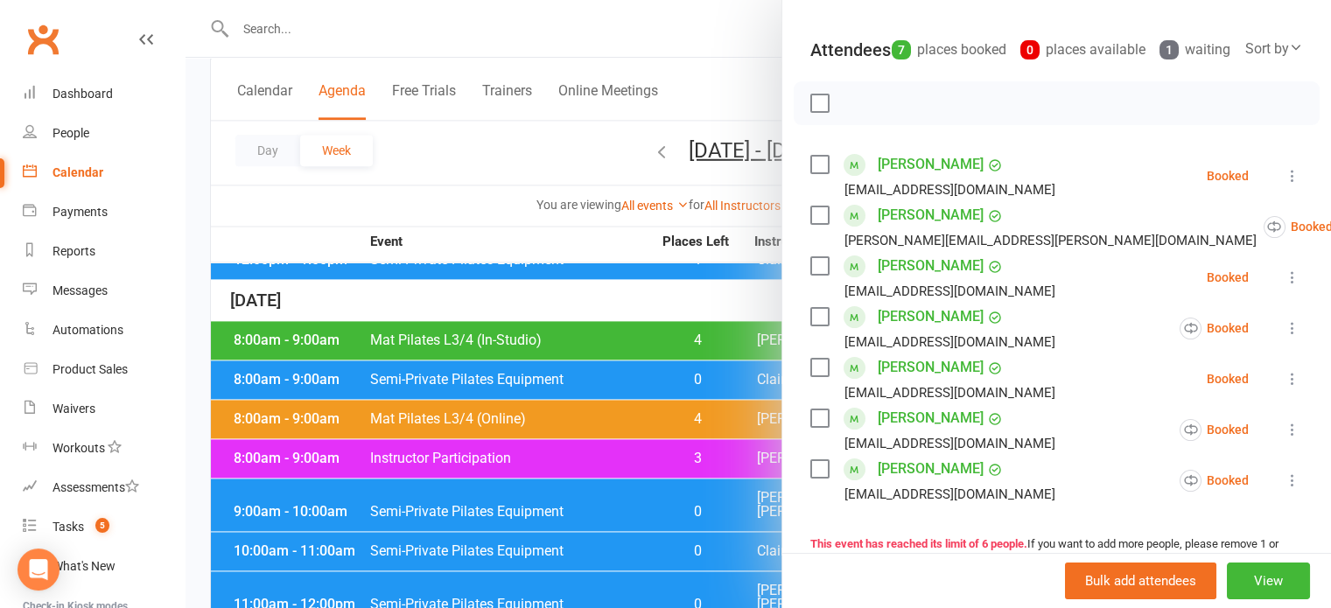
click at [481, 128] on div at bounding box center [757, 304] width 1145 height 608
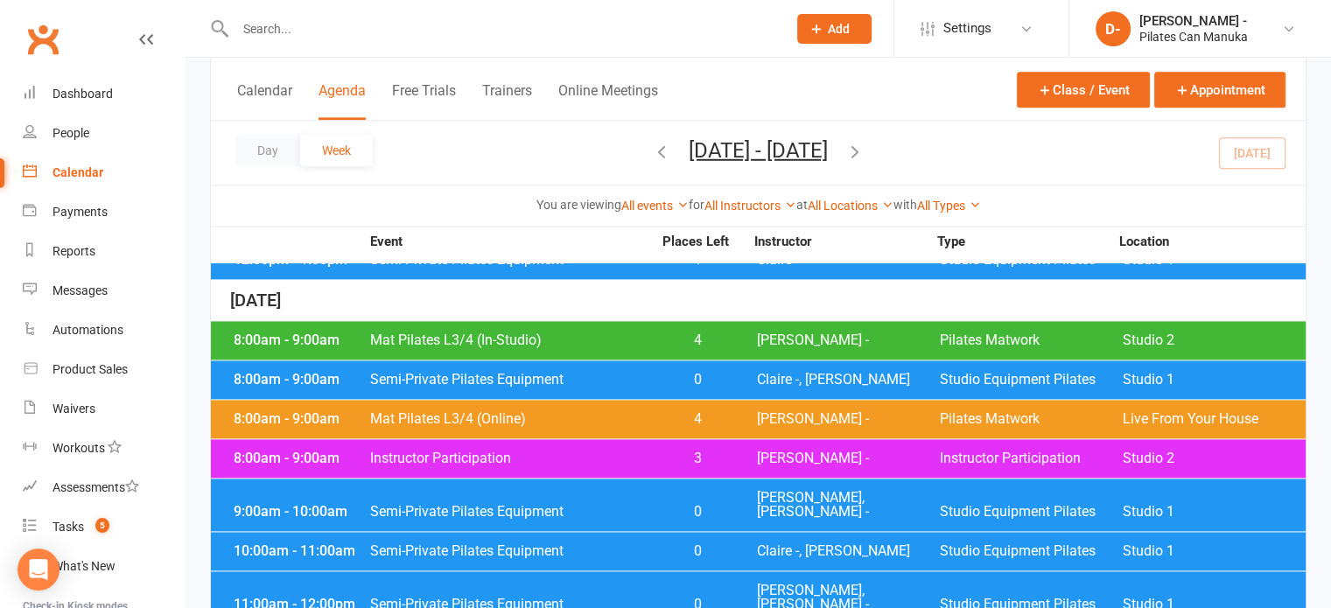
click at [864, 147] on icon "button" at bounding box center [854, 150] width 19 height 19
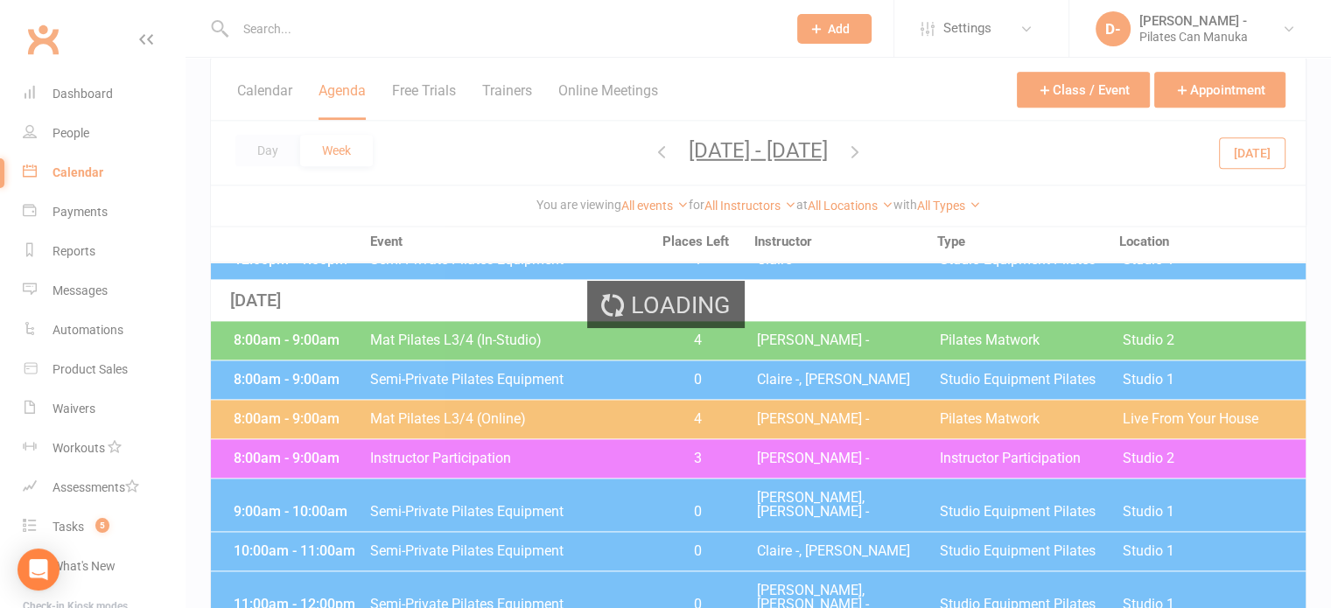
scroll to position [2292, 0]
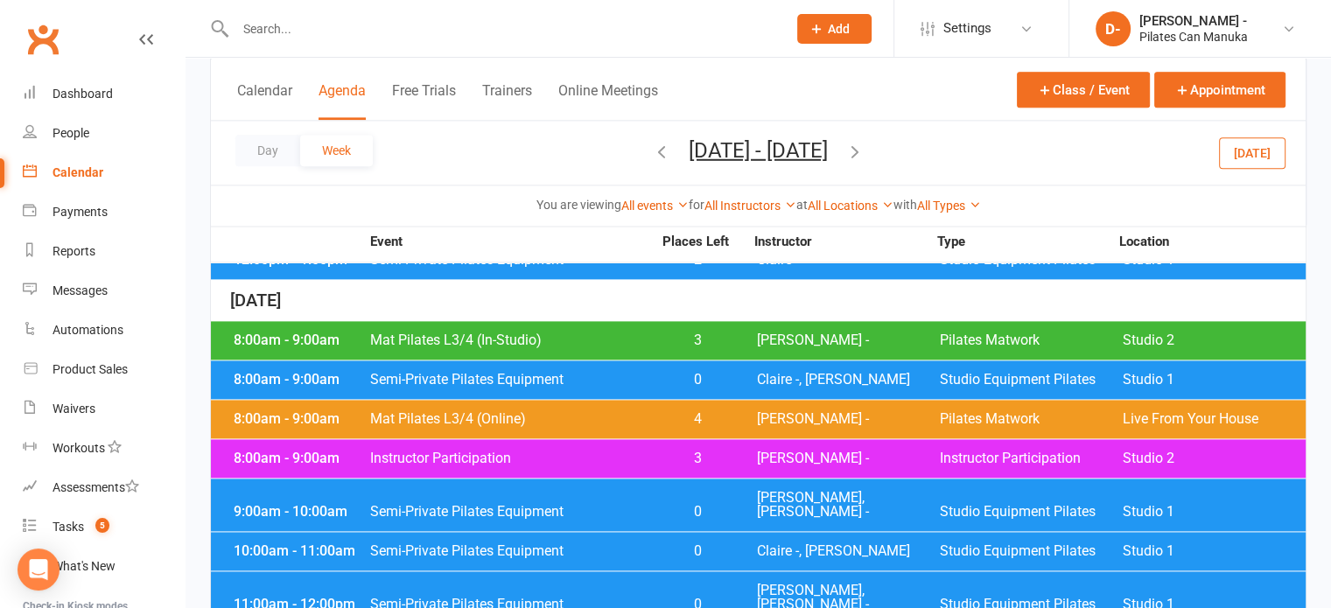
click at [500, 598] on span "Semi-Private Pilates Equipment" at bounding box center [510, 605] width 283 height 14
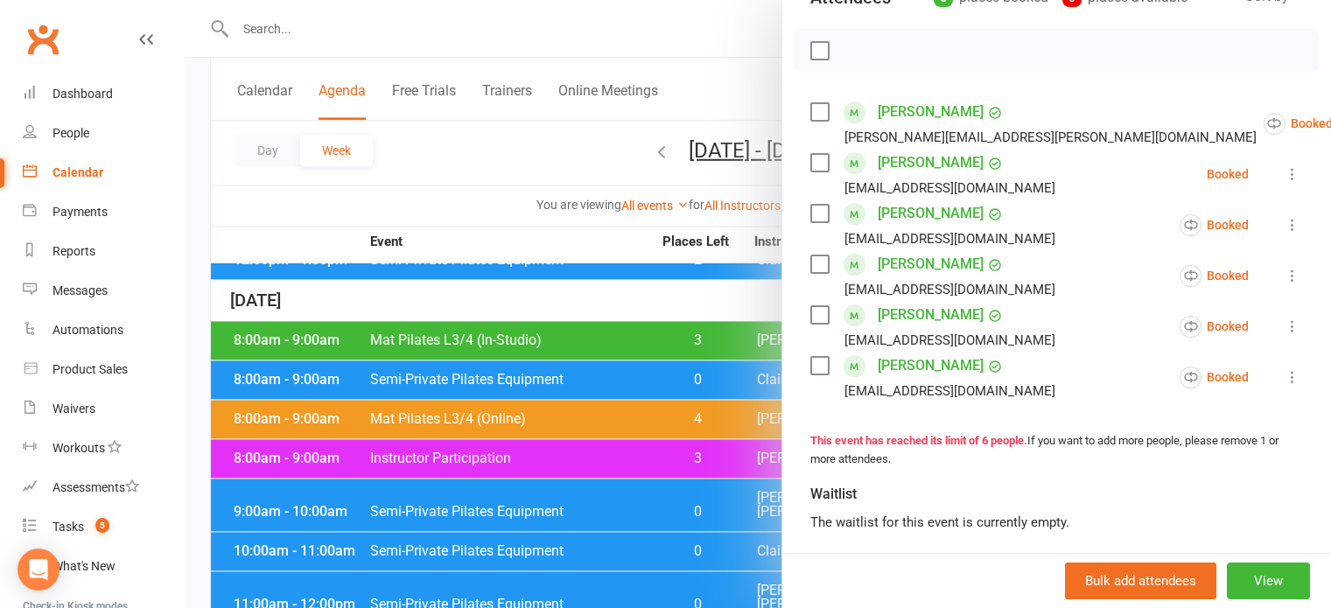
scroll to position [262, 0]
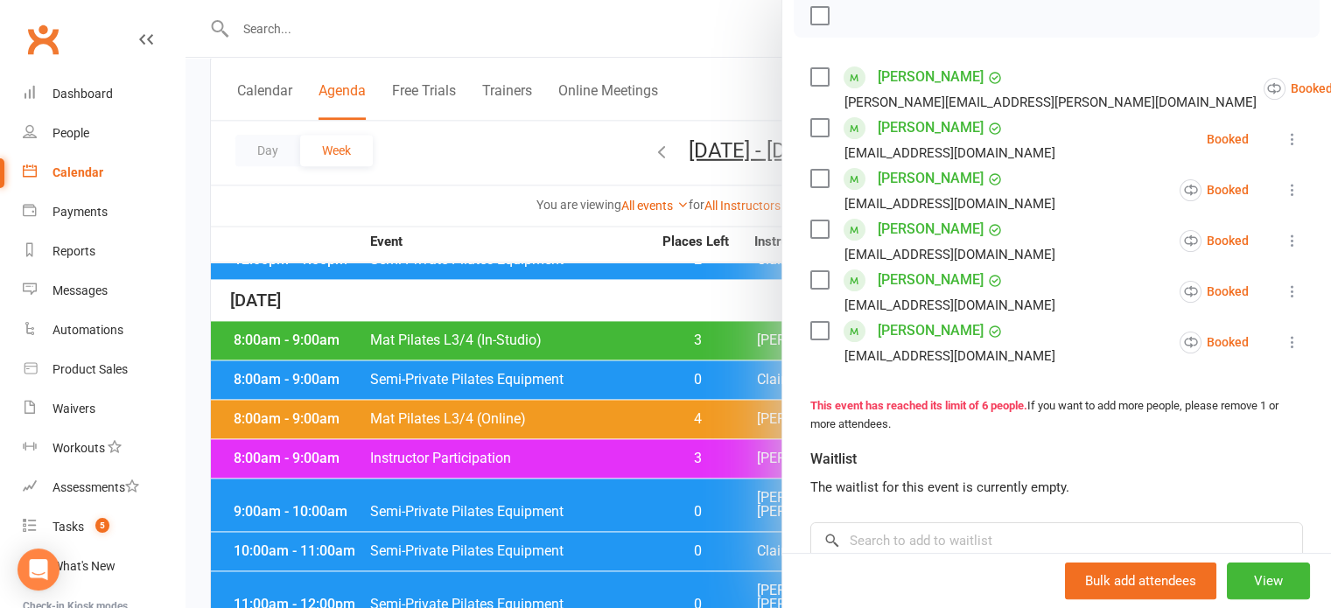
click at [472, 159] on div at bounding box center [757, 304] width 1145 height 608
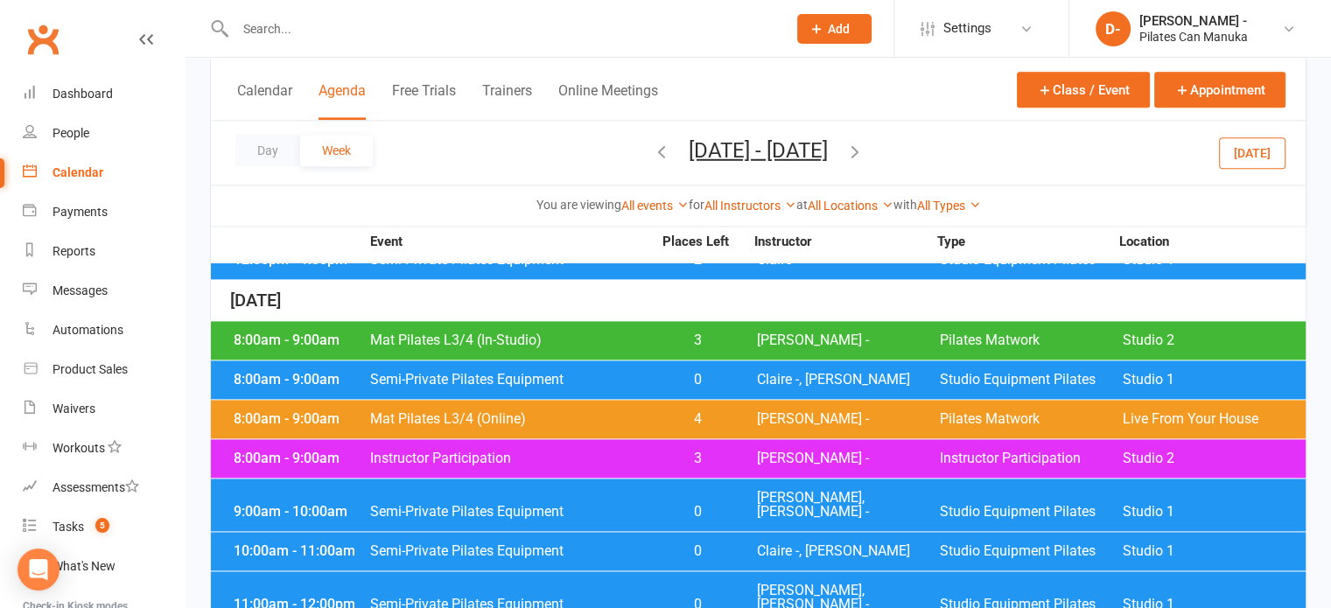
click at [864, 144] on icon "button" at bounding box center [854, 150] width 19 height 19
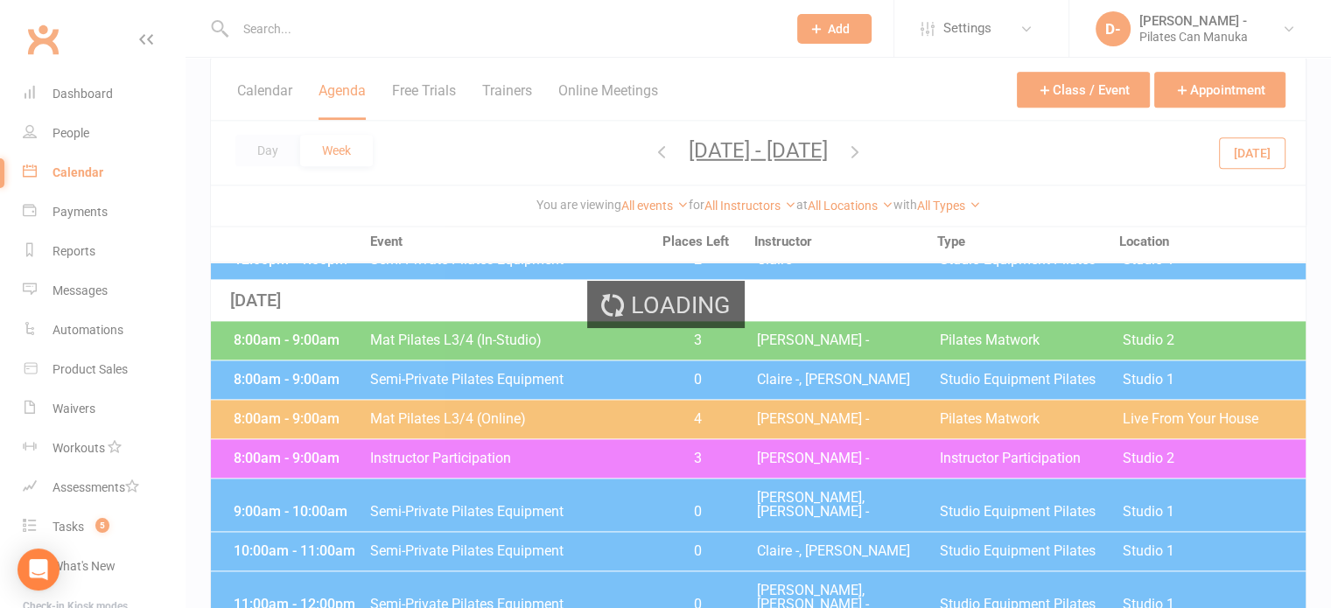
scroll to position [2278, 0]
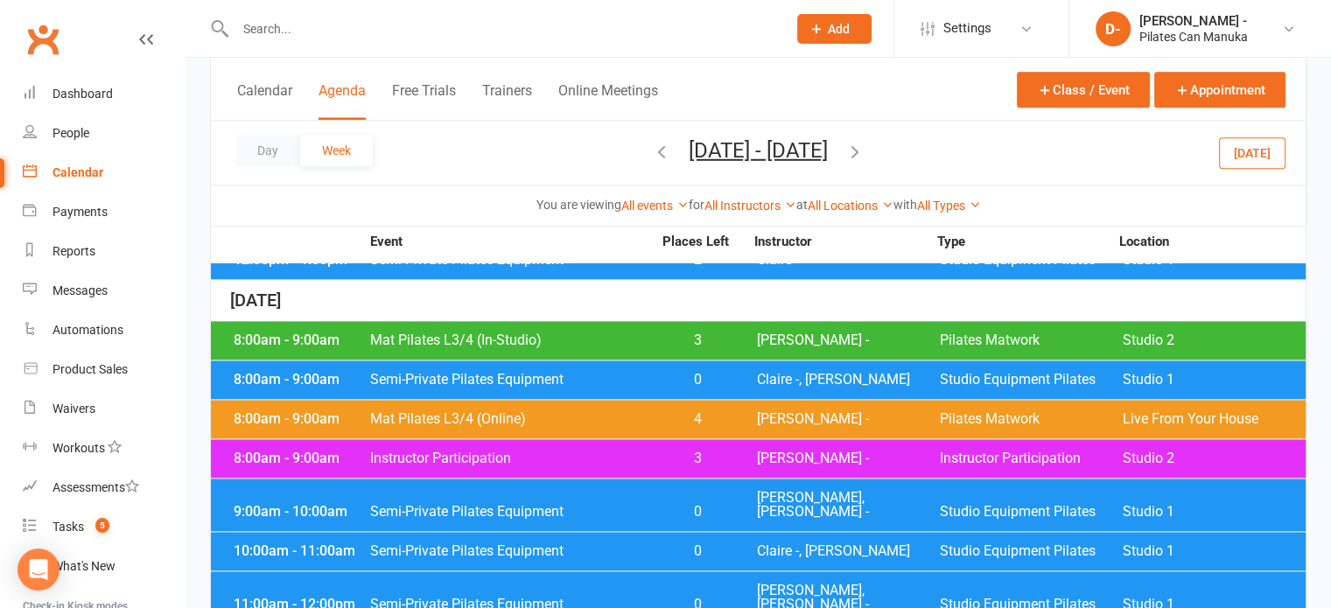
click at [453, 598] on span "Semi-Private Pilates Equipment" at bounding box center [510, 605] width 283 height 14
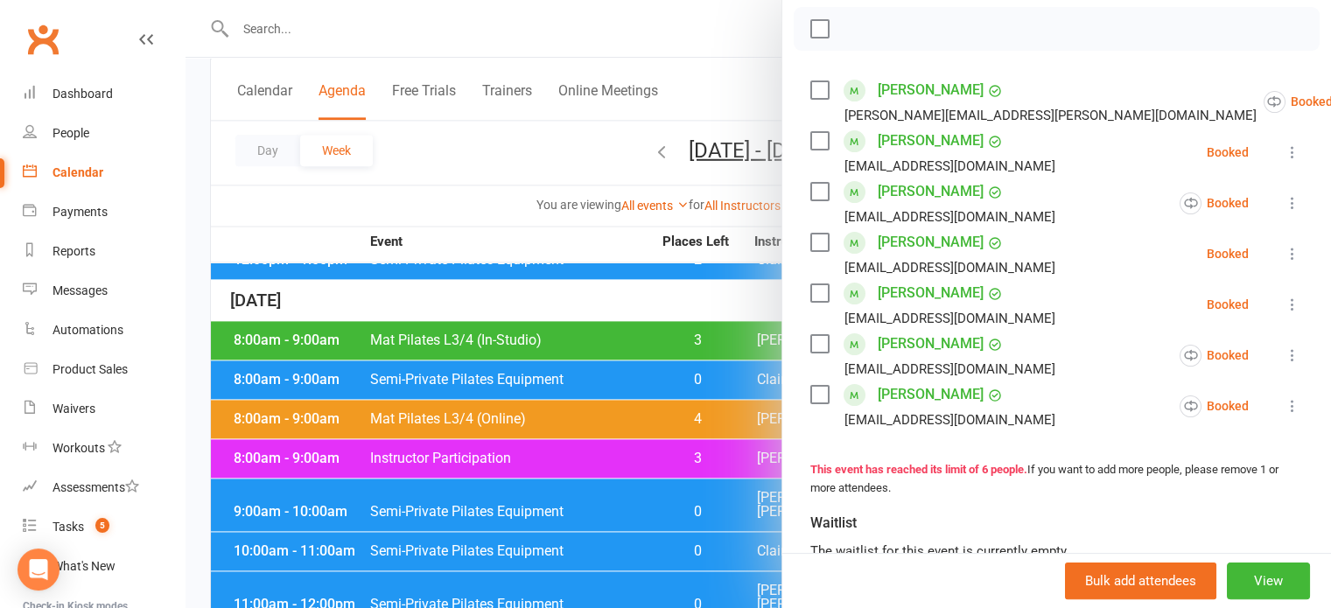
scroll to position [262, 0]
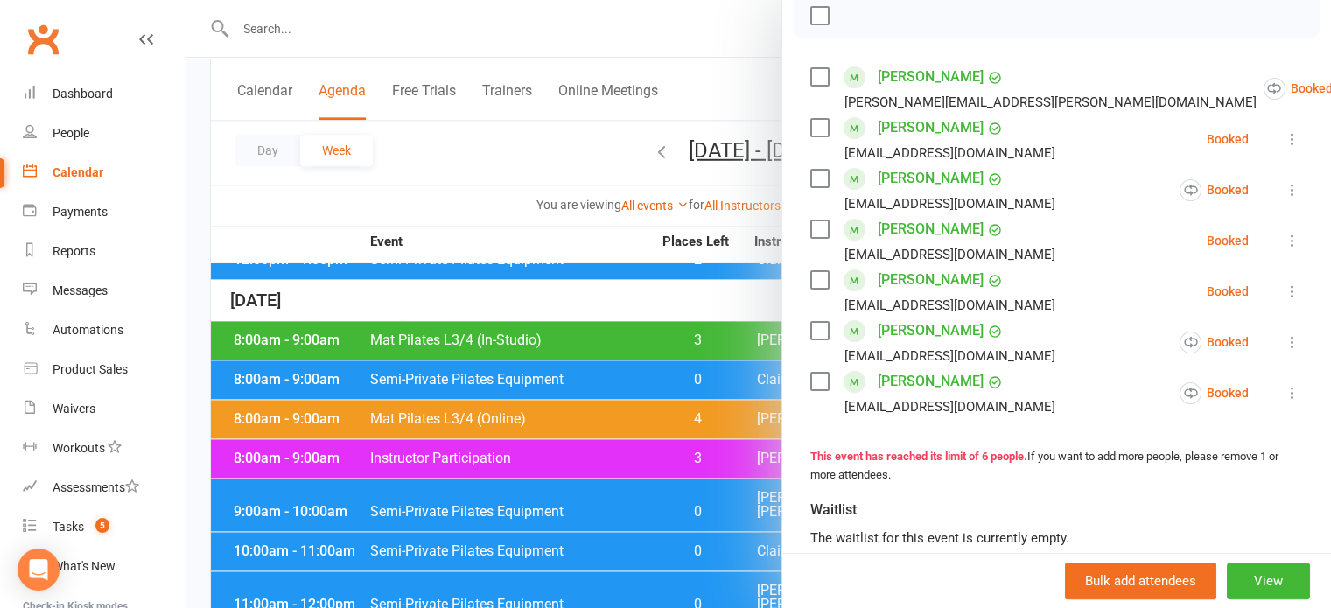
click at [438, 154] on div at bounding box center [757, 304] width 1145 height 608
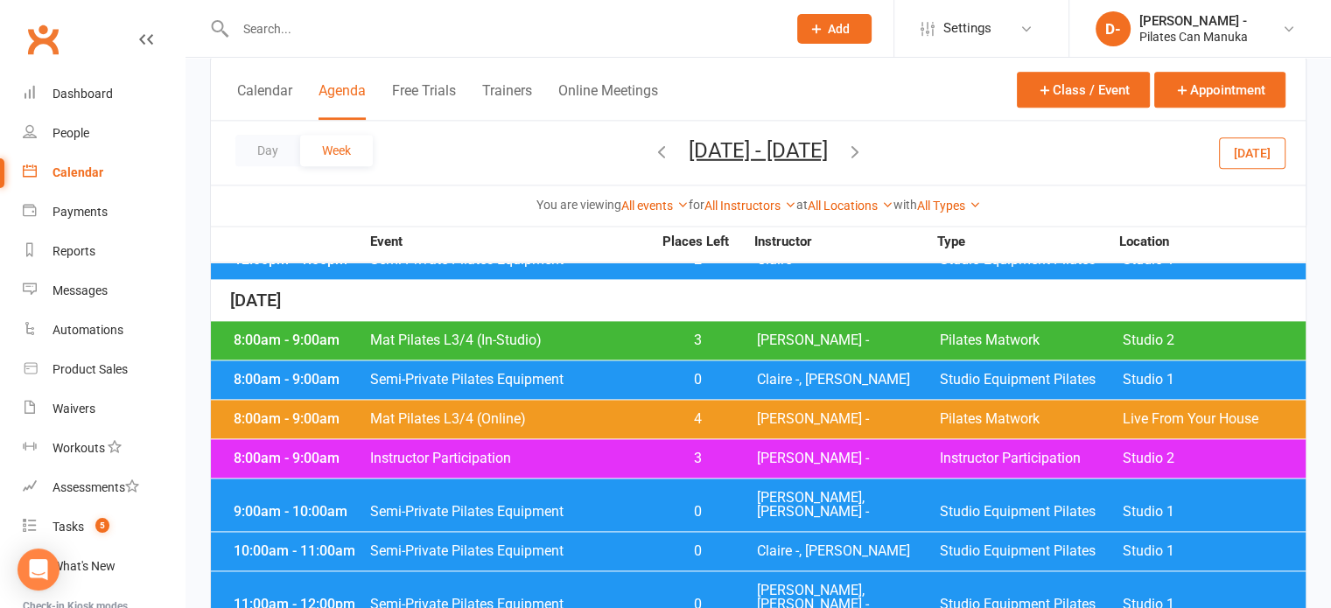
click at [652, 143] on icon "button" at bounding box center [661, 150] width 19 height 19
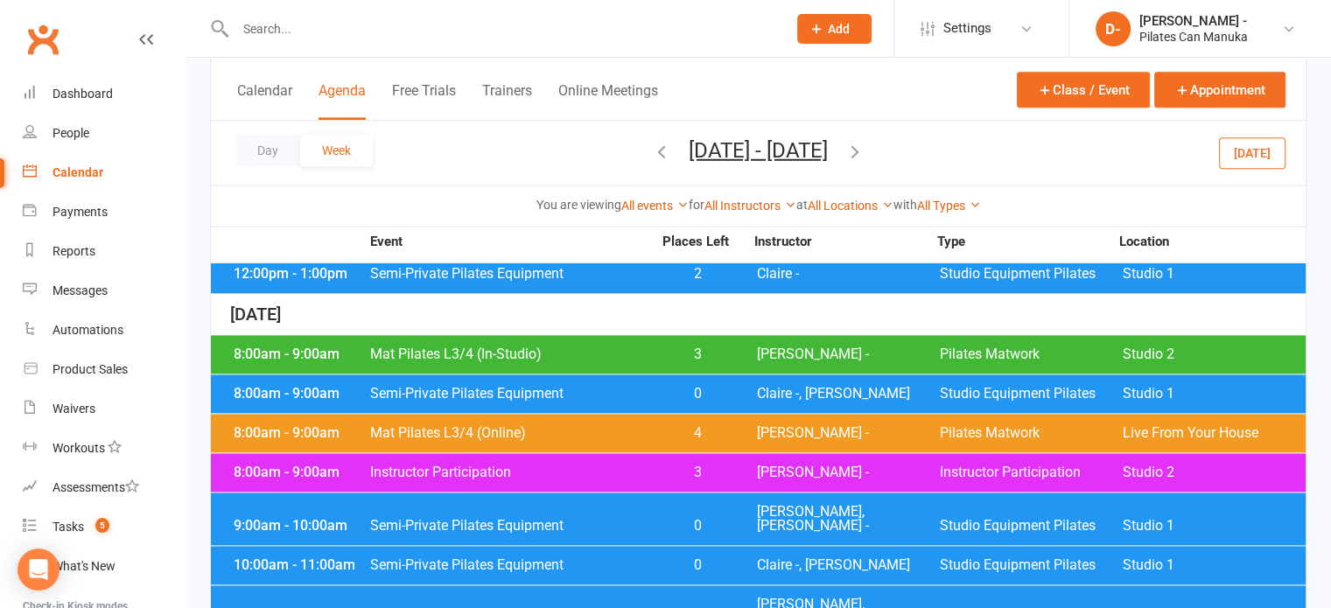
click at [652, 143] on icon "button" at bounding box center [661, 150] width 19 height 19
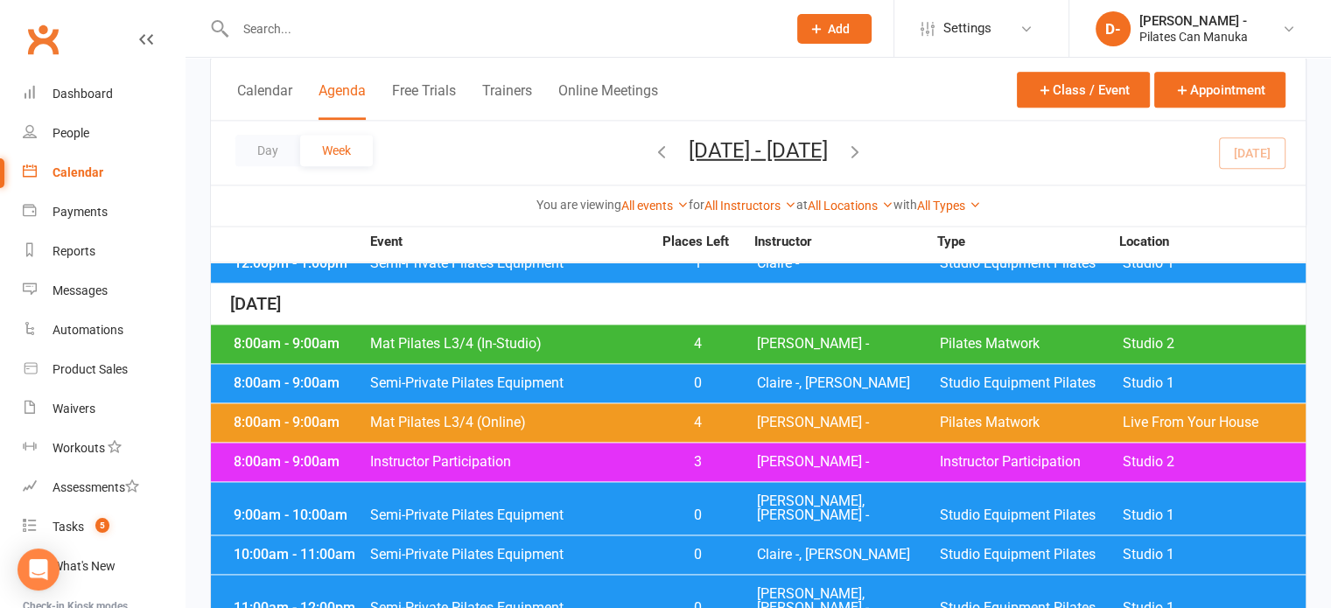
scroll to position [2318, 0]
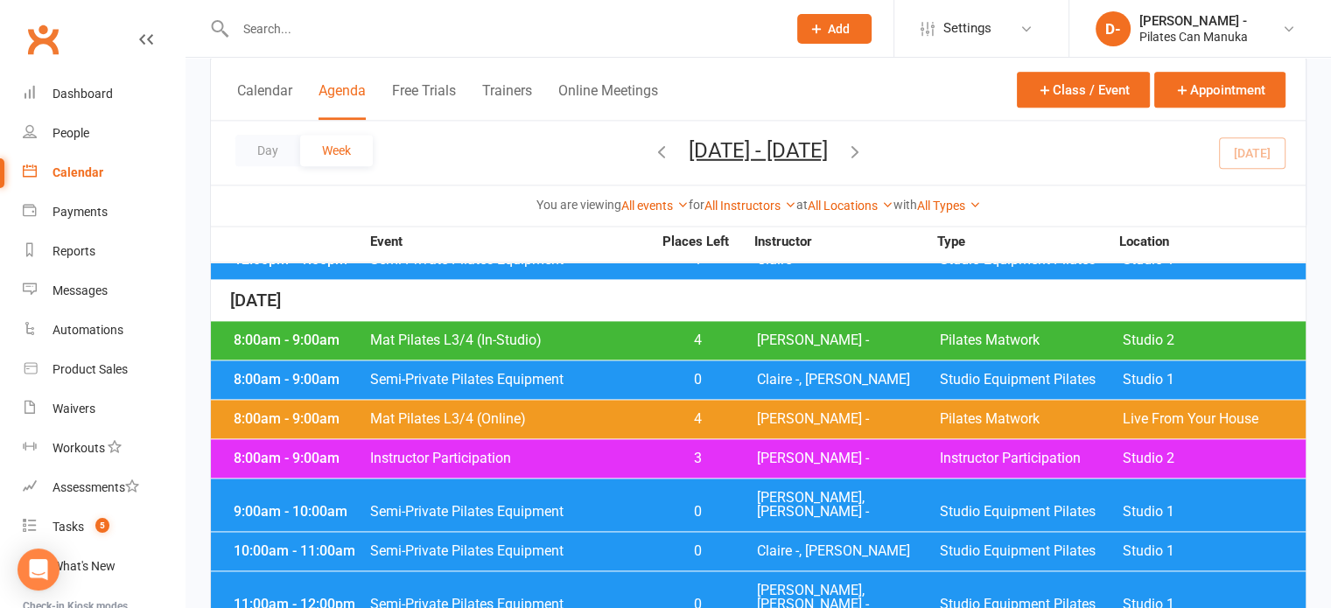
click at [864, 144] on icon "button" at bounding box center [854, 150] width 19 height 19
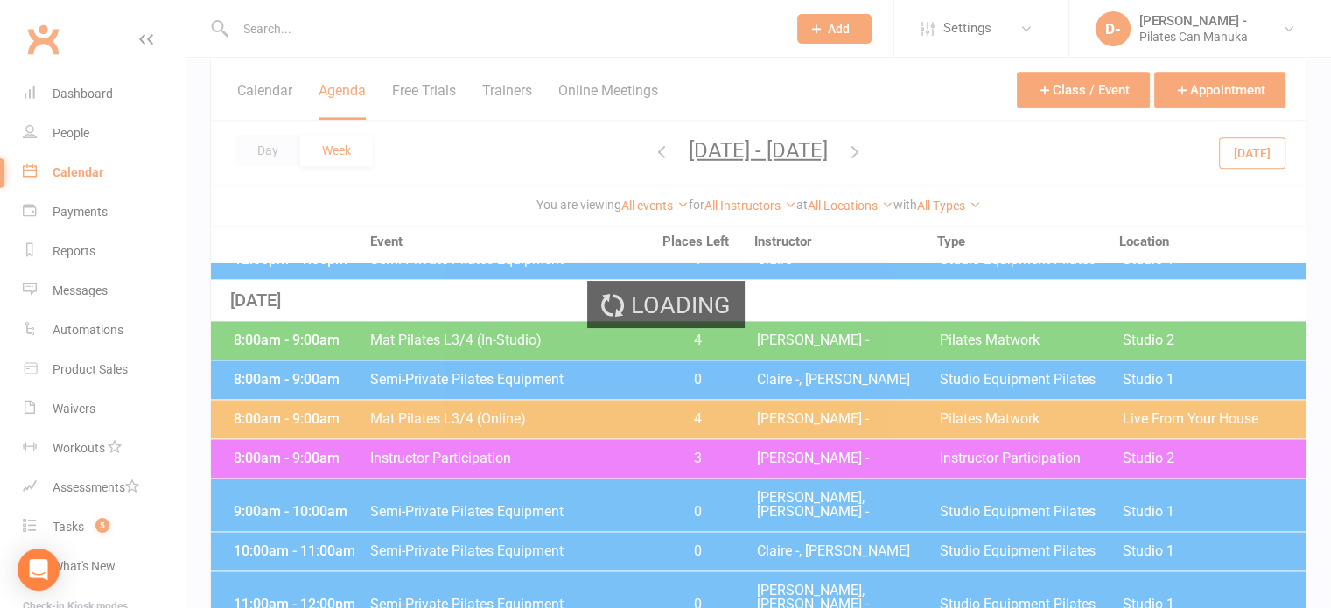
scroll to position [2292, 0]
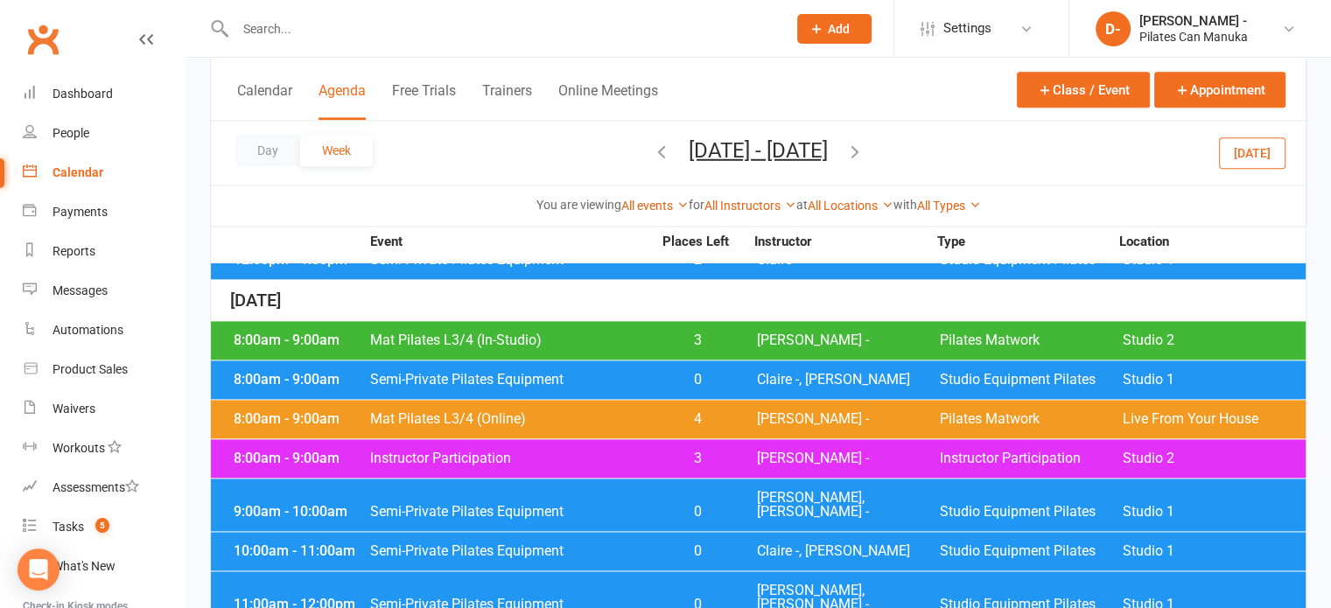
click at [652, 152] on icon "button" at bounding box center [661, 150] width 19 height 19
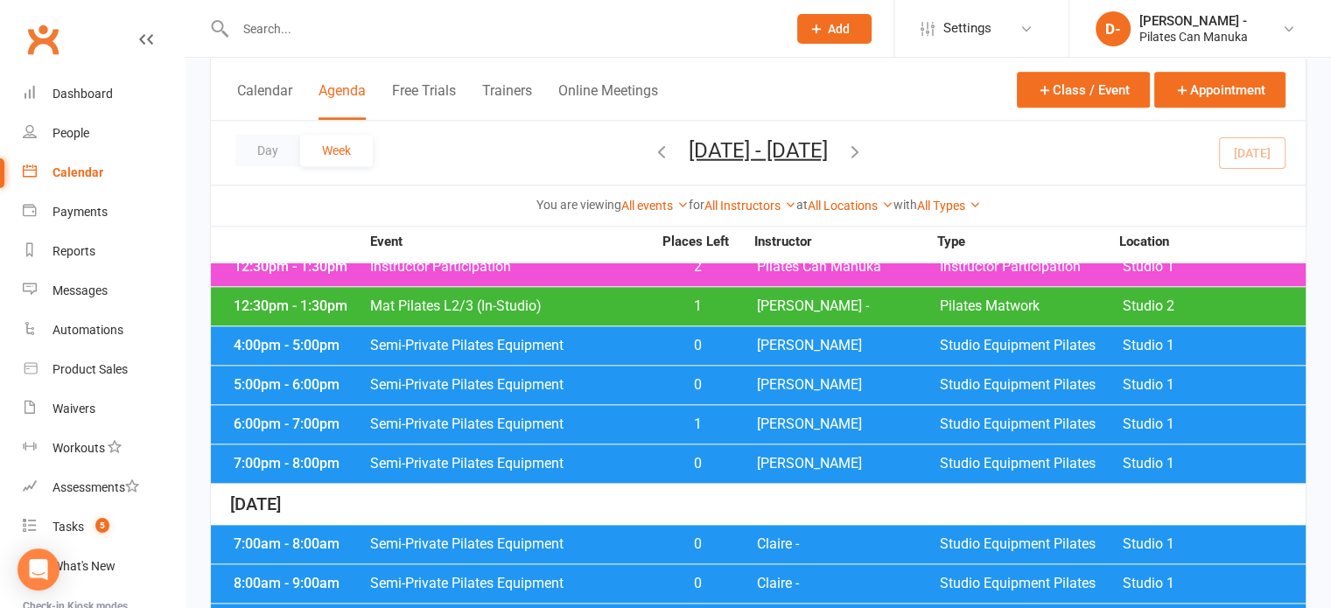
scroll to position [1855, 0]
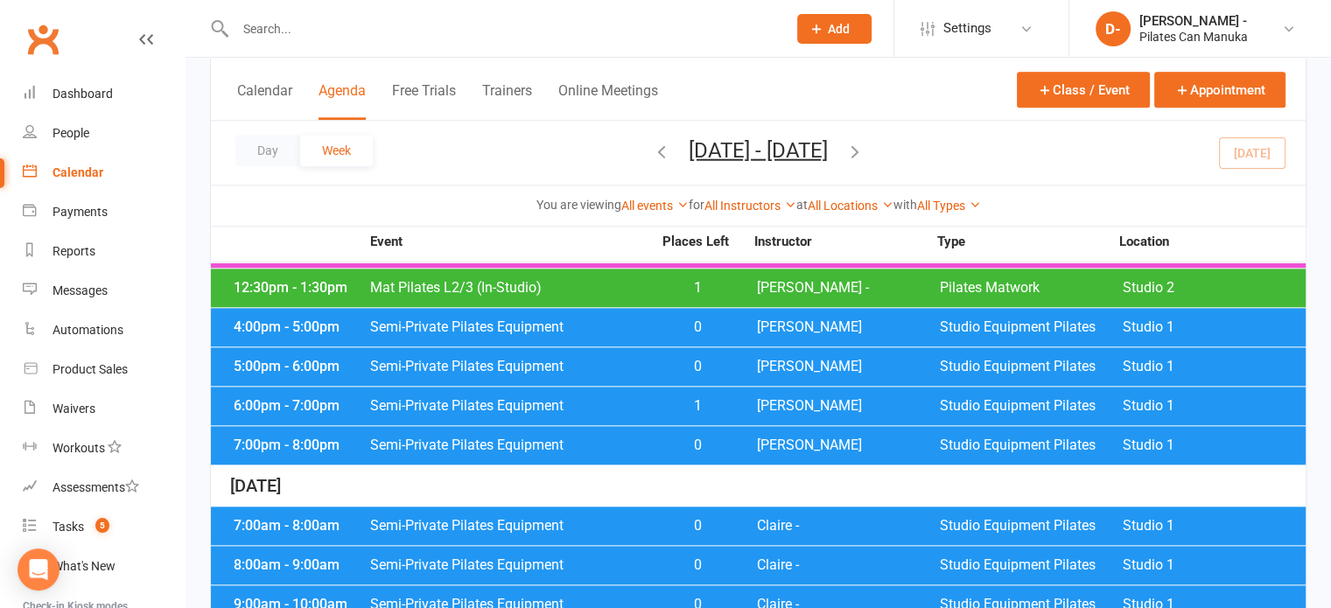
click at [626, 320] on span "Semi-Private Pilates Equipment" at bounding box center [510, 327] width 283 height 14
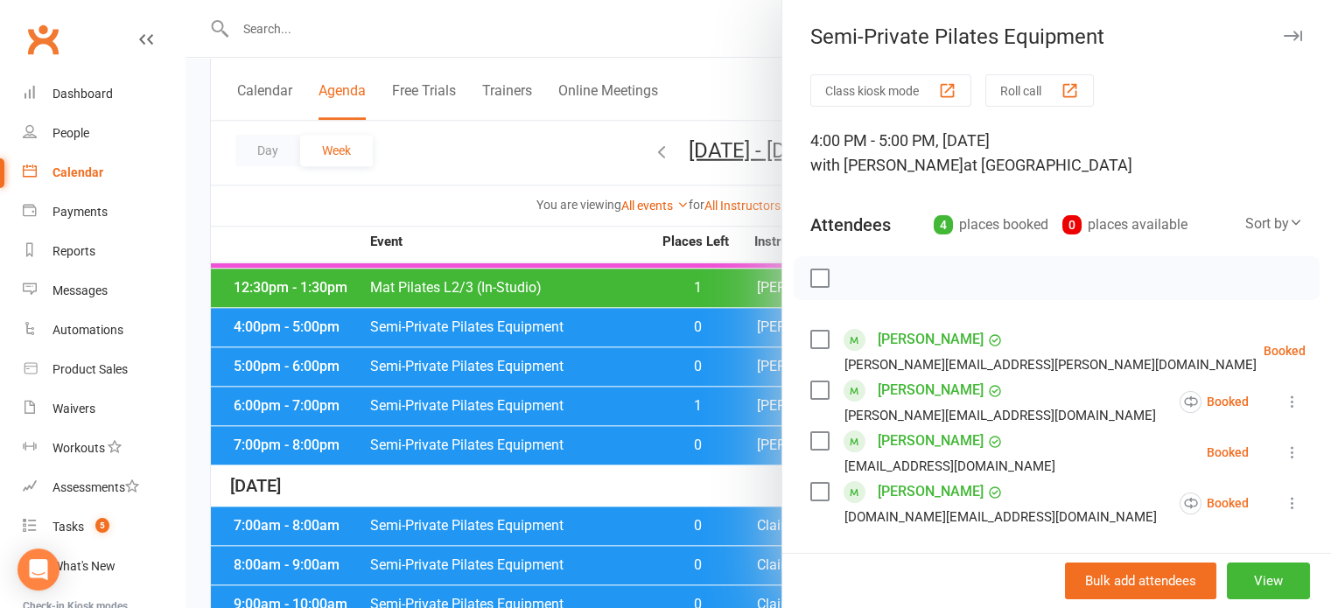
click at [486, 153] on div at bounding box center [757, 304] width 1145 height 608
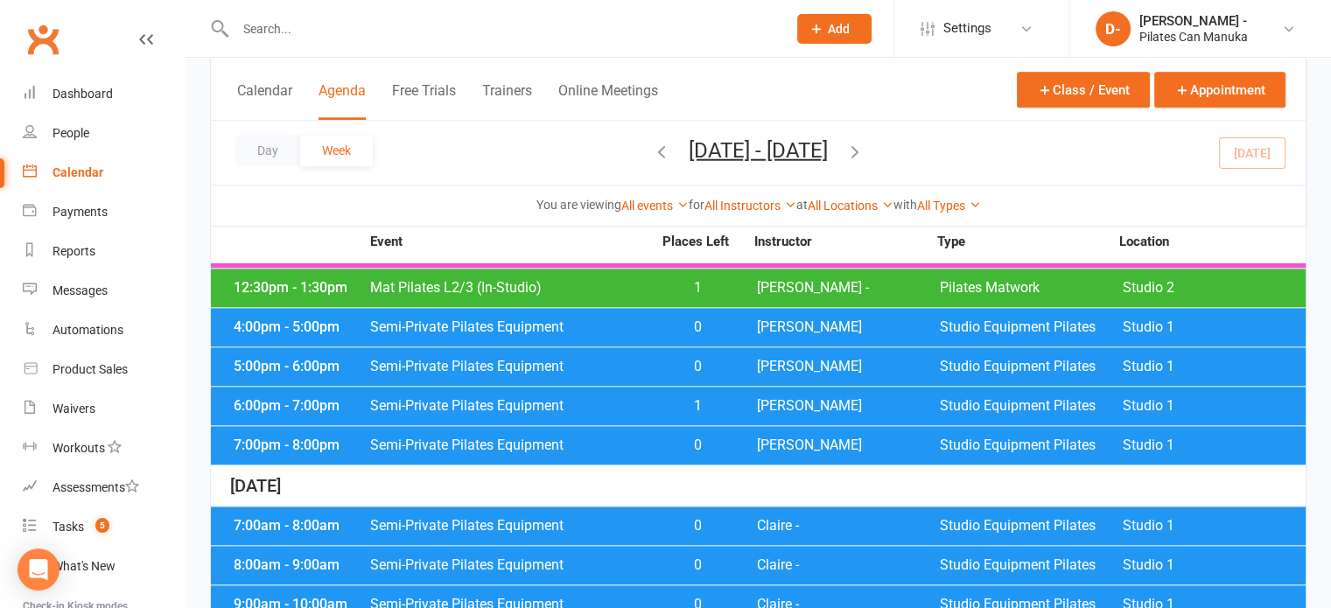
click at [652, 399] on span "1" at bounding box center [698, 406] width 92 height 14
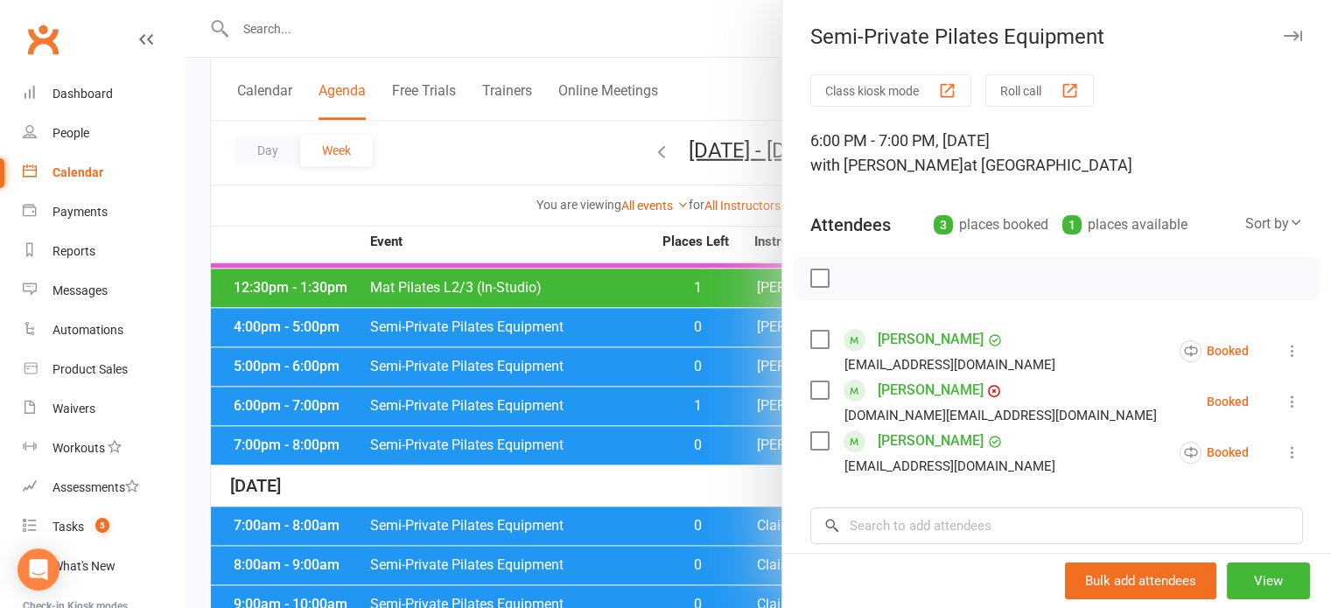
click at [511, 163] on div at bounding box center [757, 304] width 1145 height 608
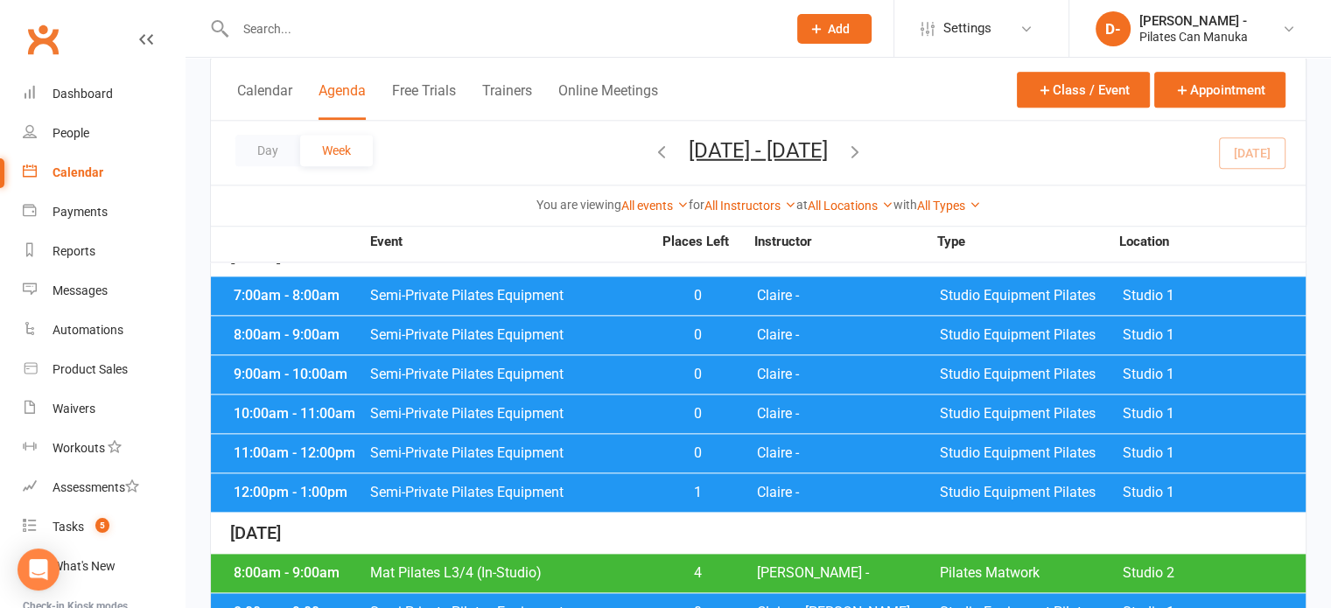
scroll to position [2055, 0]
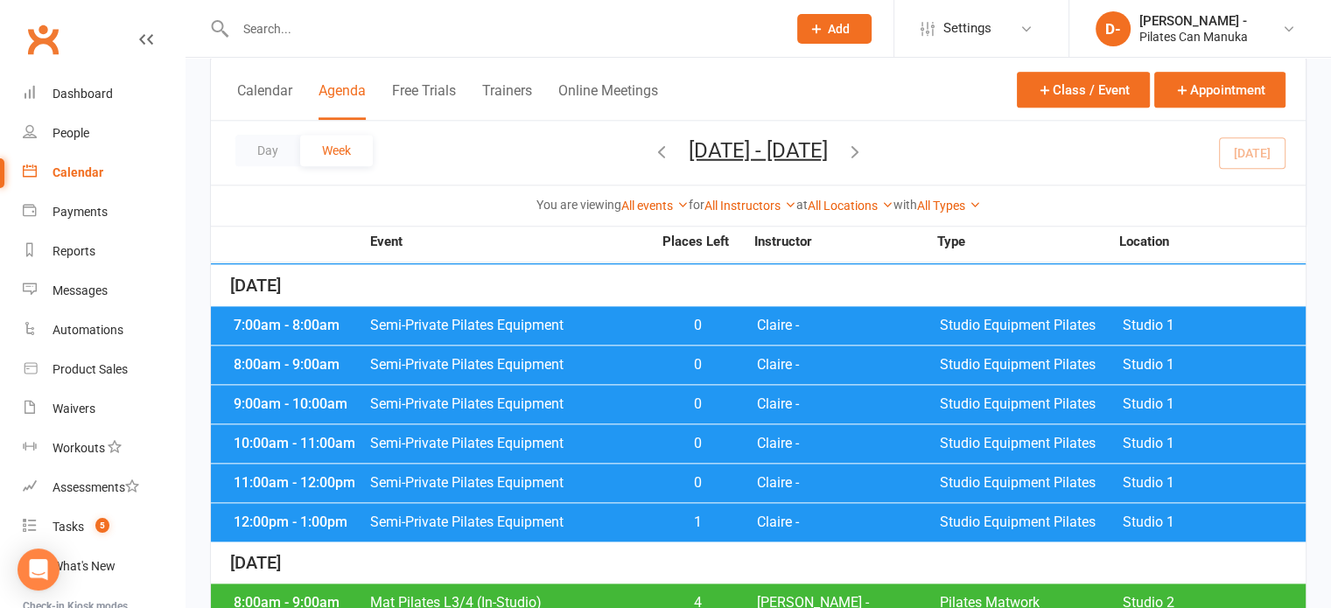
click at [644, 515] on span "Semi-Private Pilates Equipment" at bounding box center [510, 522] width 283 height 14
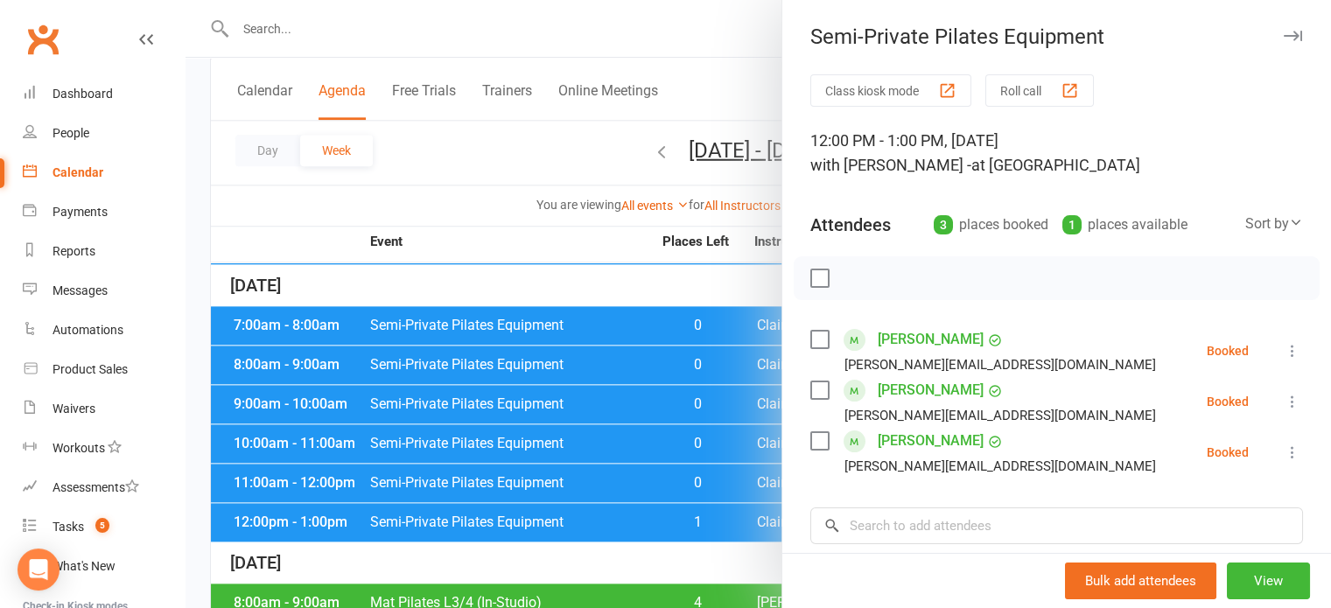
click at [441, 183] on div at bounding box center [757, 304] width 1145 height 608
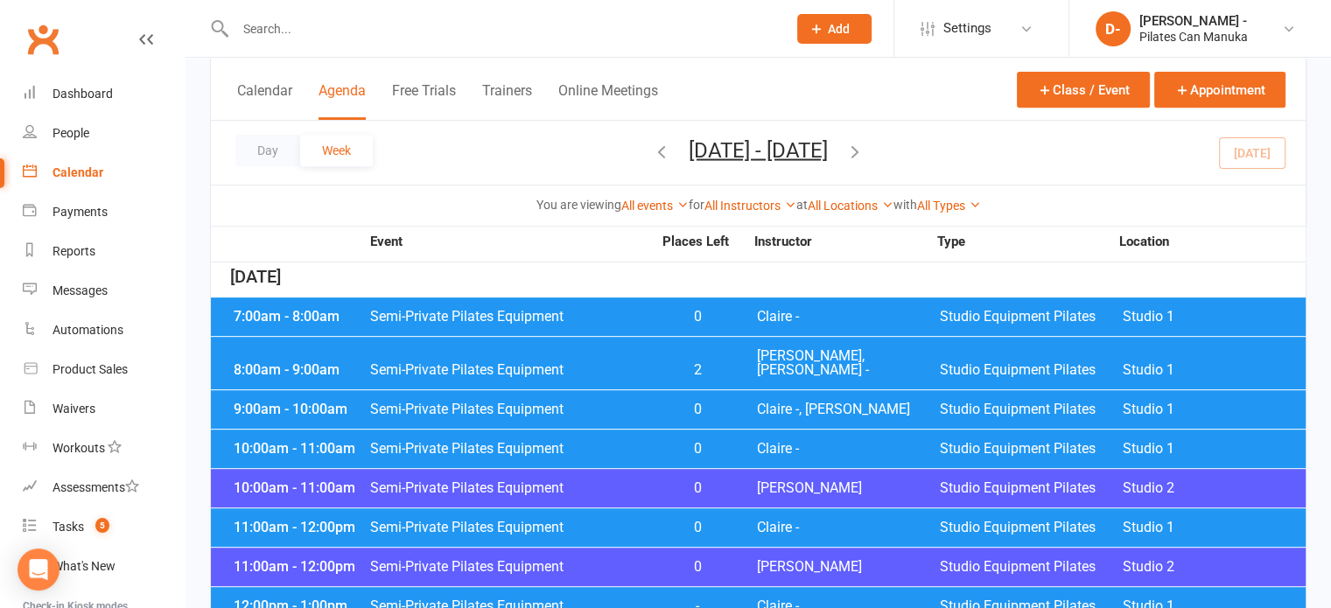
scroll to position [743, 0]
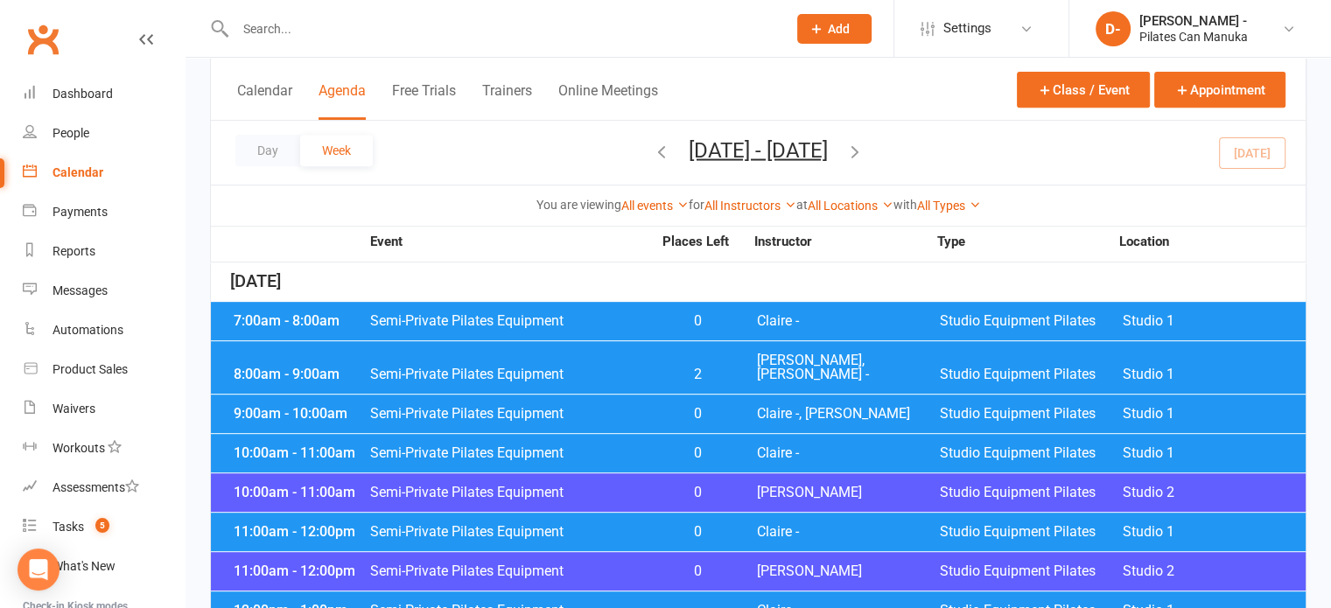
click at [611, 346] on div "8:00am - 9:00am Semi-Private Pilates Equipment 2 [PERSON_NAME], [PERSON_NAME] -…" at bounding box center [758, 367] width 1094 height 52
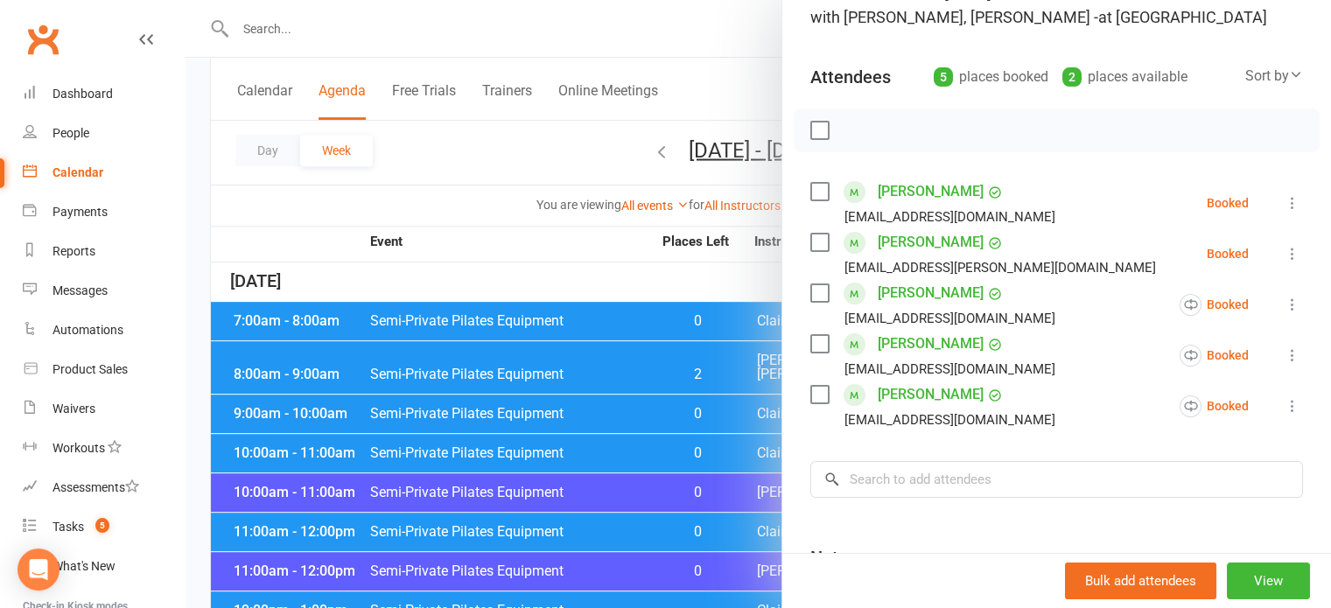
scroll to position [262, 0]
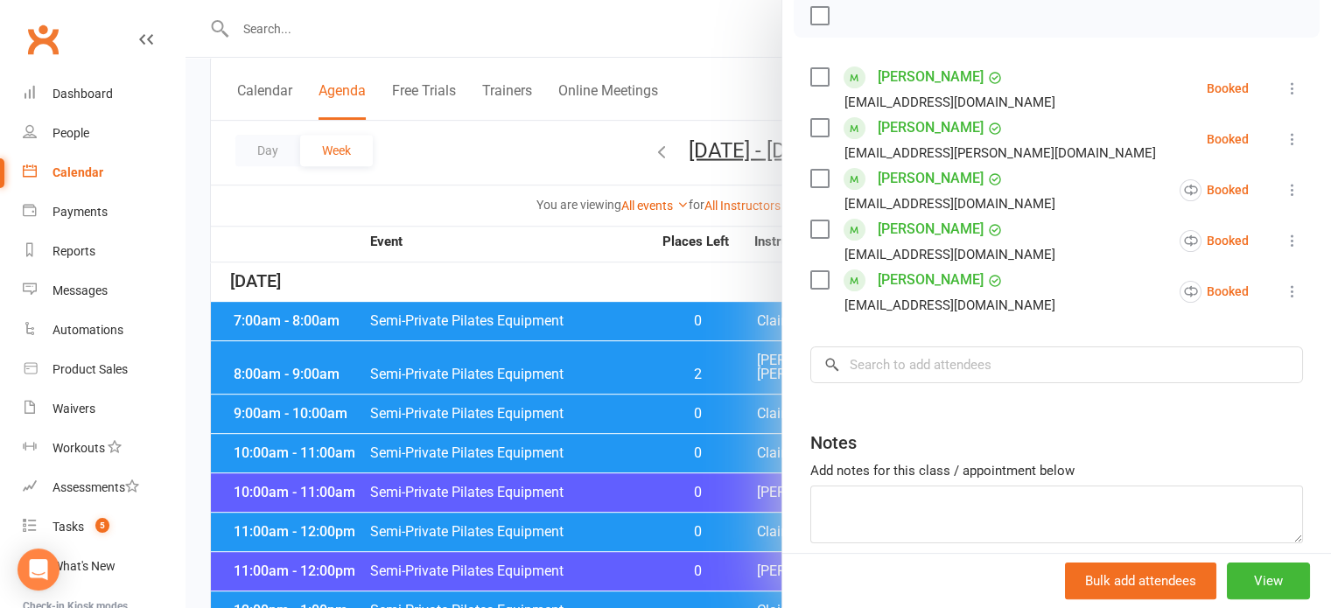
click at [490, 251] on div at bounding box center [757, 304] width 1145 height 608
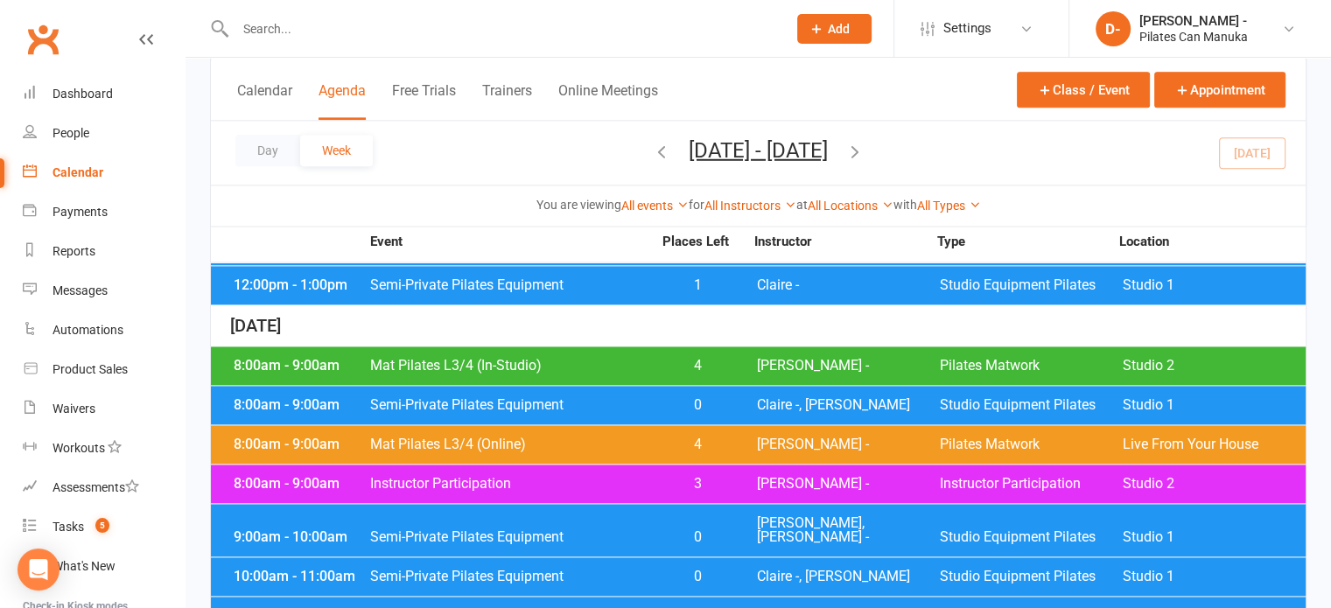
scroll to position [2318, 0]
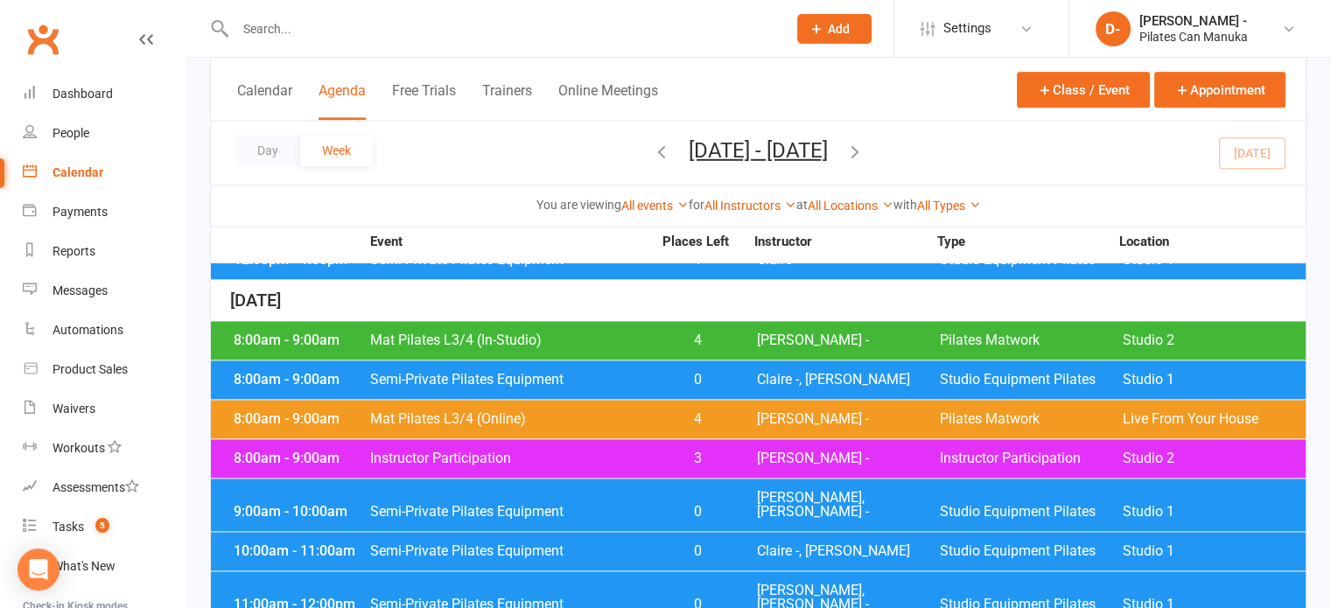
click at [262, 25] on input "text" at bounding box center [502, 29] width 544 height 24
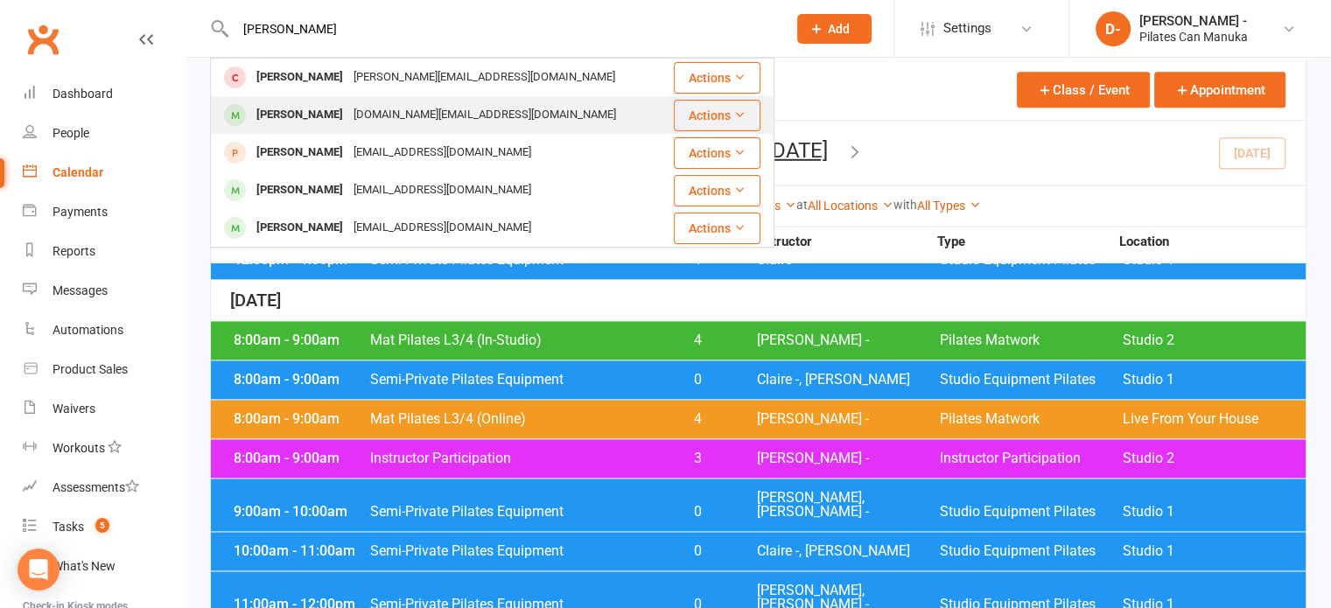
type input "[PERSON_NAME]"
click at [334, 115] on div "[PERSON_NAME]" at bounding box center [299, 114] width 97 height 25
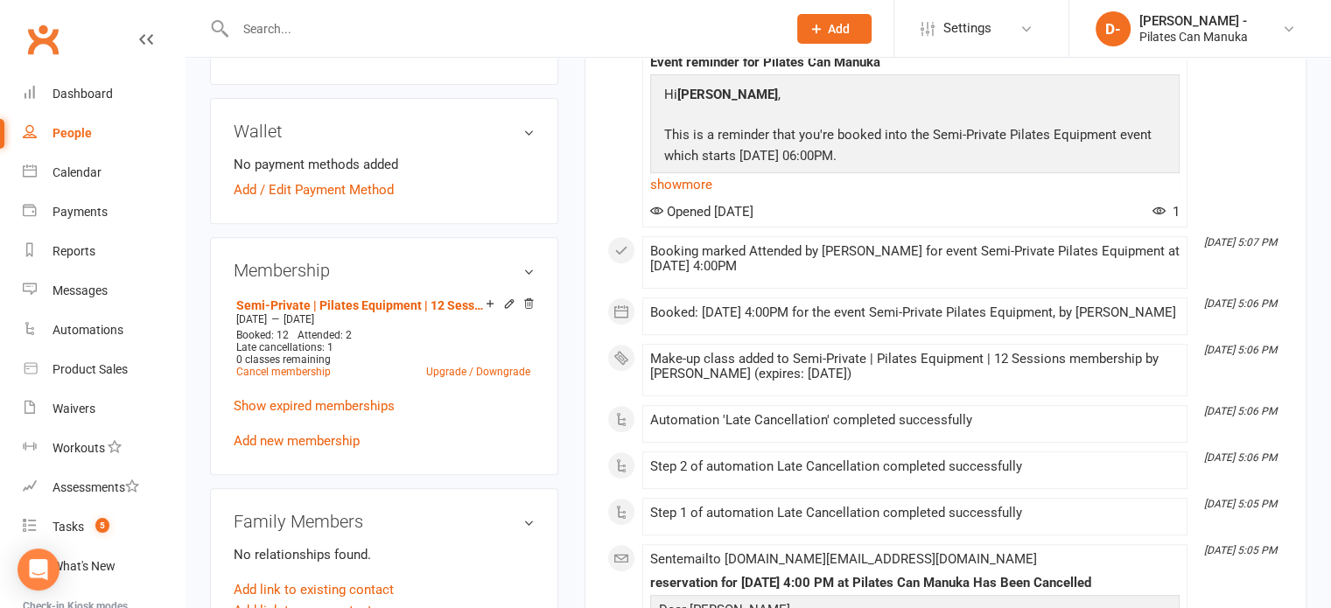
scroll to position [612, 0]
click at [385, 298] on link "Semi-Private | Pilates Equipment | 12 Sessions" at bounding box center [360, 305] width 249 height 14
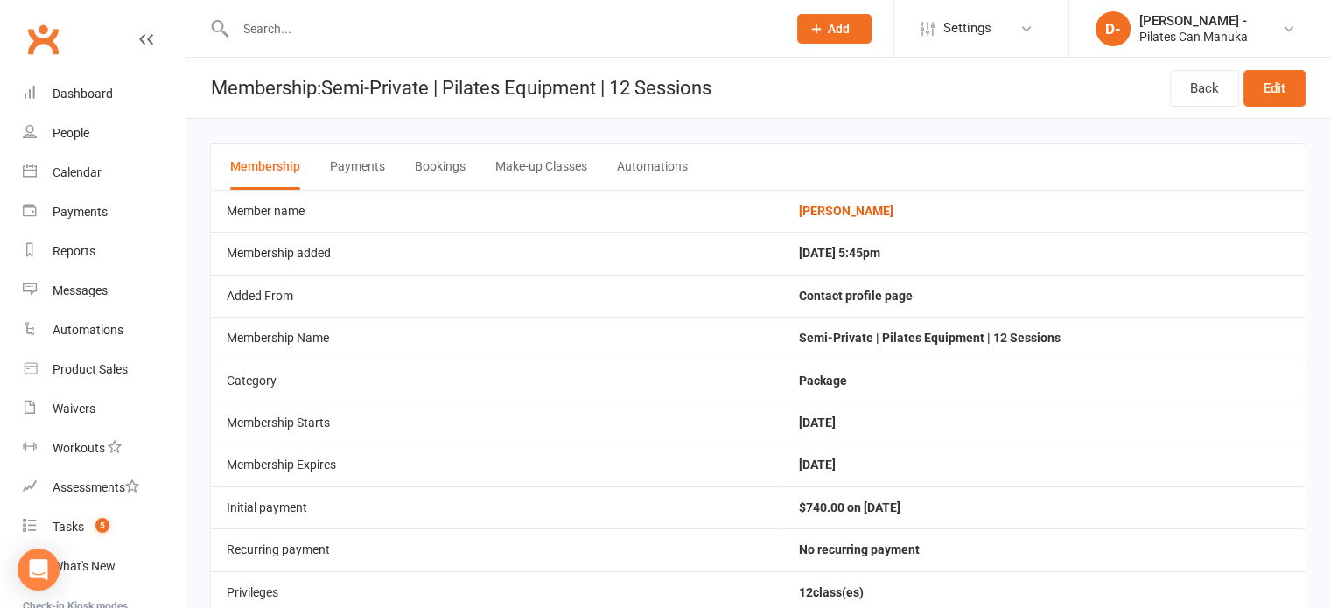
click at [447, 170] on button "Bookings" at bounding box center [440, 166] width 51 height 45
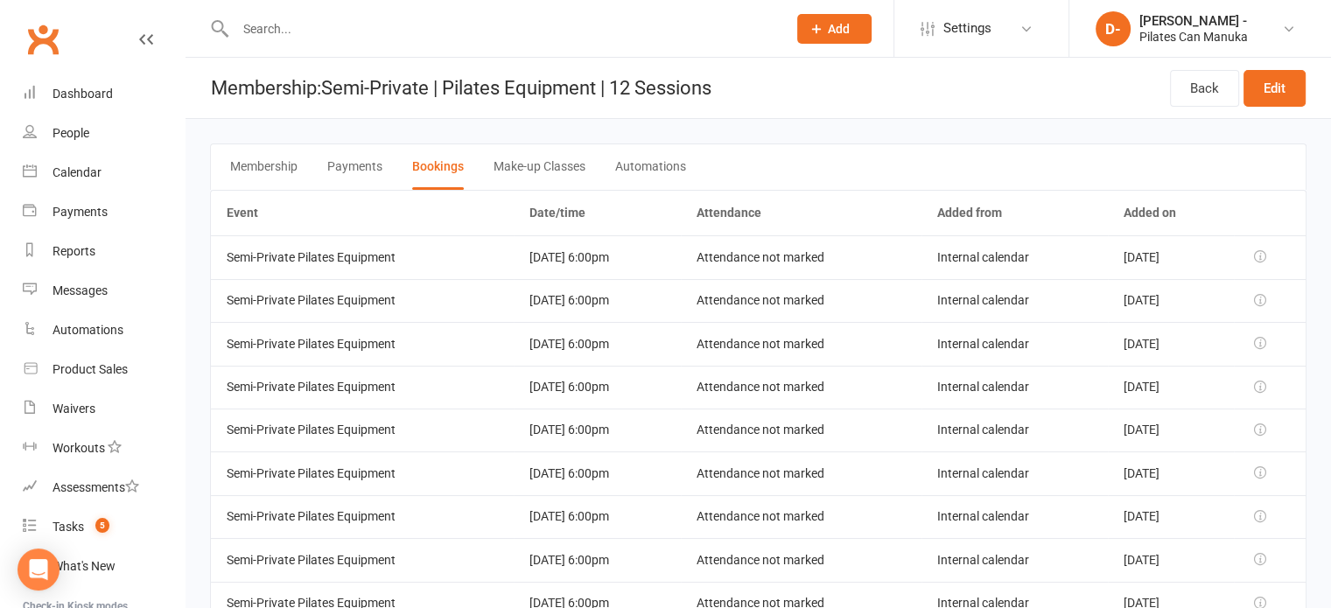
click at [269, 164] on button "Membership" at bounding box center [263, 166] width 67 height 45
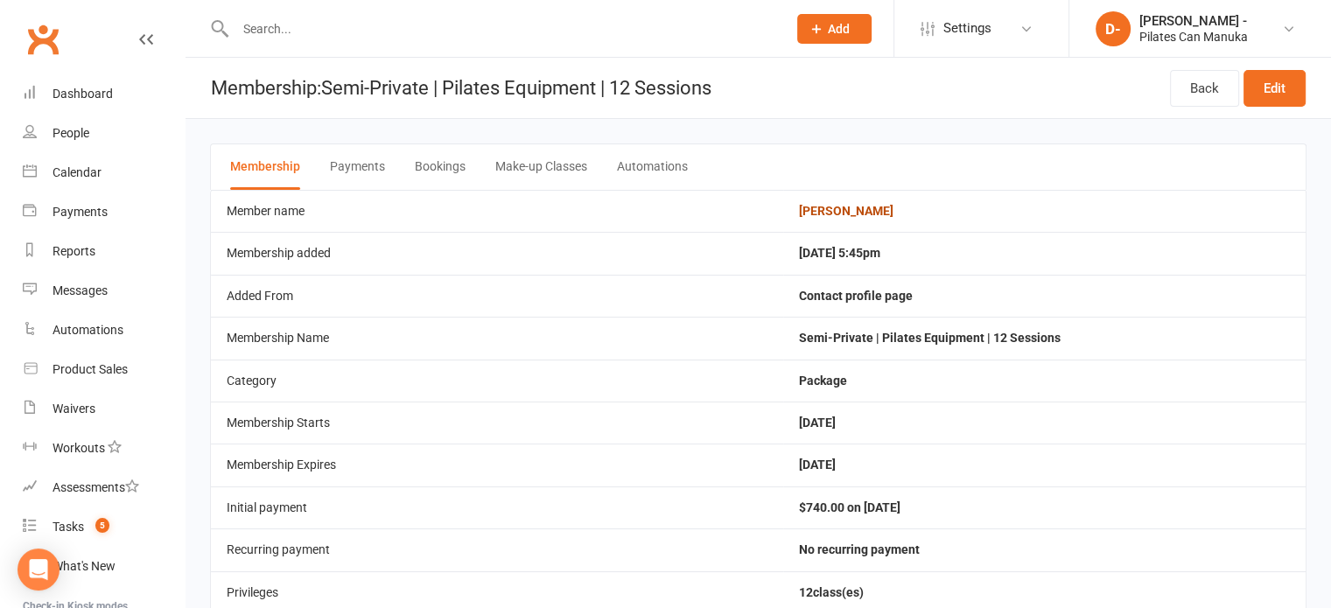
click at [884, 208] on link "[PERSON_NAME]" at bounding box center [846, 211] width 94 height 14
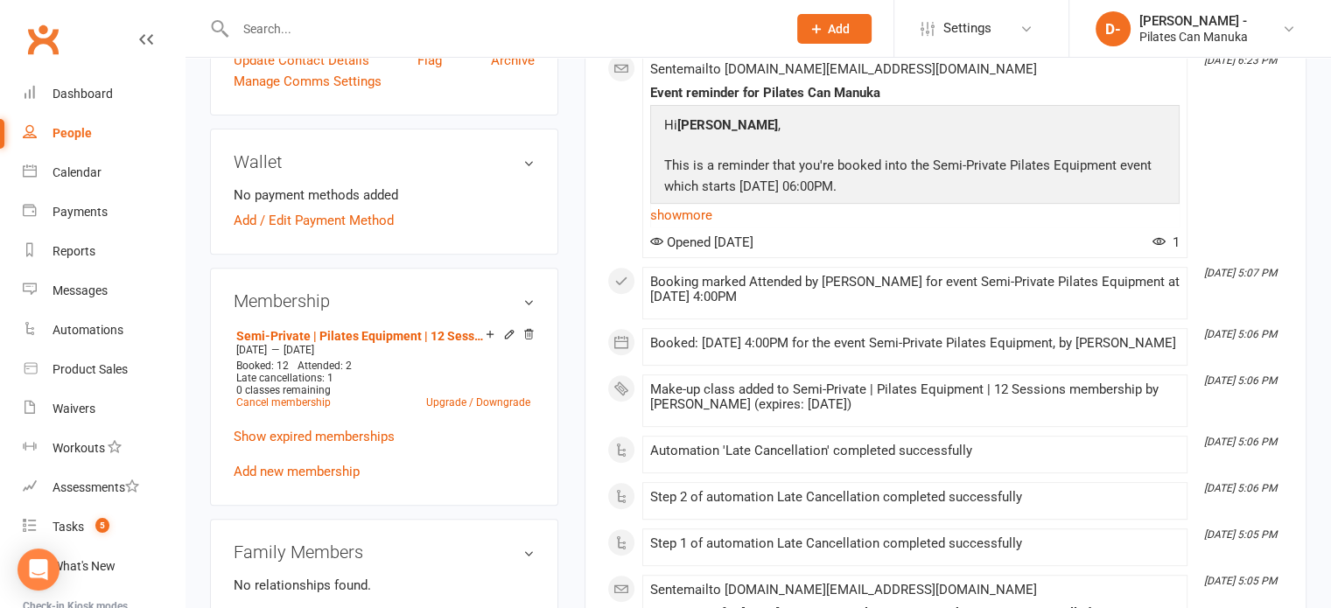
scroll to position [612, 0]
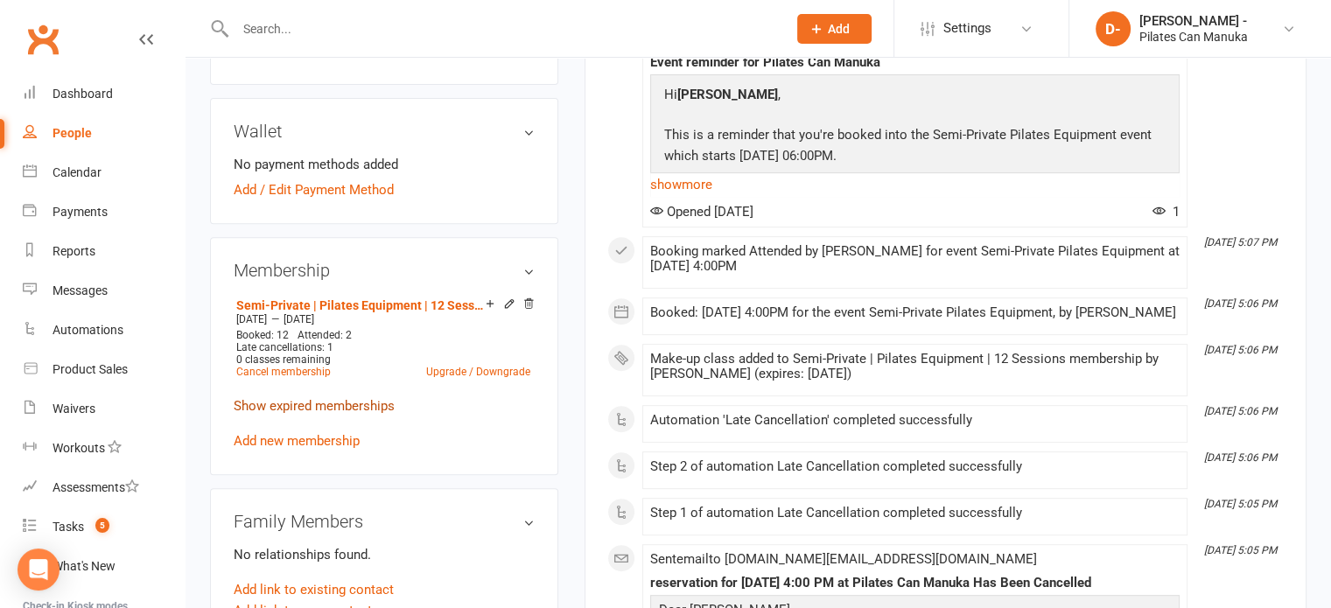
click at [362, 398] on link "Show expired memberships" at bounding box center [314, 406] width 161 height 16
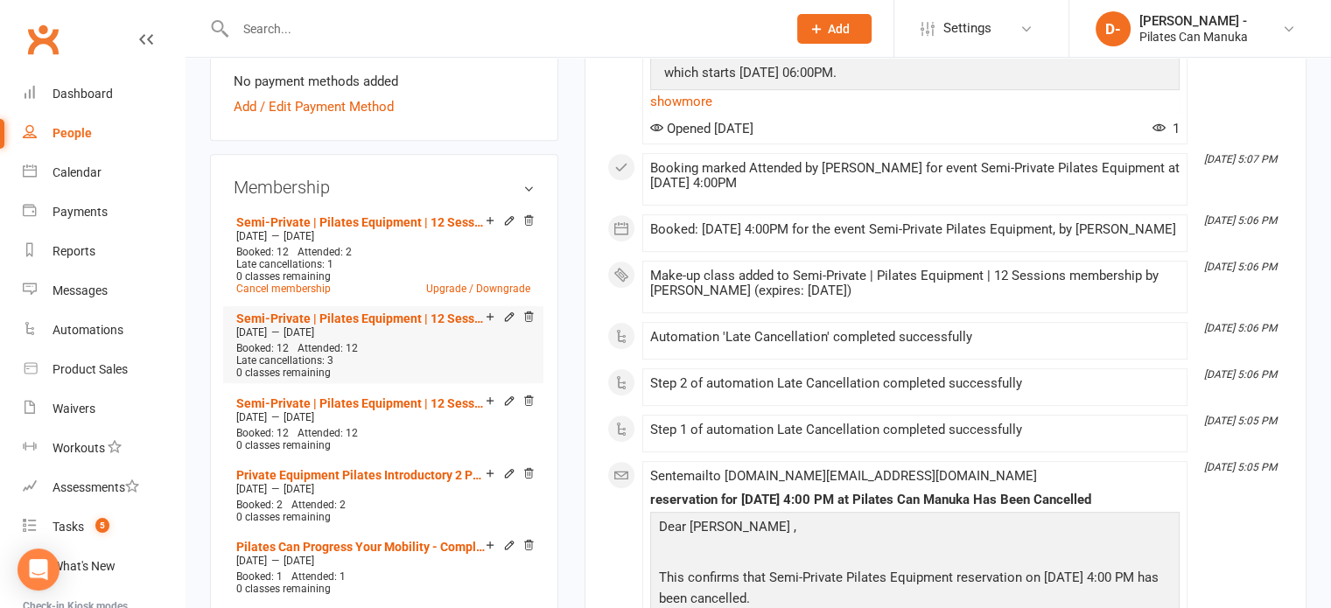
scroll to position [700, 0]
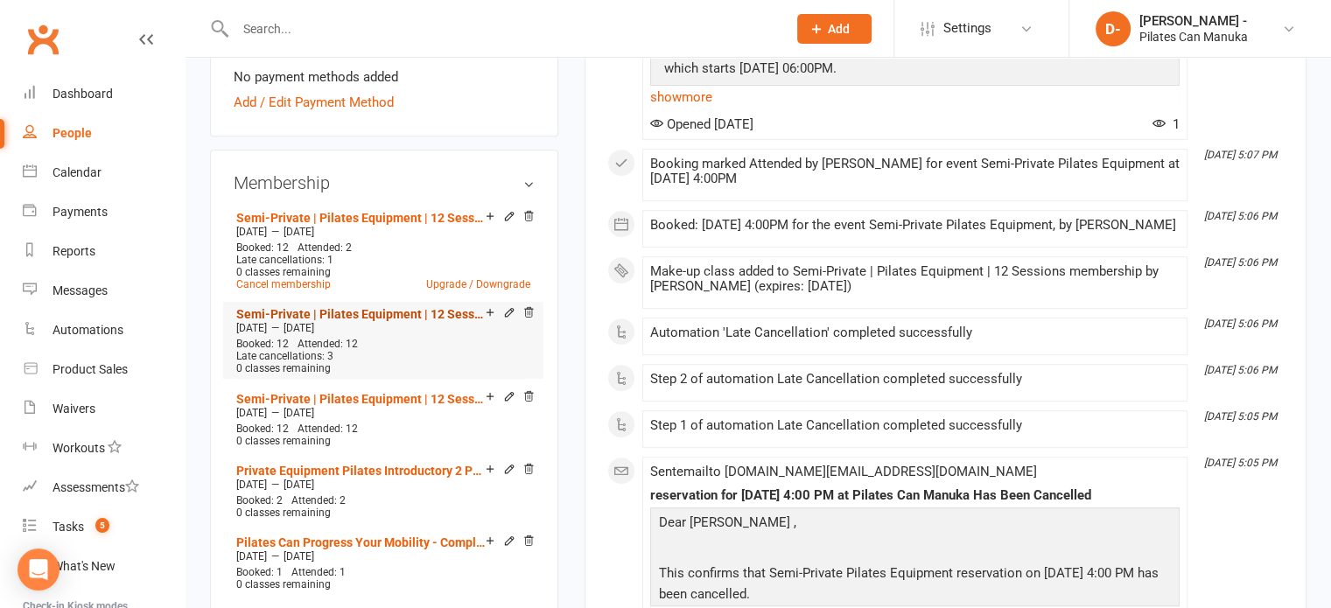
click at [357, 307] on link "Semi-Private | Pilates Equipment | 12 Sessions" at bounding box center [360, 314] width 249 height 14
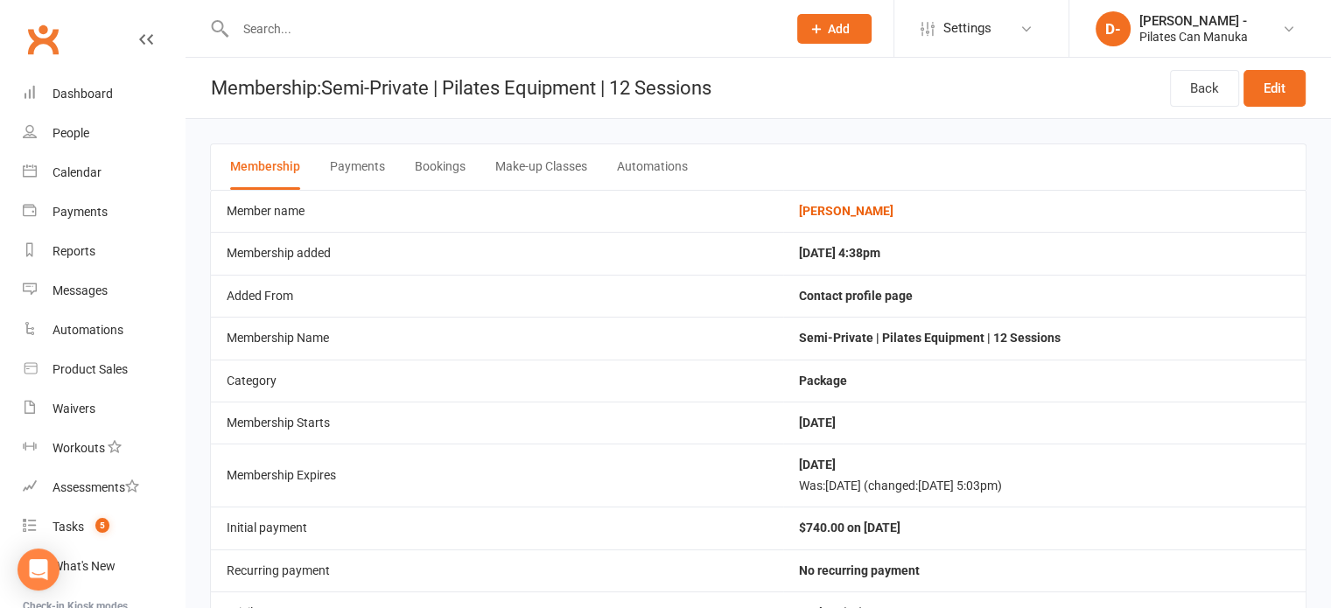
click at [425, 168] on button "Bookings" at bounding box center [440, 166] width 51 height 45
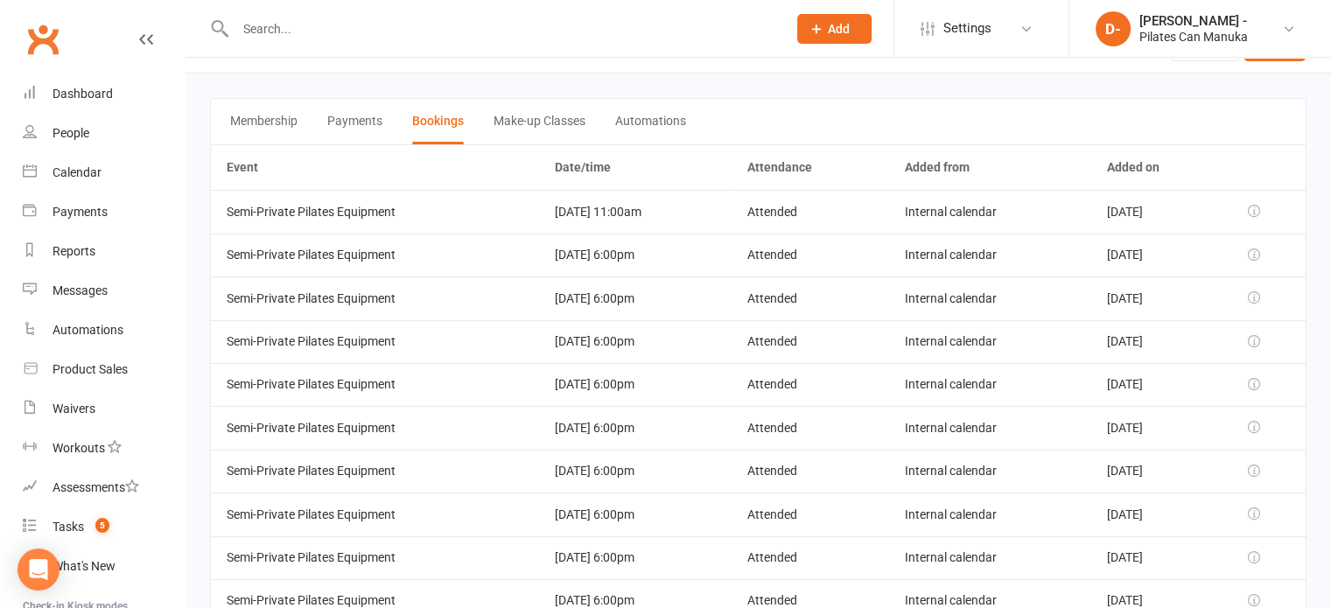
scroll to position [8, 0]
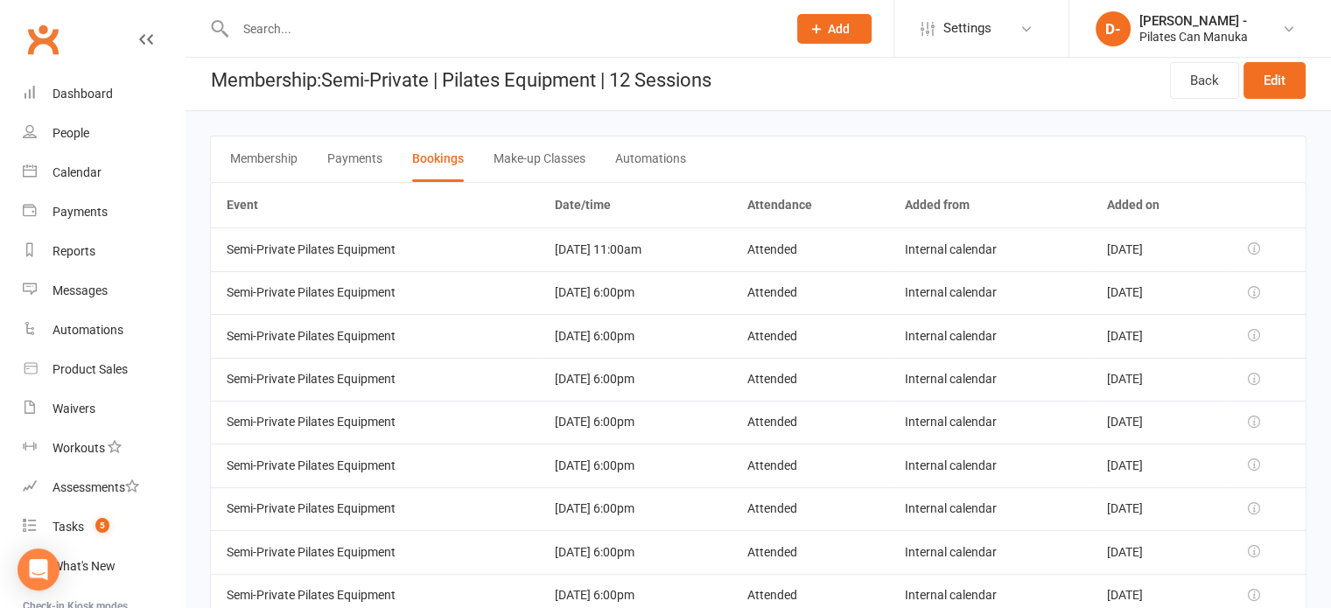
click at [773, 90] on header "Membership: Semi-Private | Pilates Equipment | 12 Sessions Back Edit" at bounding box center [757, 80] width 1145 height 61
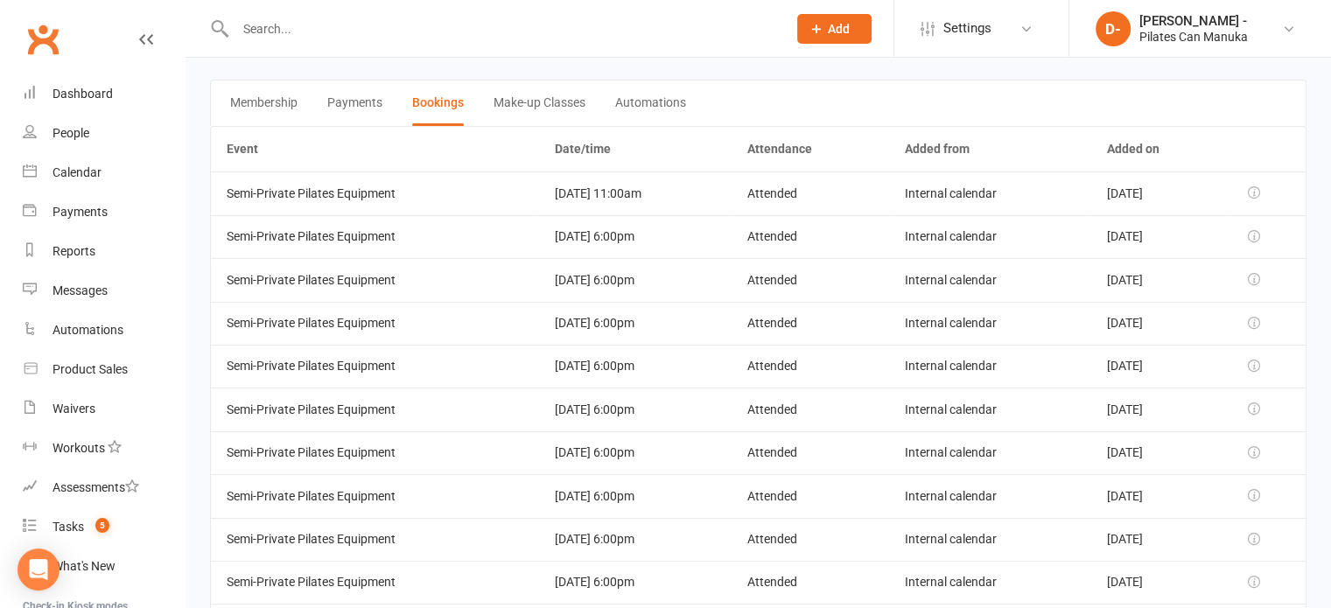
scroll to position [0, 0]
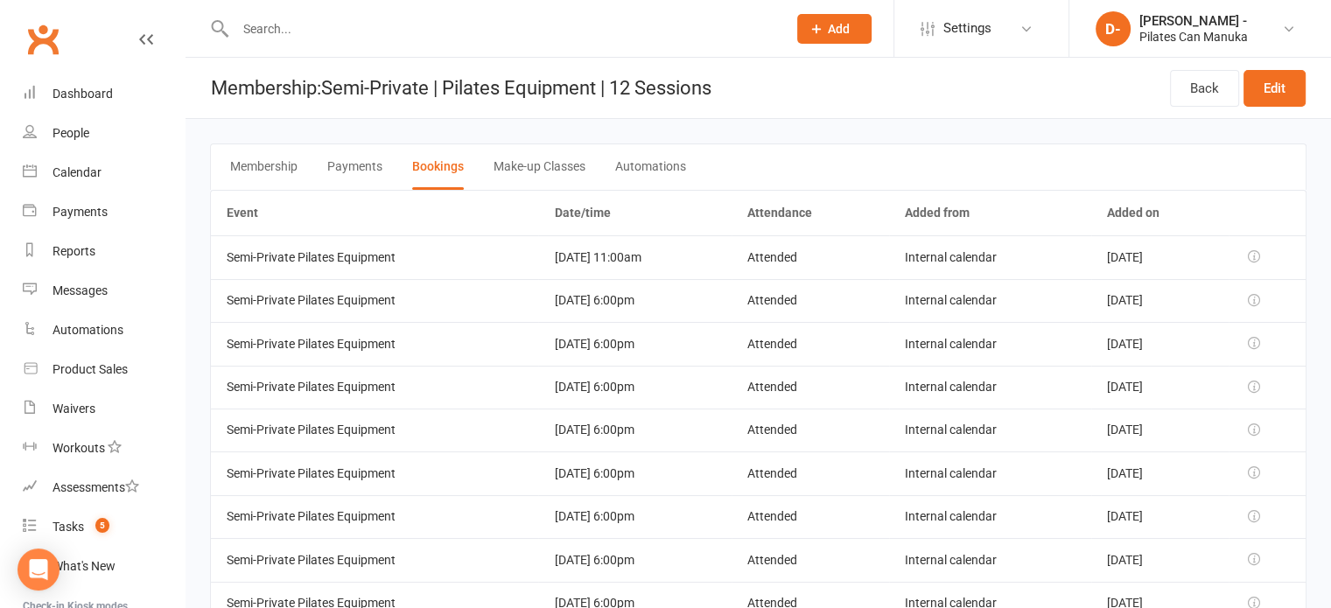
click at [269, 164] on button "Membership" at bounding box center [263, 166] width 67 height 45
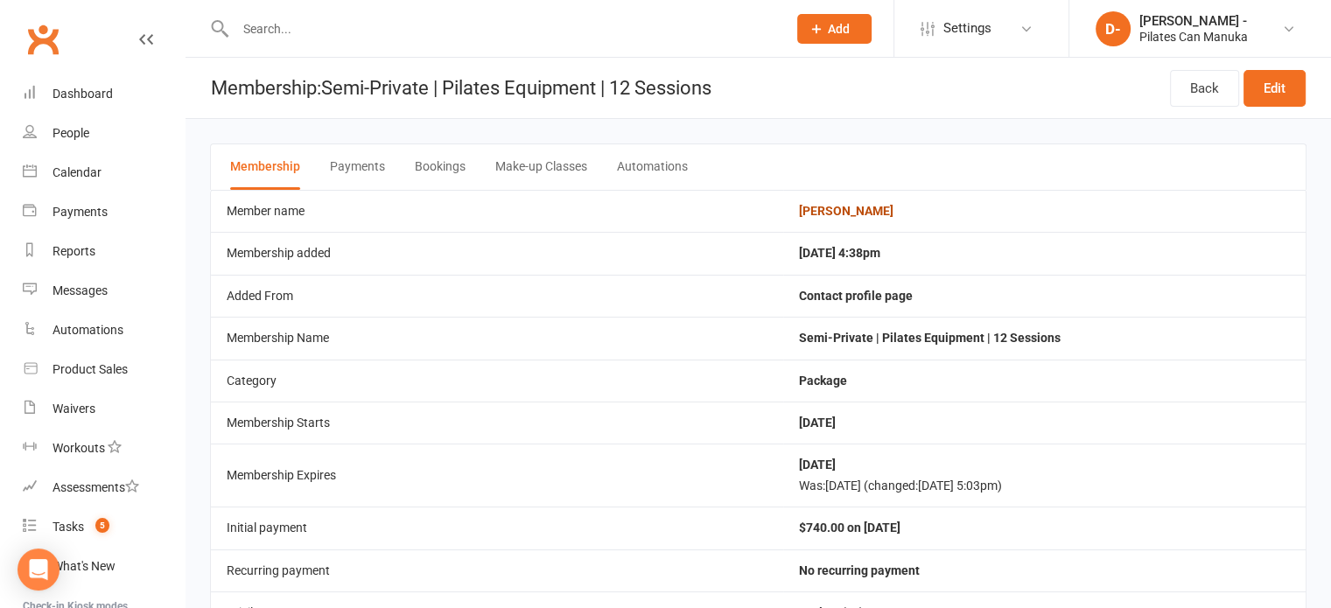
click at [836, 210] on link "[PERSON_NAME]" at bounding box center [846, 211] width 94 height 14
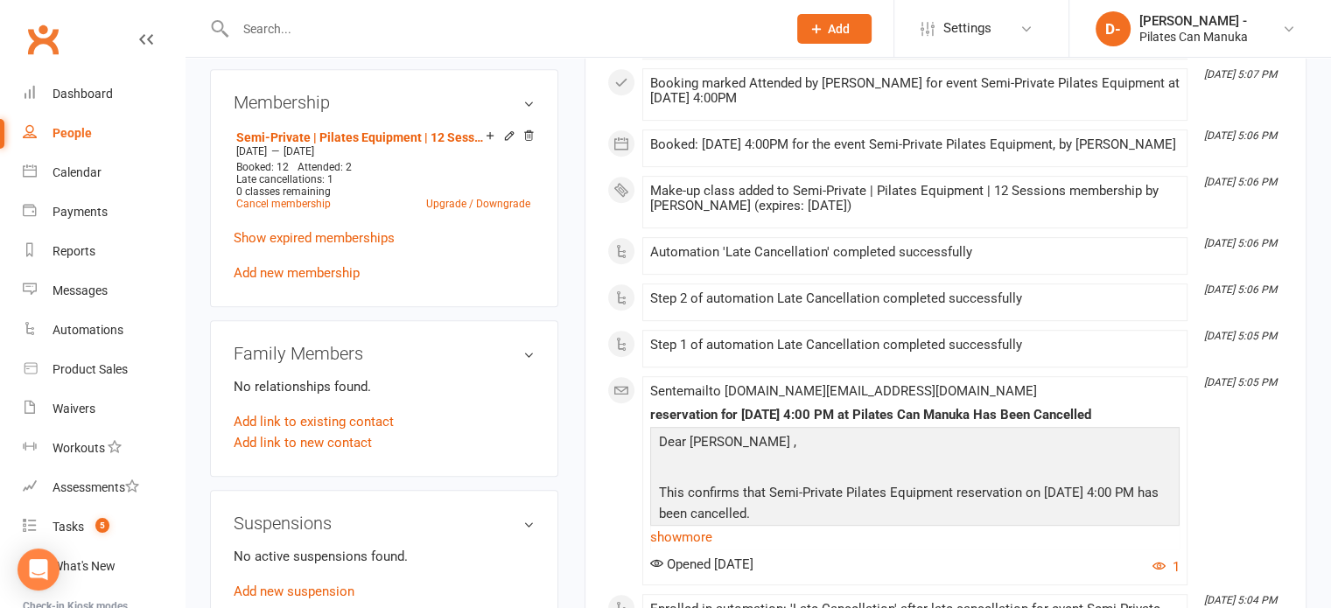
scroll to position [787, 0]
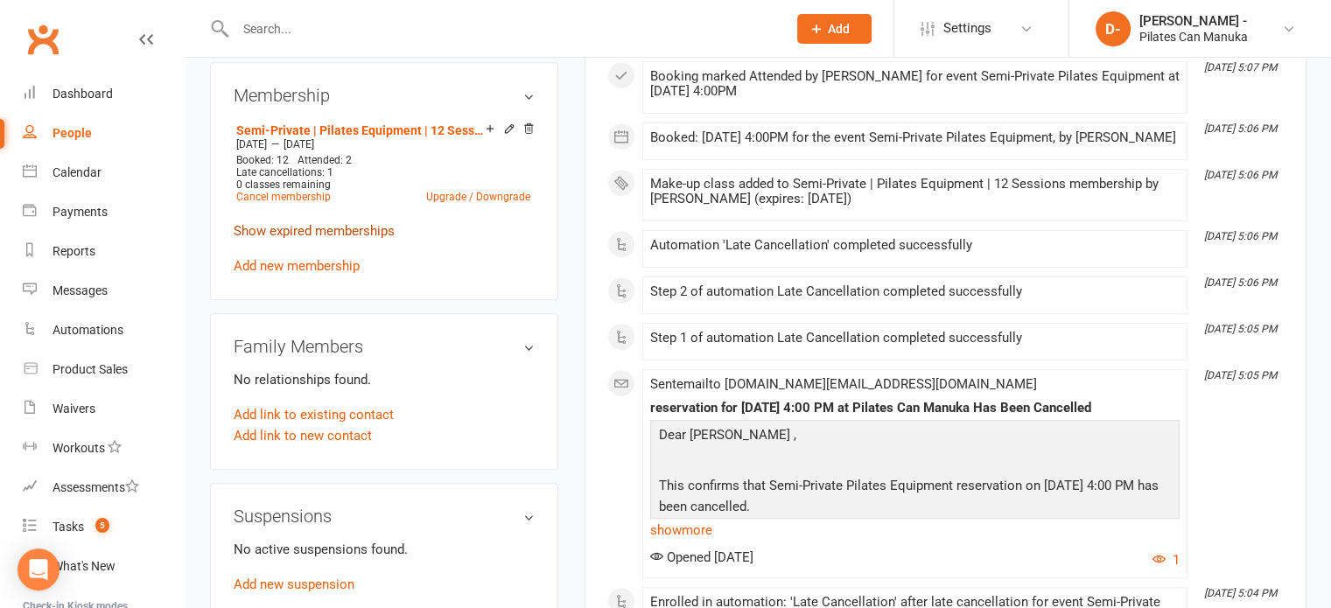
click at [317, 223] on link "Show expired memberships" at bounding box center [314, 231] width 161 height 16
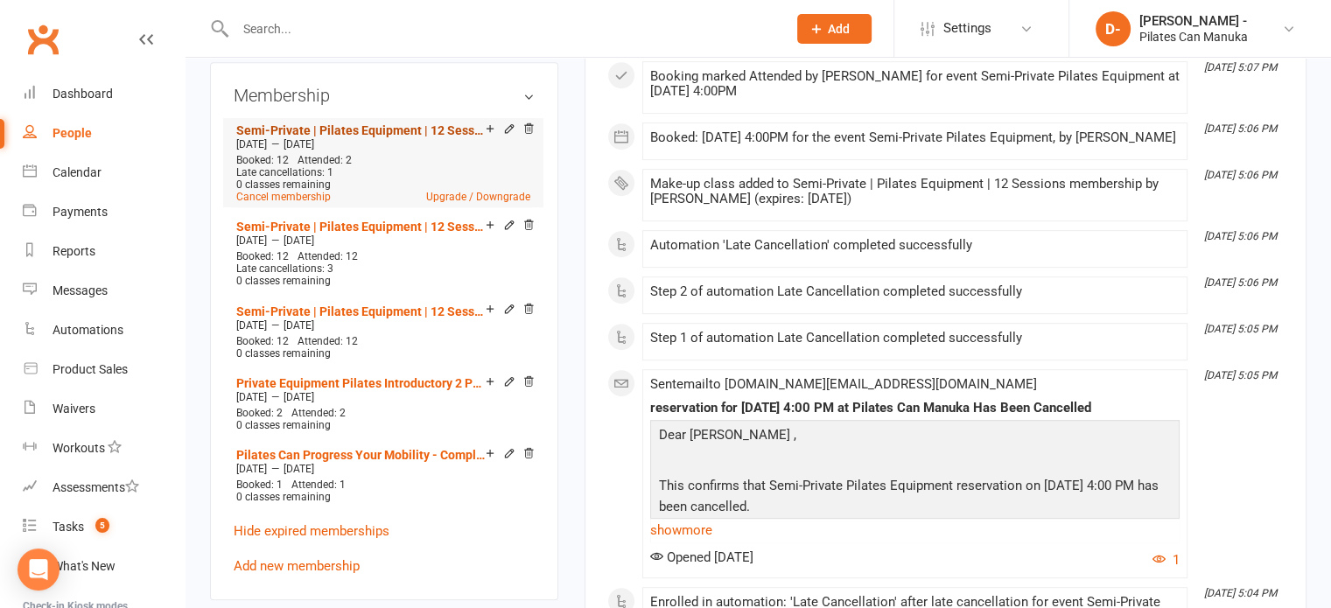
click at [383, 123] on link "Semi-Private | Pilates Equipment | 12 Sessions" at bounding box center [360, 130] width 249 height 14
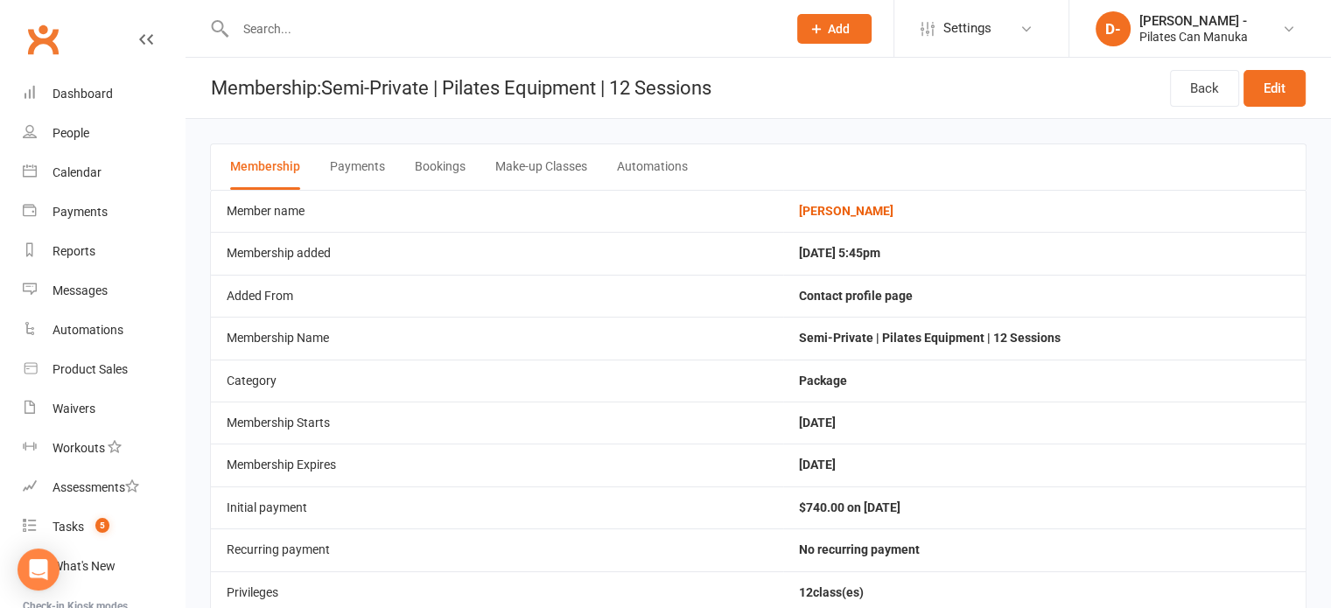
click at [424, 166] on button "Bookings" at bounding box center [440, 166] width 51 height 45
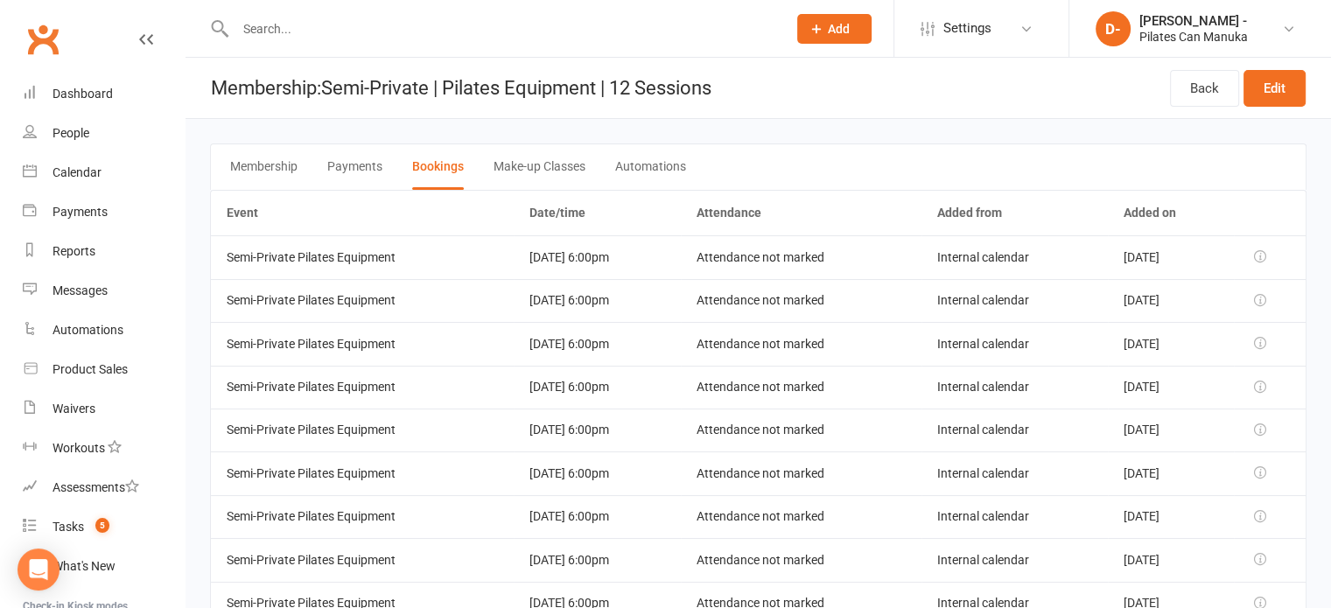
click at [269, 164] on button "Membership" at bounding box center [263, 166] width 67 height 45
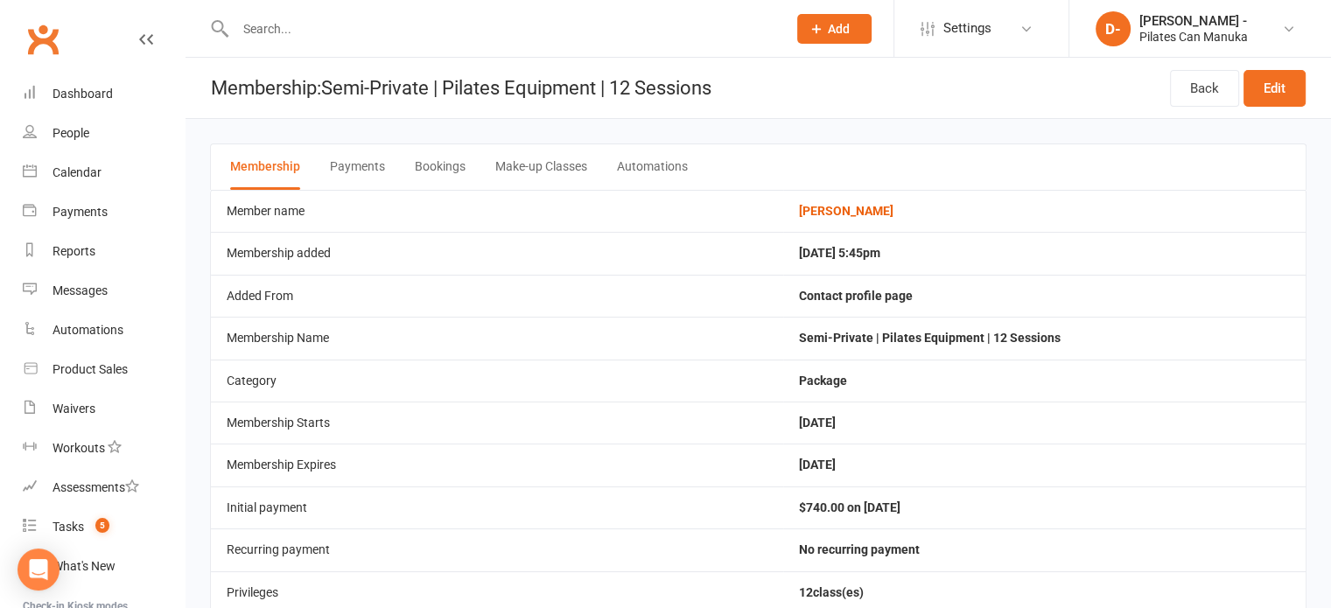
click at [230, 144] on button "Membership" at bounding box center [265, 166] width 70 height 45
